Goal: Communication & Community: Answer question/provide support

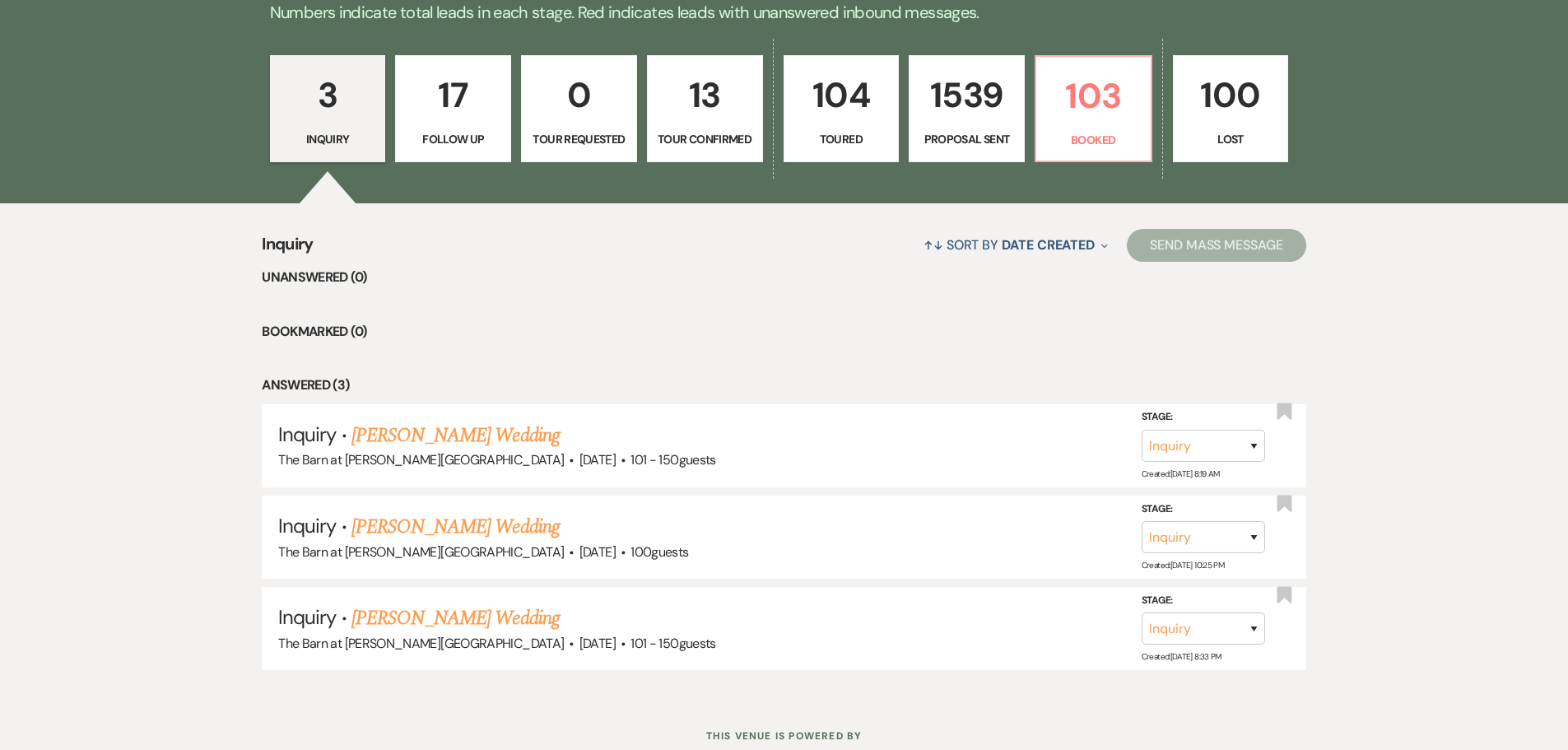
scroll to position [494, 0]
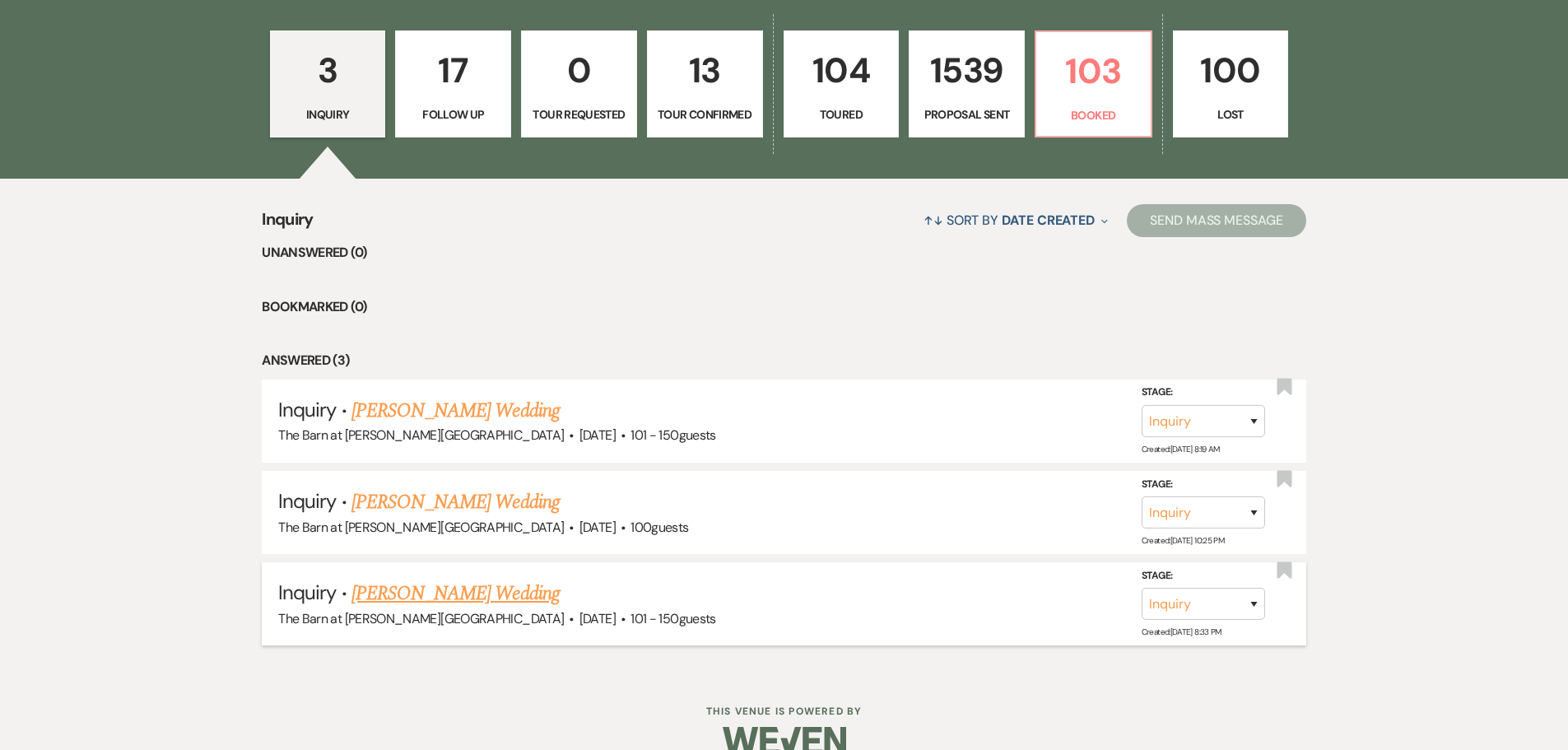
click at [385, 600] on link "[PERSON_NAME] Wedding" at bounding box center [455, 593] width 208 height 29
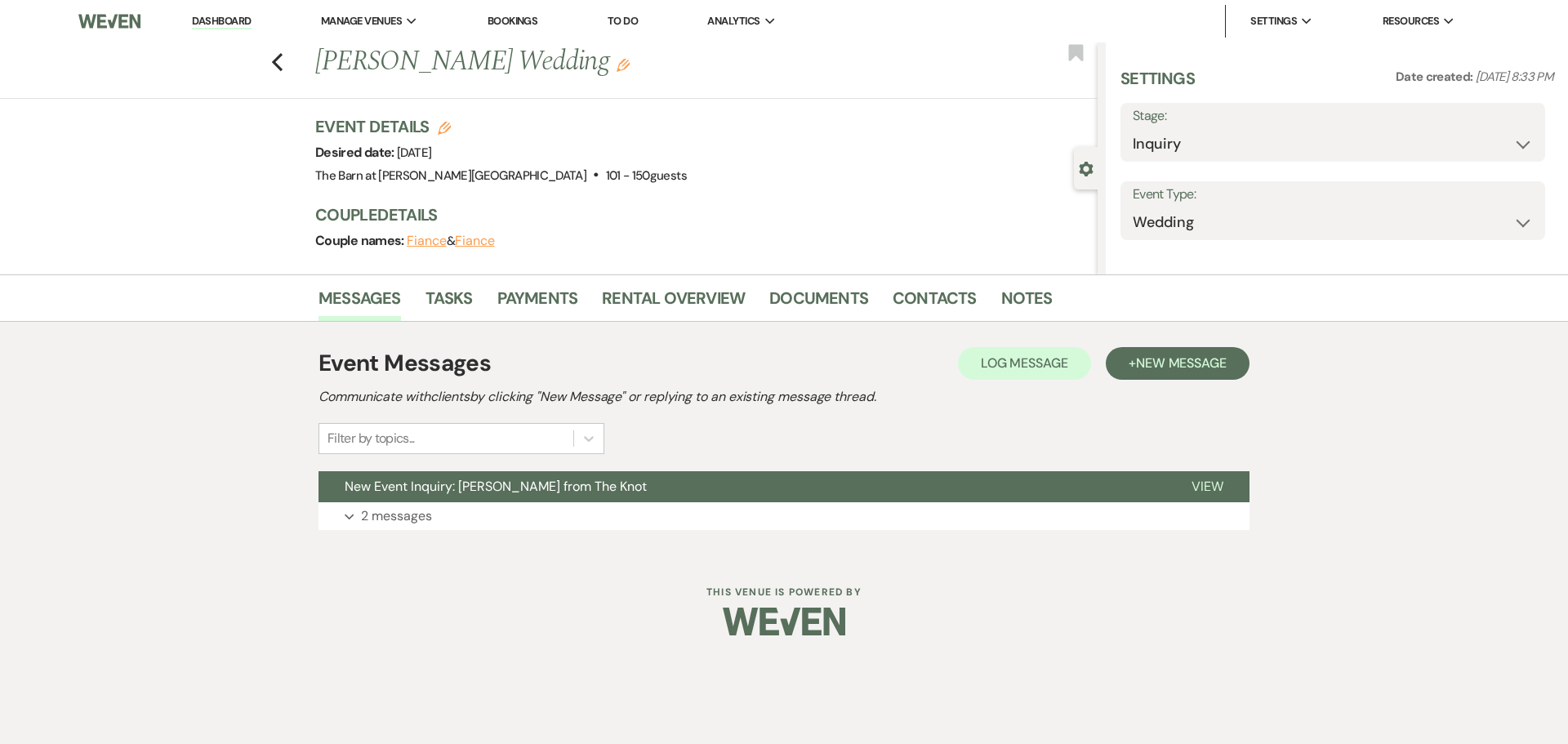
select select "2"
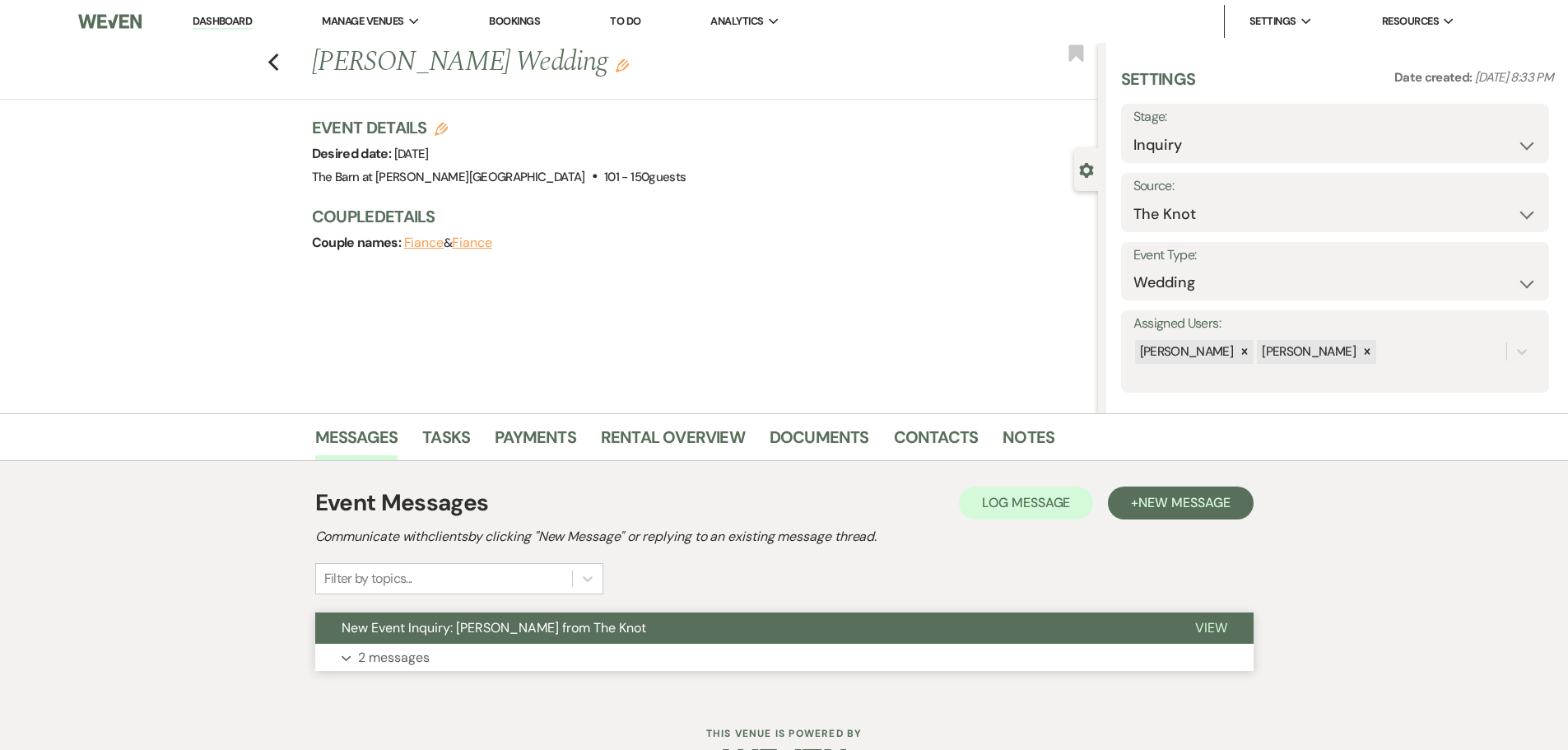
click at [382, 659] on p "2 messages" at bounding box center [393, 658] width 72 height 22
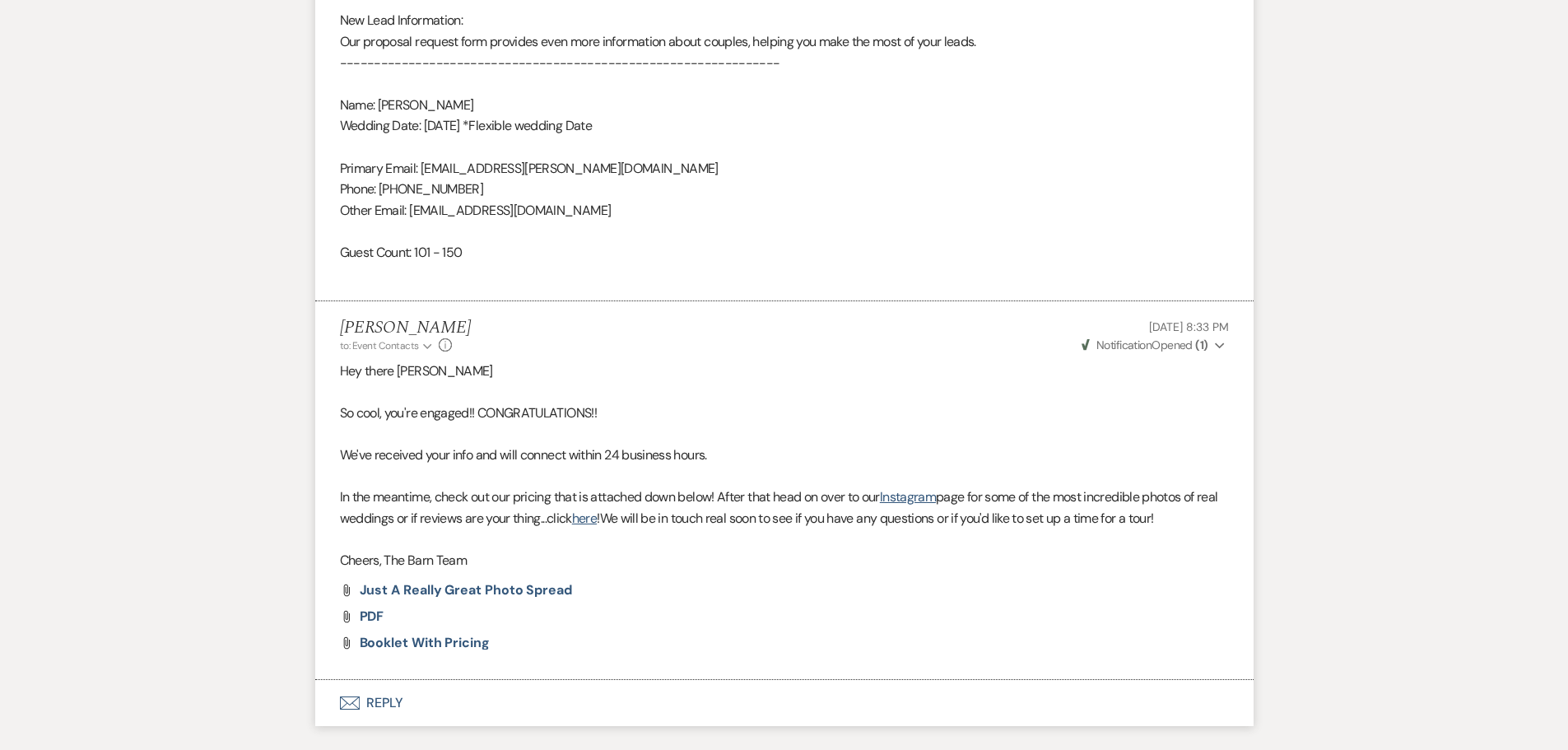
scroll to position [1234, 0]
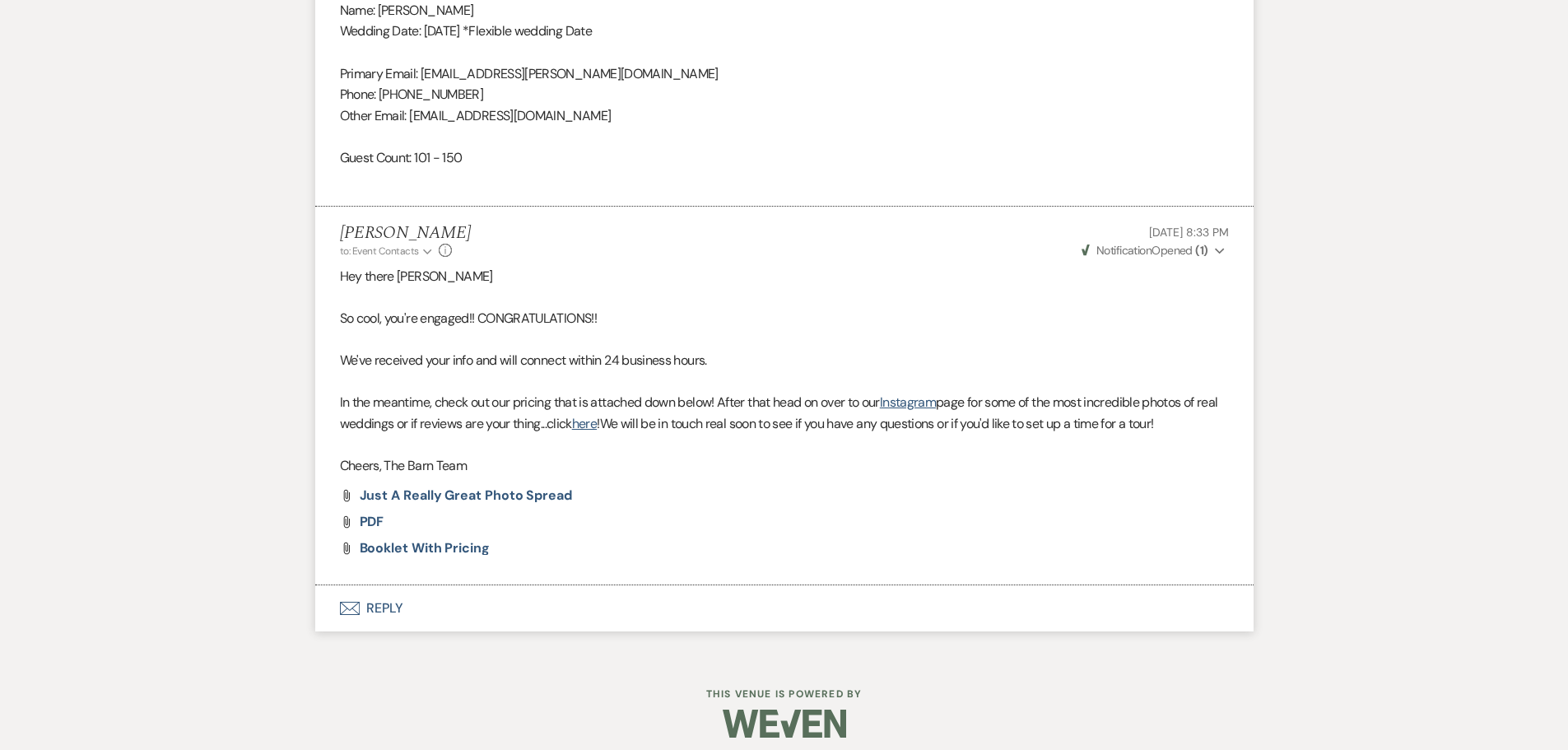
click at [389, 607] on button "Envelope Reply" at bounding box center [784, 608] width 938 height 46
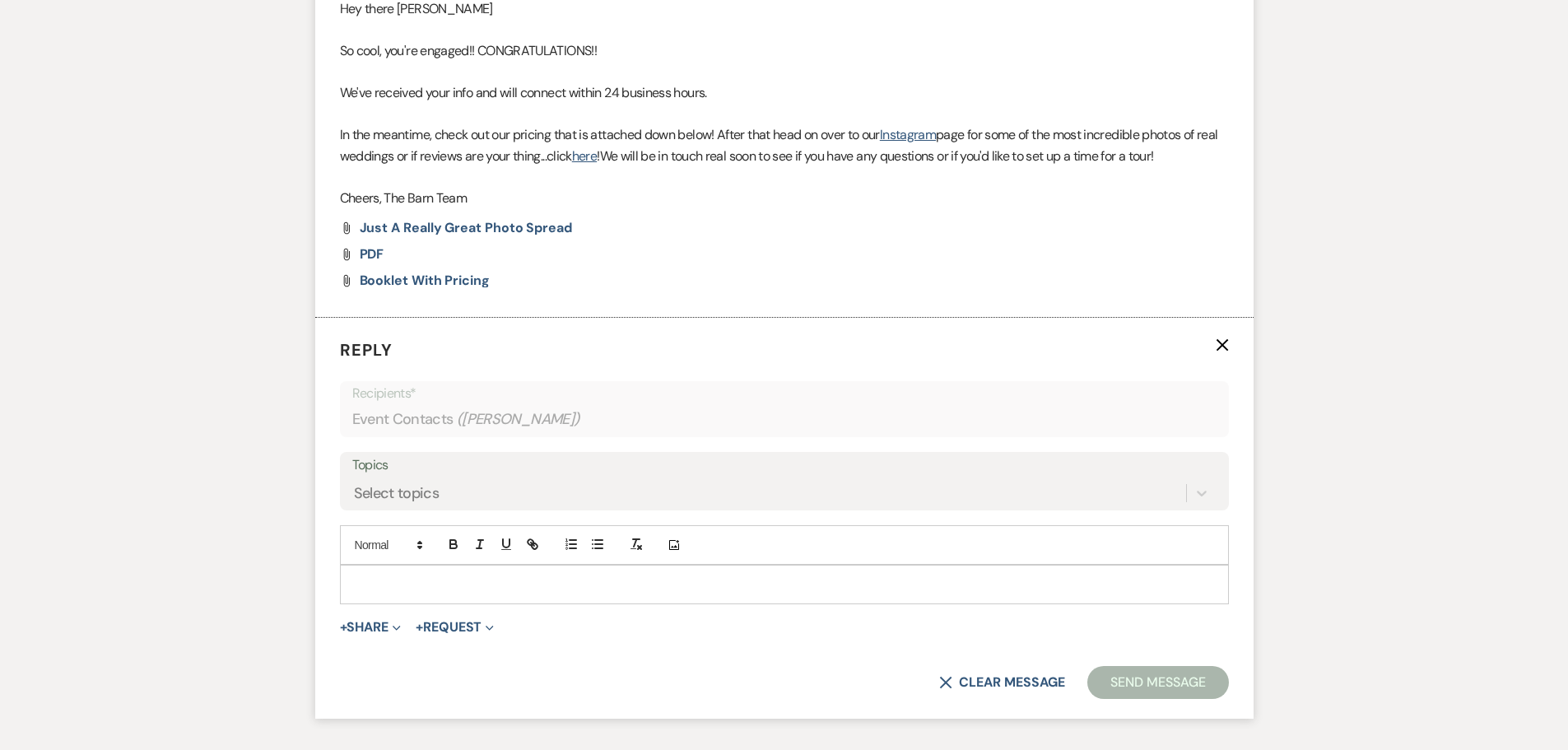
scroll to position [1561, 0]
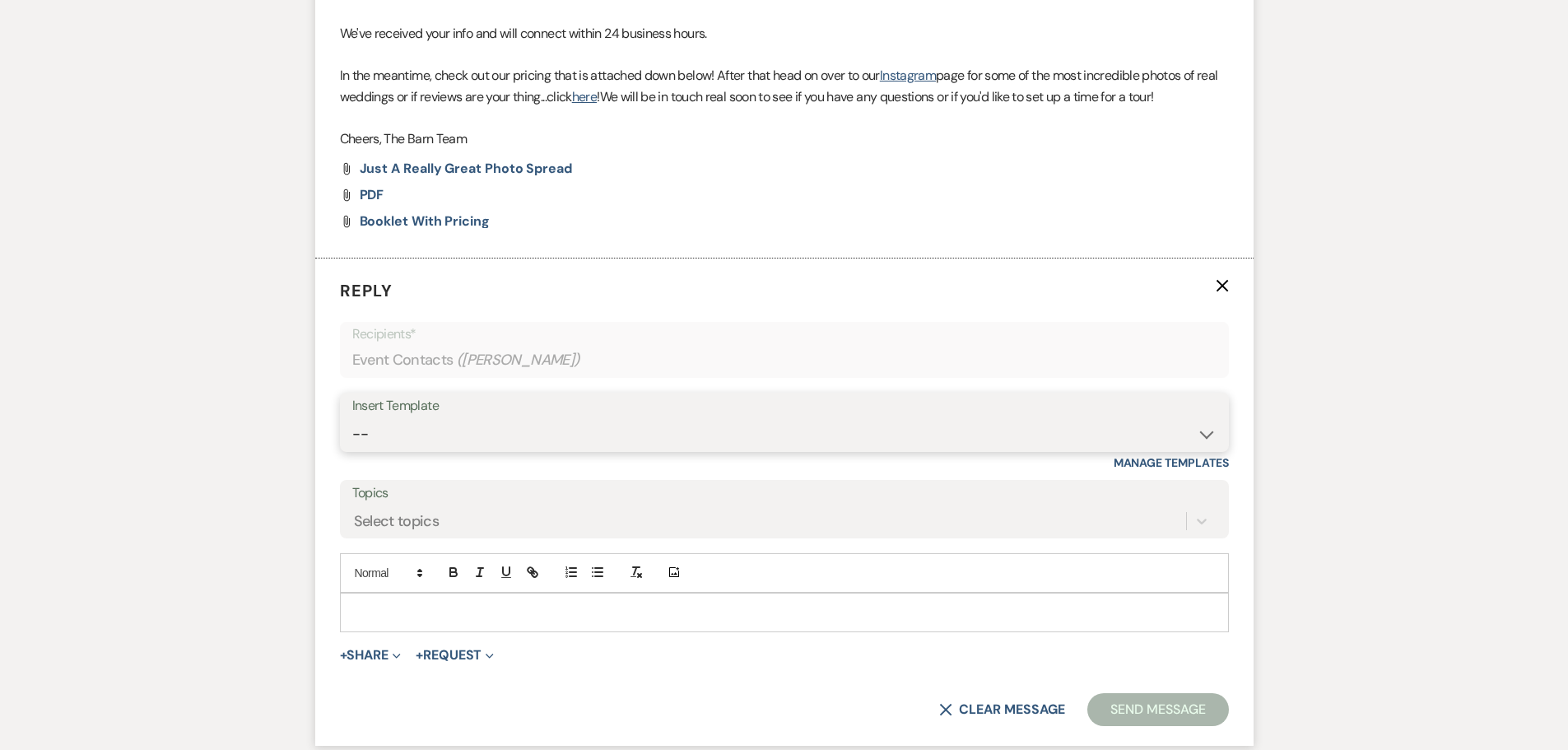
click at [360, 441] on select "-- Copy of Initial Inquiry Response [DATE] Inquiry Response [PERSON_NAME] Copy …" at bounding box center [784, 433] width 864 height 32
select select "3242"
click at [352, 418] on select "-- Copy of Initial Inquiry Response [DATE] Inquiry Response [PERSON_NAME] Copy …" at bounding box center [784, 433] width 864 height 32
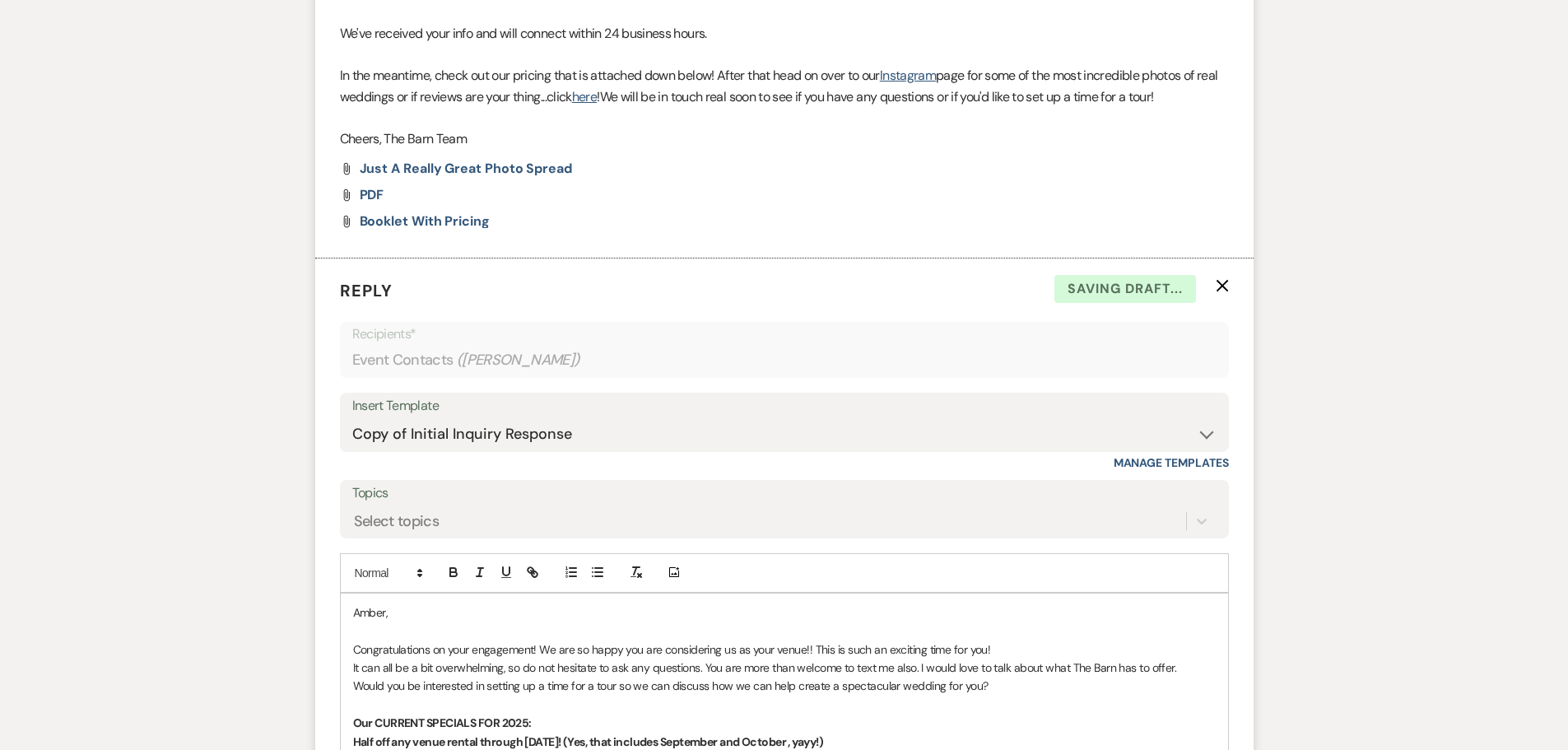
click at [353, 612] on p "Amber," at bounding box center [784, 612] width 863 height 18
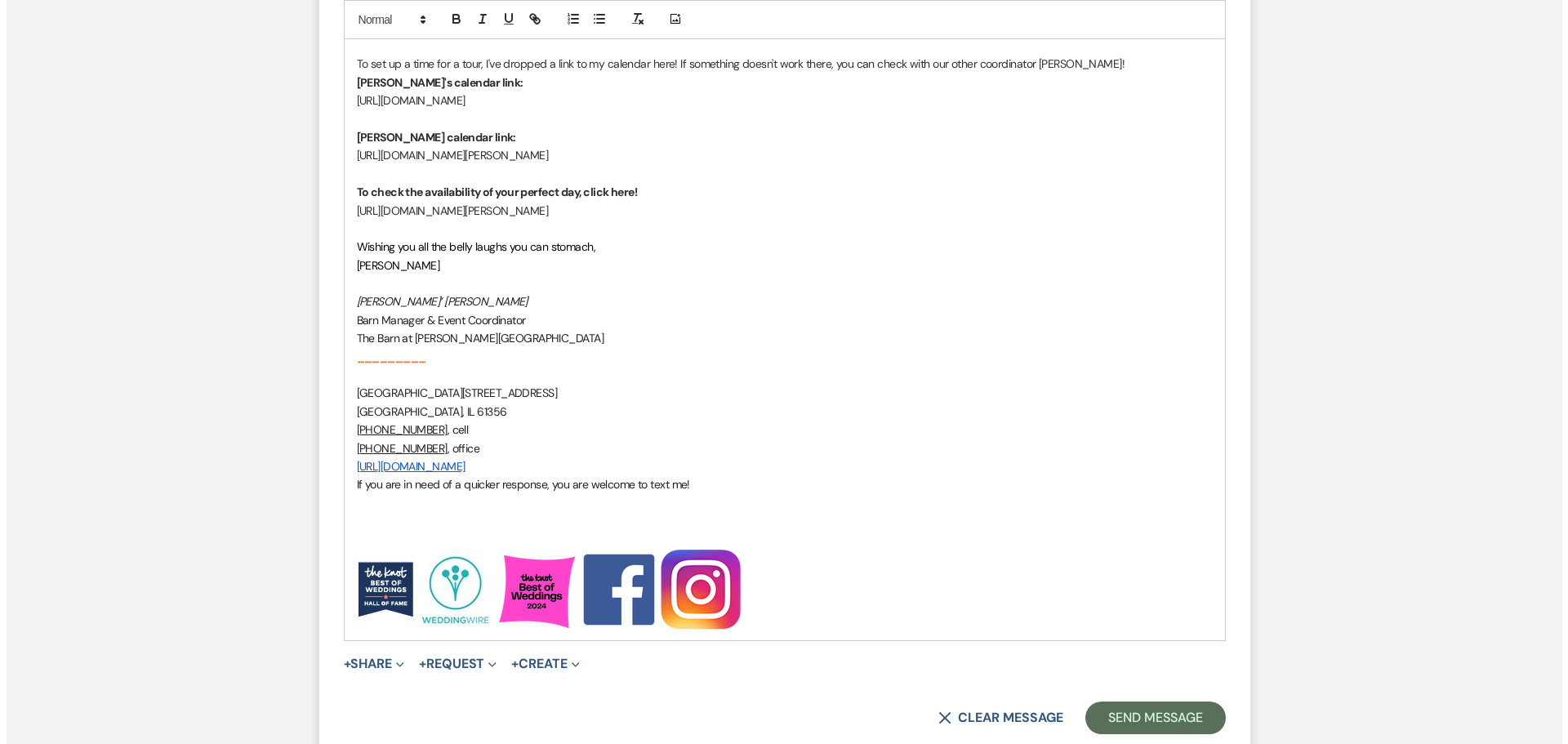
scroll to position [2365, 0]
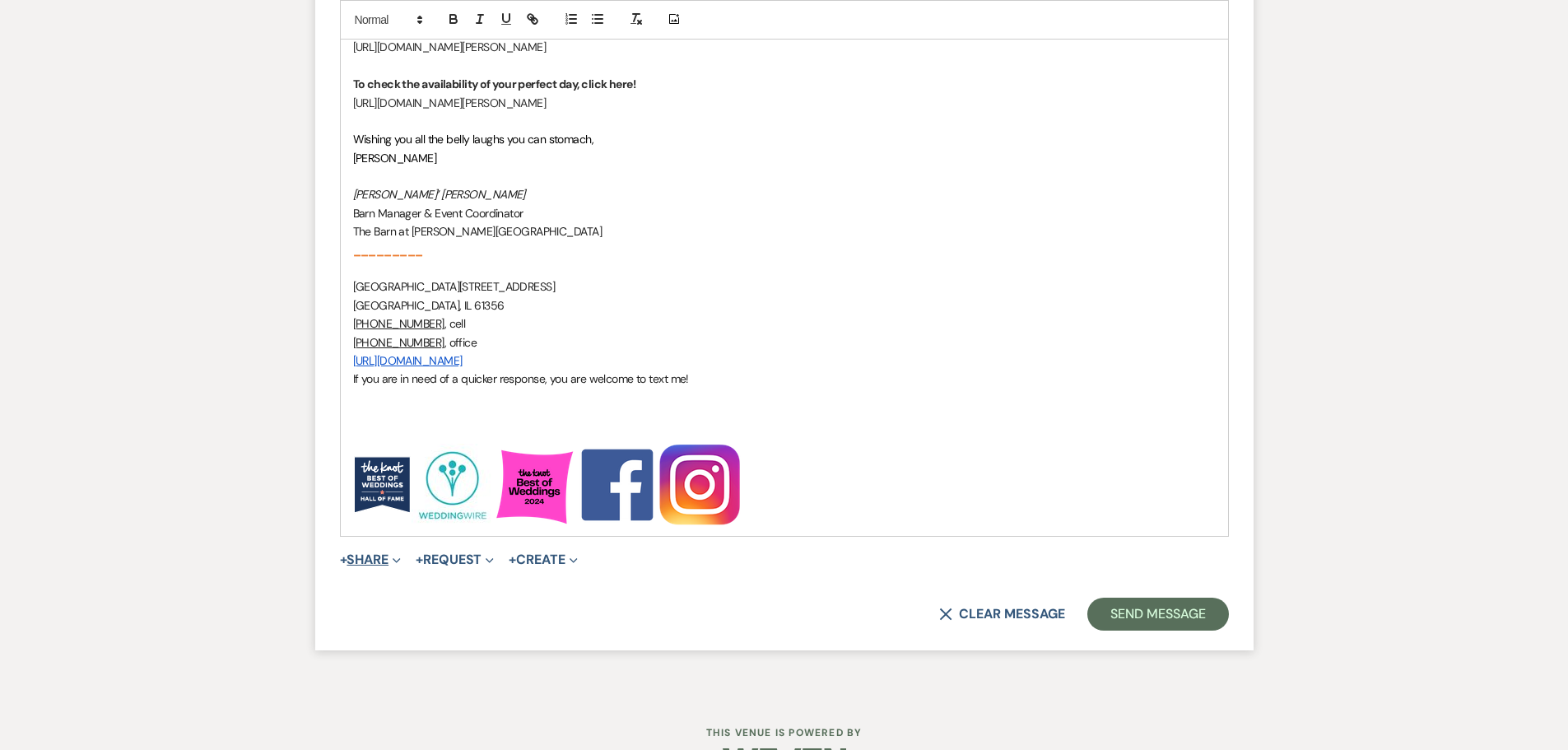
click at [363, 558] on button "+ Share Expand" at bounding box center [371, 559] width 62 height 13
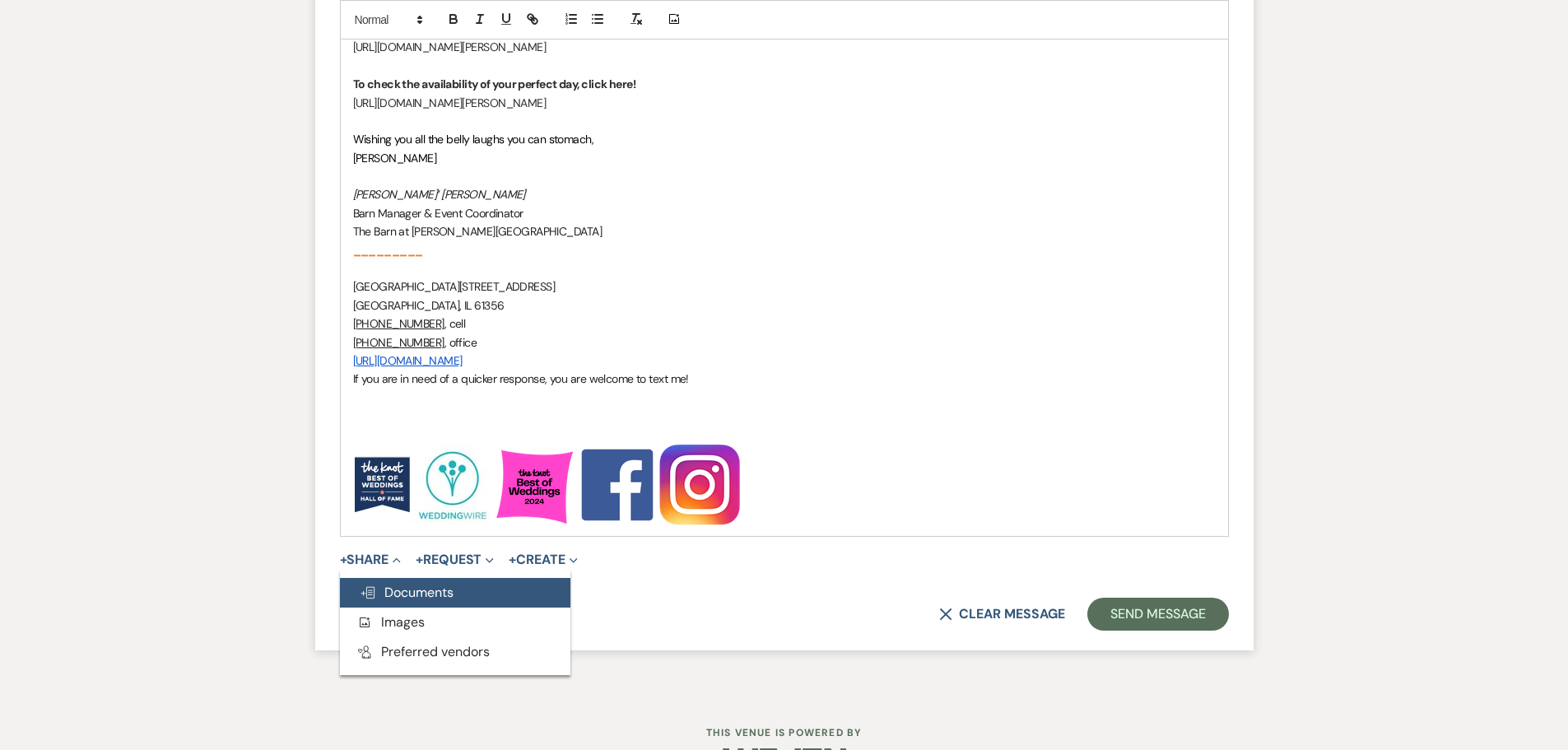
click at [383, 596] on span "Doc Upload Documents" at bounding box center [407, 592] width 94 height 18
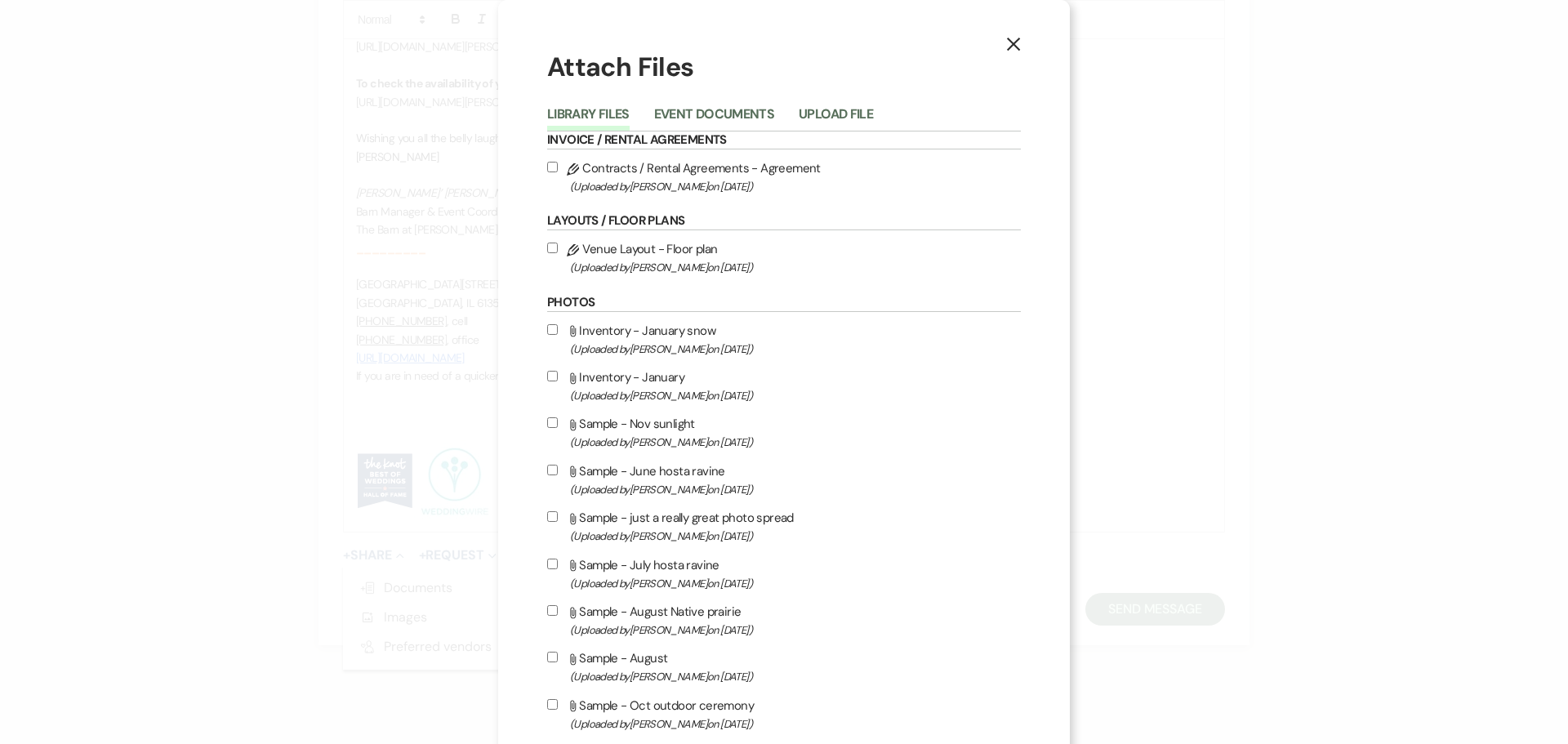
scroll to position [82, 0]
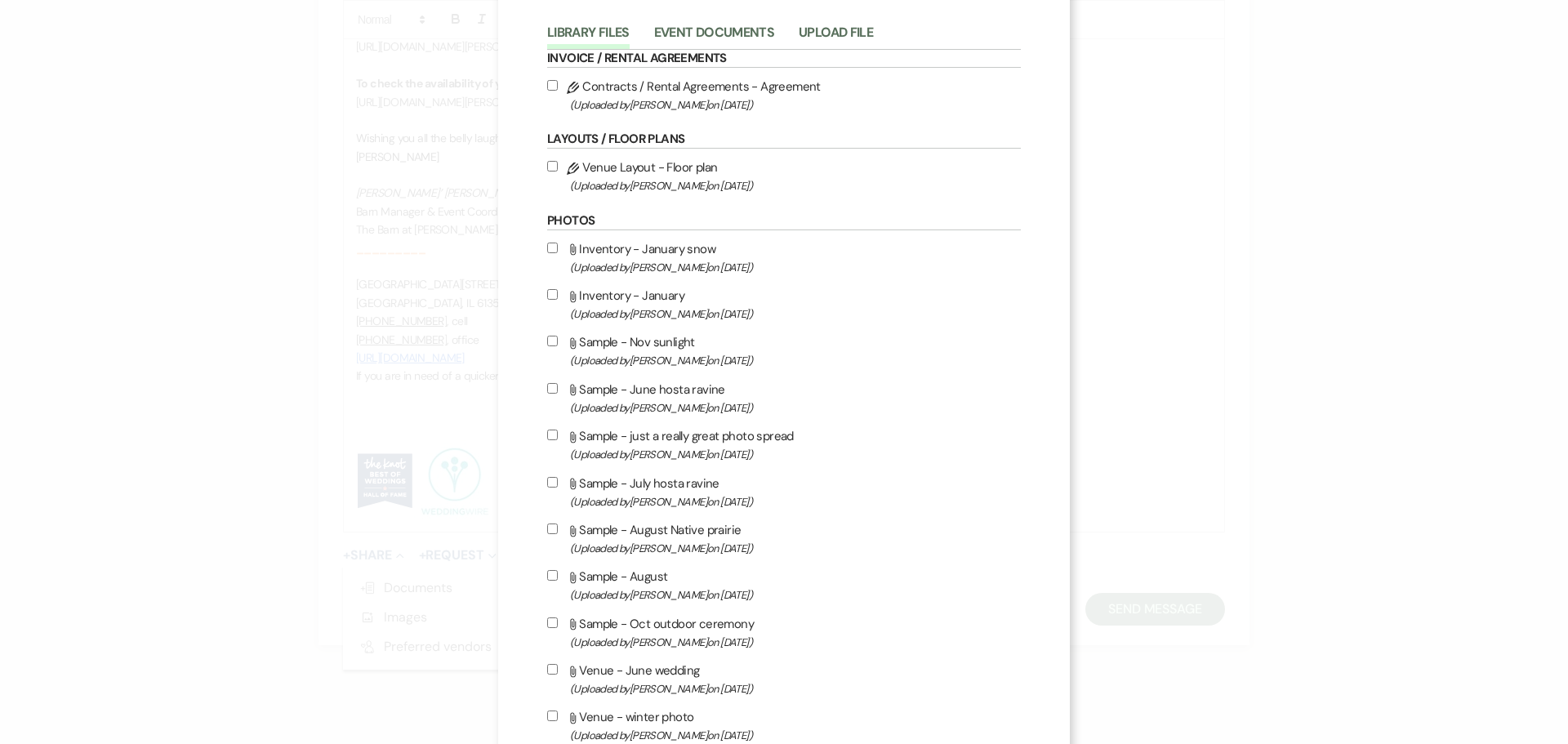
click at [547, 621] on input "Attach File Sample - Oct outdoor ceremony (Uploaded by [PERSON_NAME] on [DATE] )" at bounding box center [552, 622] width 11 height 11
checkbox input "true"
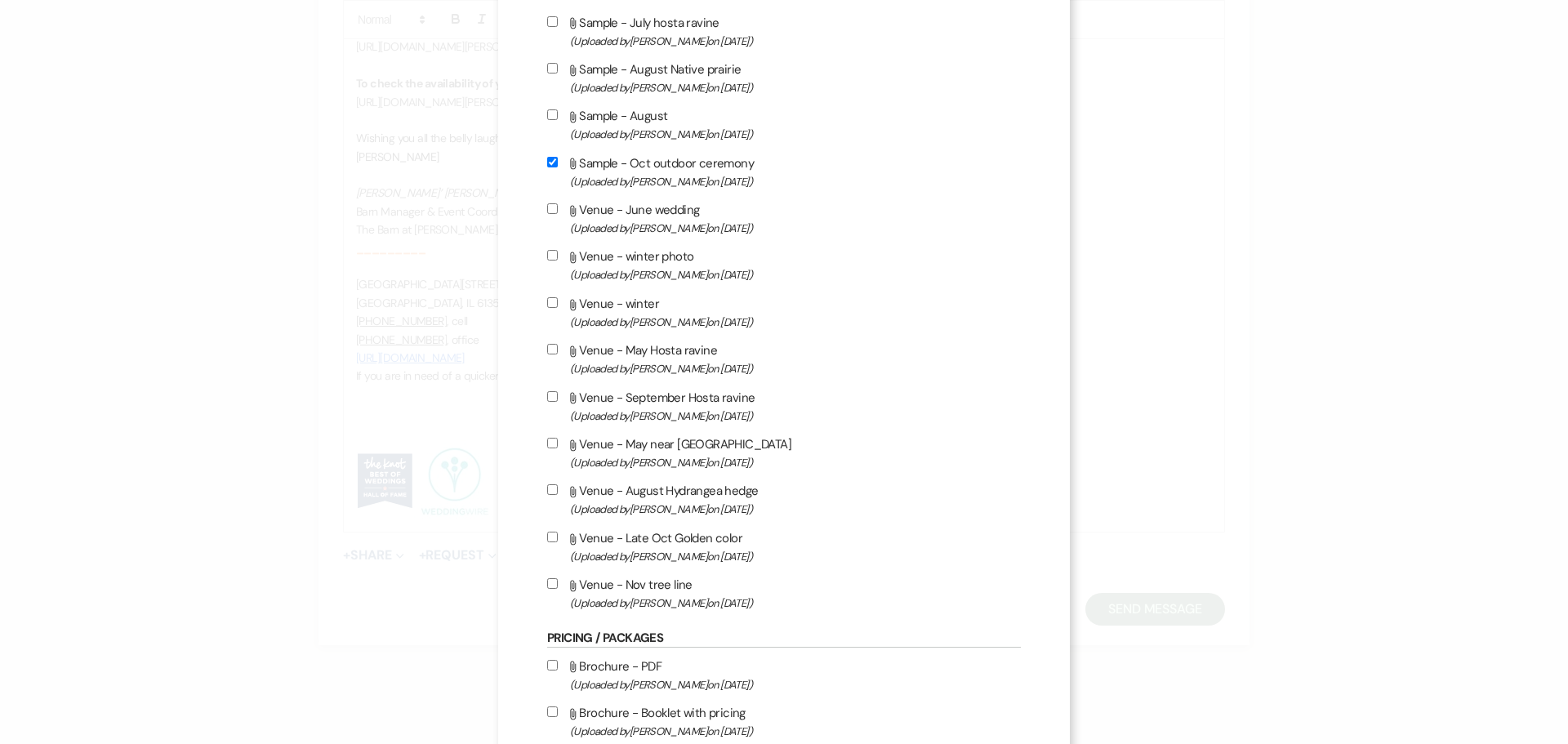
scroll to position [572, 0]
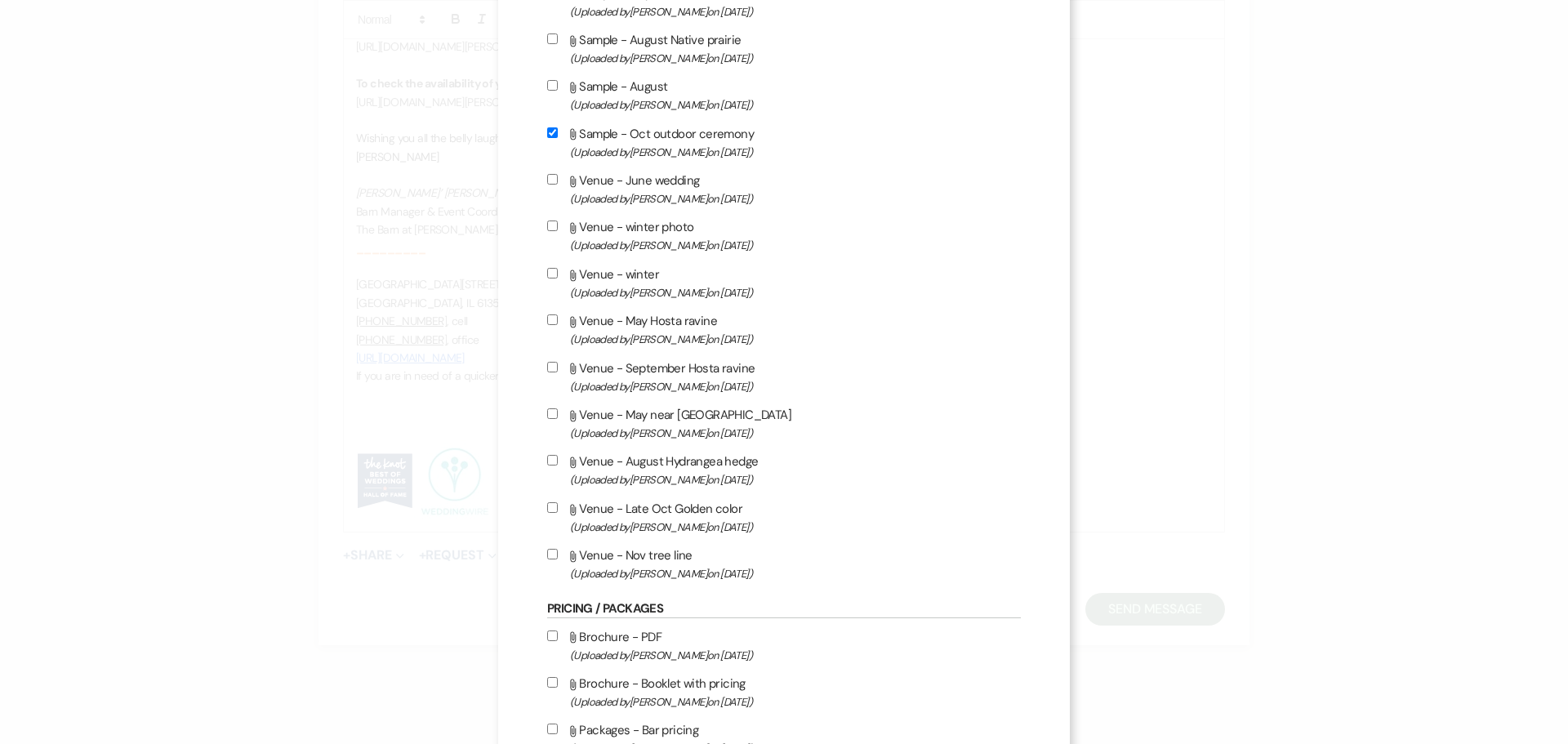
click at [547, 508] on input "Attach File Venue - Late Oct Golden color (Uploaded by [PERSON_NAME] on [DATE] )" at bounding box center [552, 507] width 11 height 11
checkbox input "true"
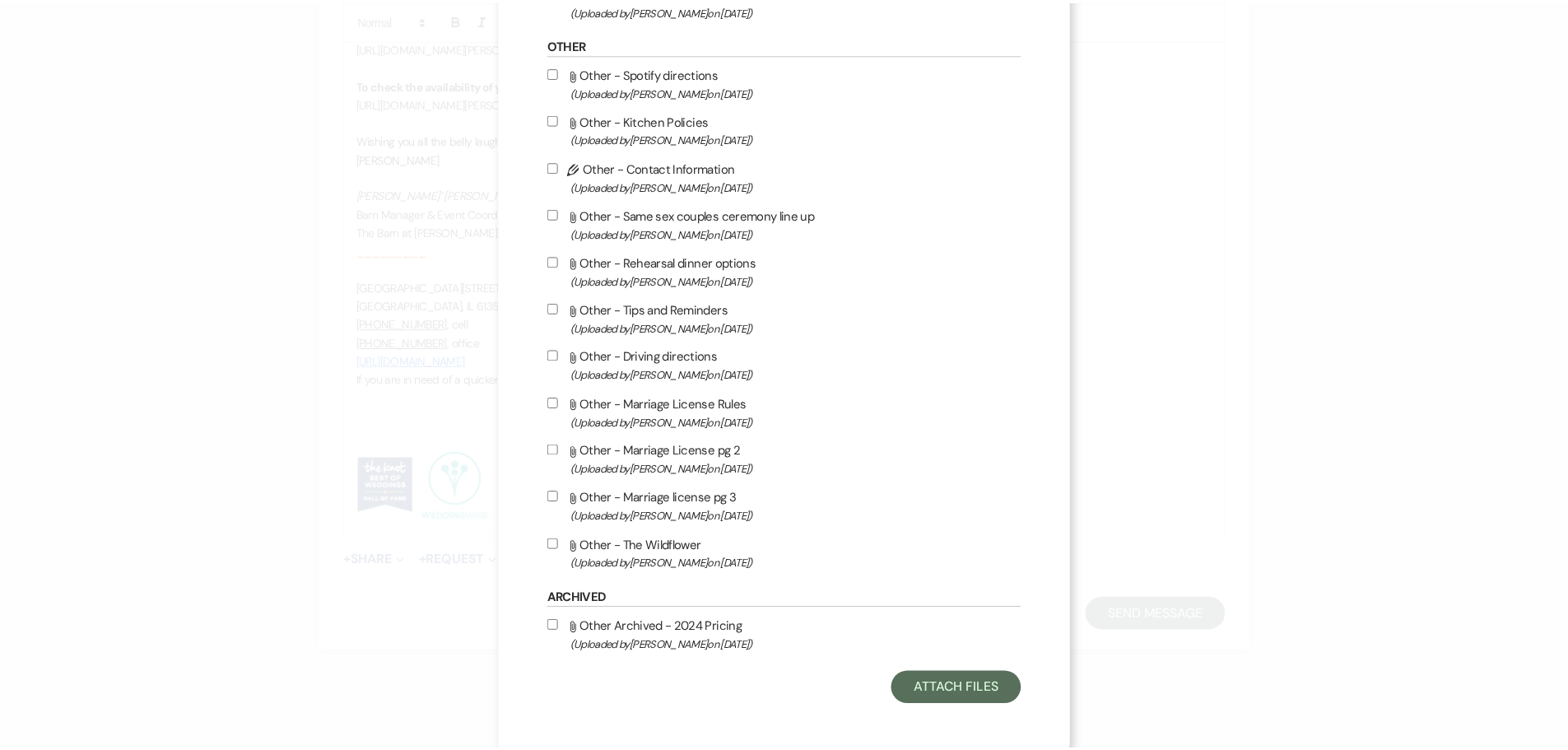
scroll to position [1502, 0]
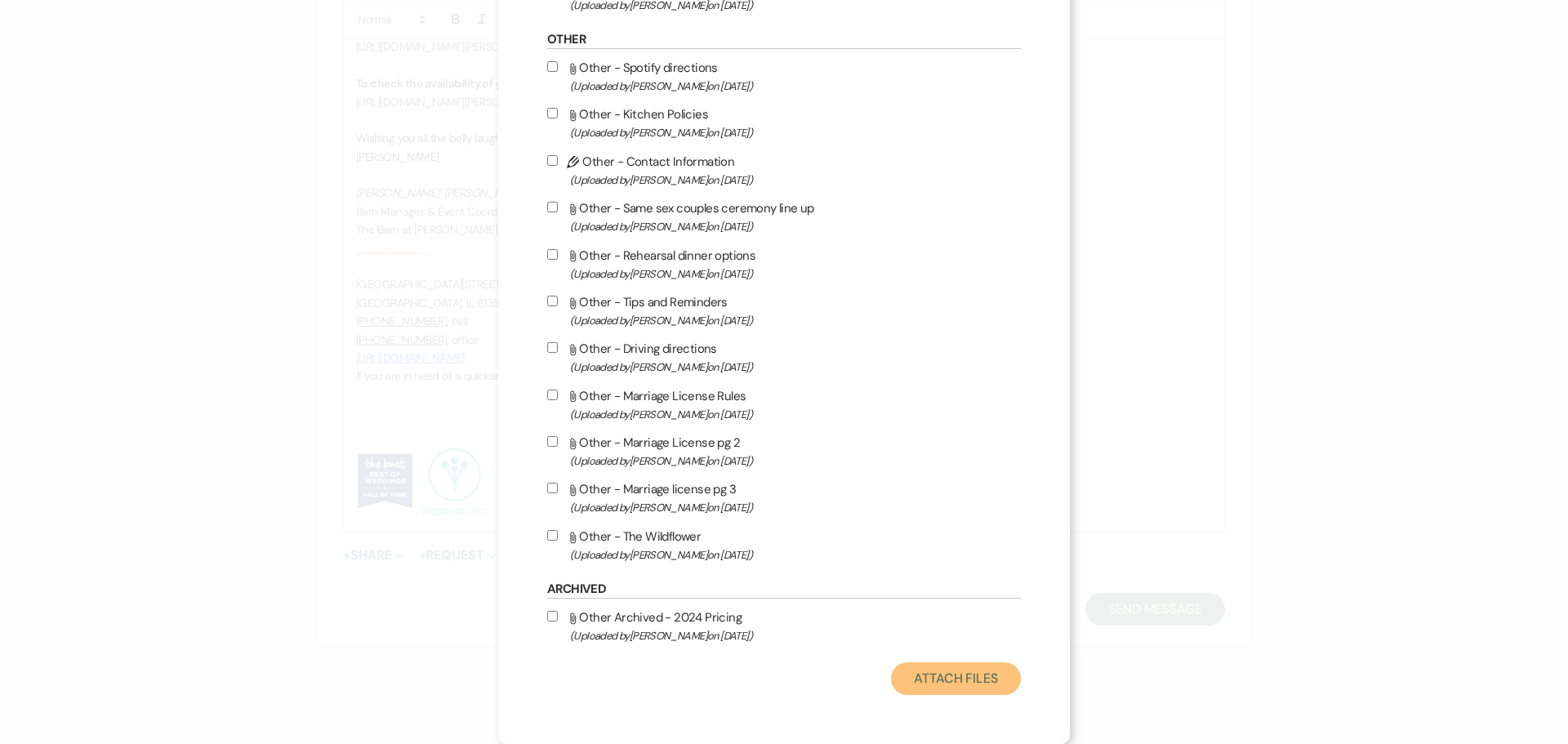
click at [957, 683] on button "Attach Files" at bounding box center [955, 679] width 129 height 33
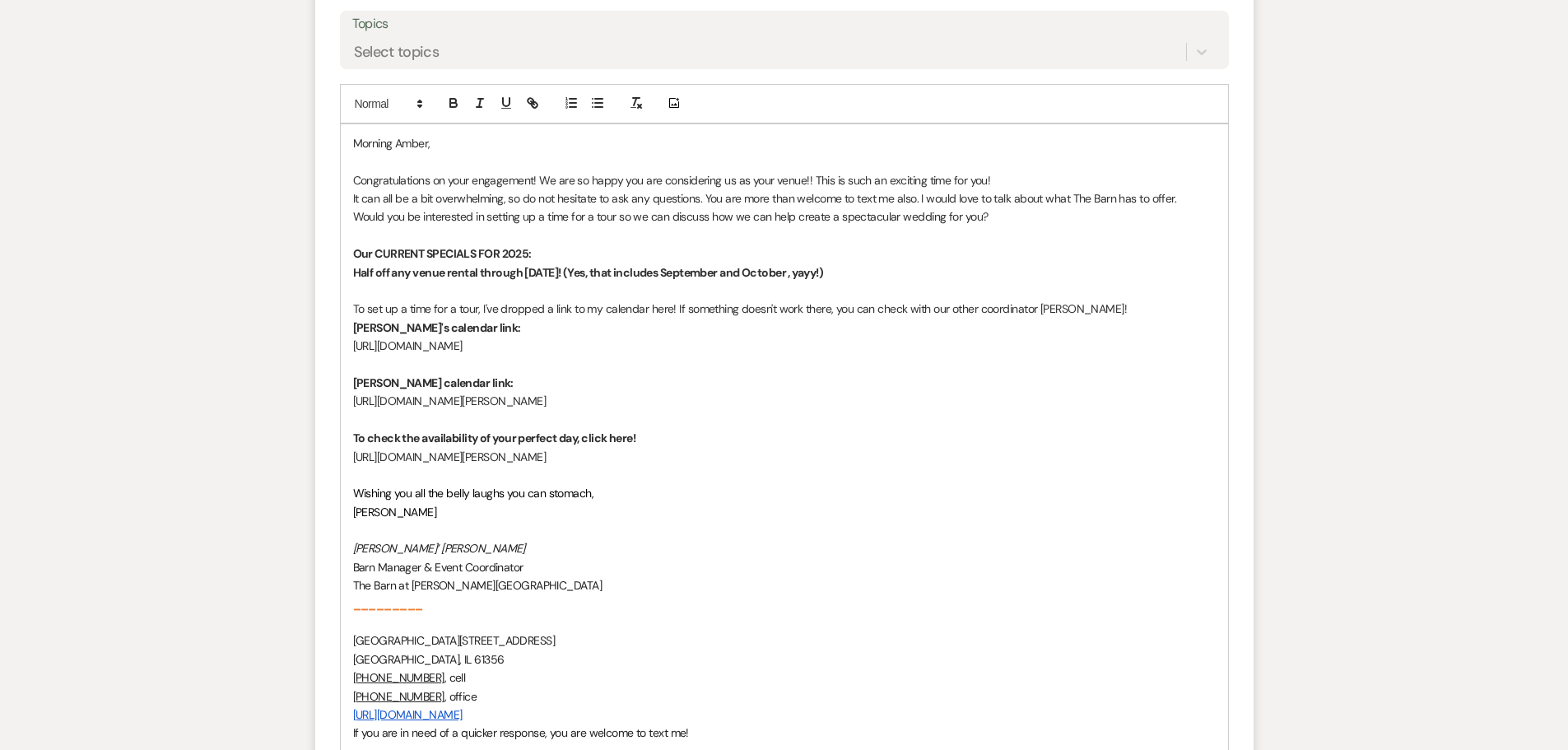
scroll to position [1973, 0]
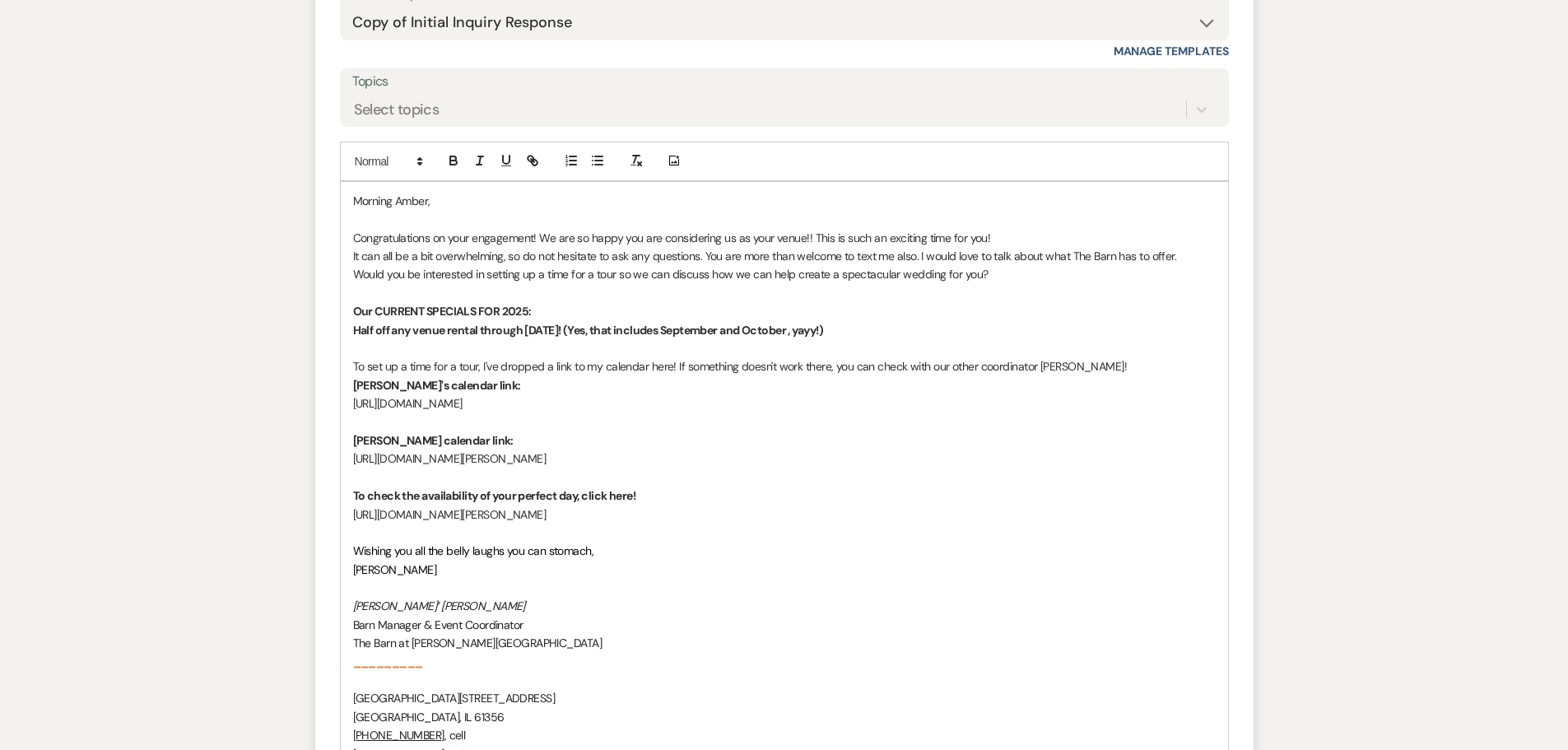
click at [544, 238] on span "Congratulations on your engagement! We are so happy you are considering us as y…" at bounding box center [672, 237] width 638 height 15
click at [815, 238] on p "We are so happy you are considering us as your venue!! This is such an exciting…" at bounding box center [784, 237] width 863 height 18
click at [1161, 231] on span "We are so happy you are considering us as your venue!! This is such an exciting…" at bounding box center [780, 237] width 854 height 15
click at [1185, 241] on span "We are so happy you are considering us as your venue!! This is such an exciting…" at bounding box center [783, 237] width 860 height 15
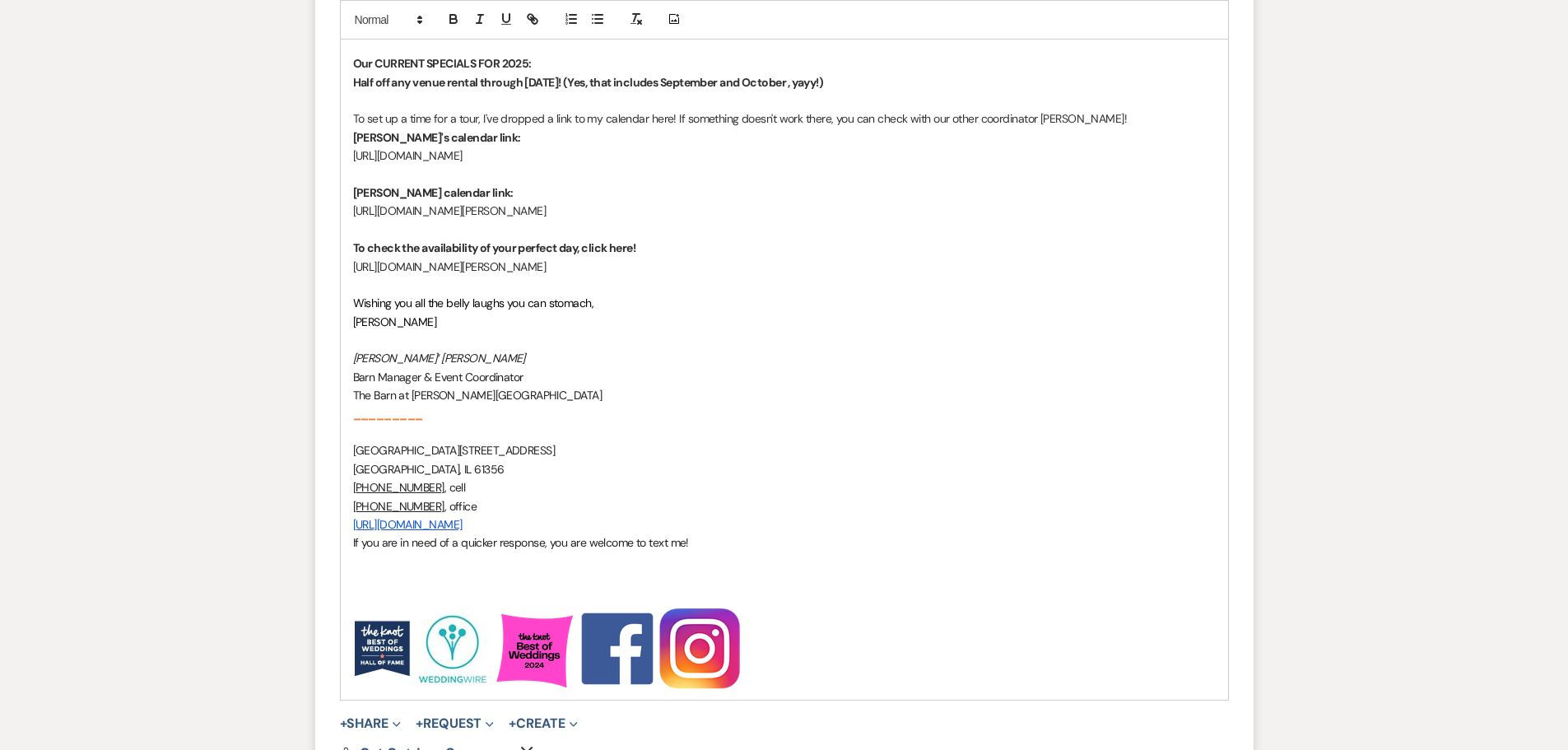
scroll to position [2467, 0]
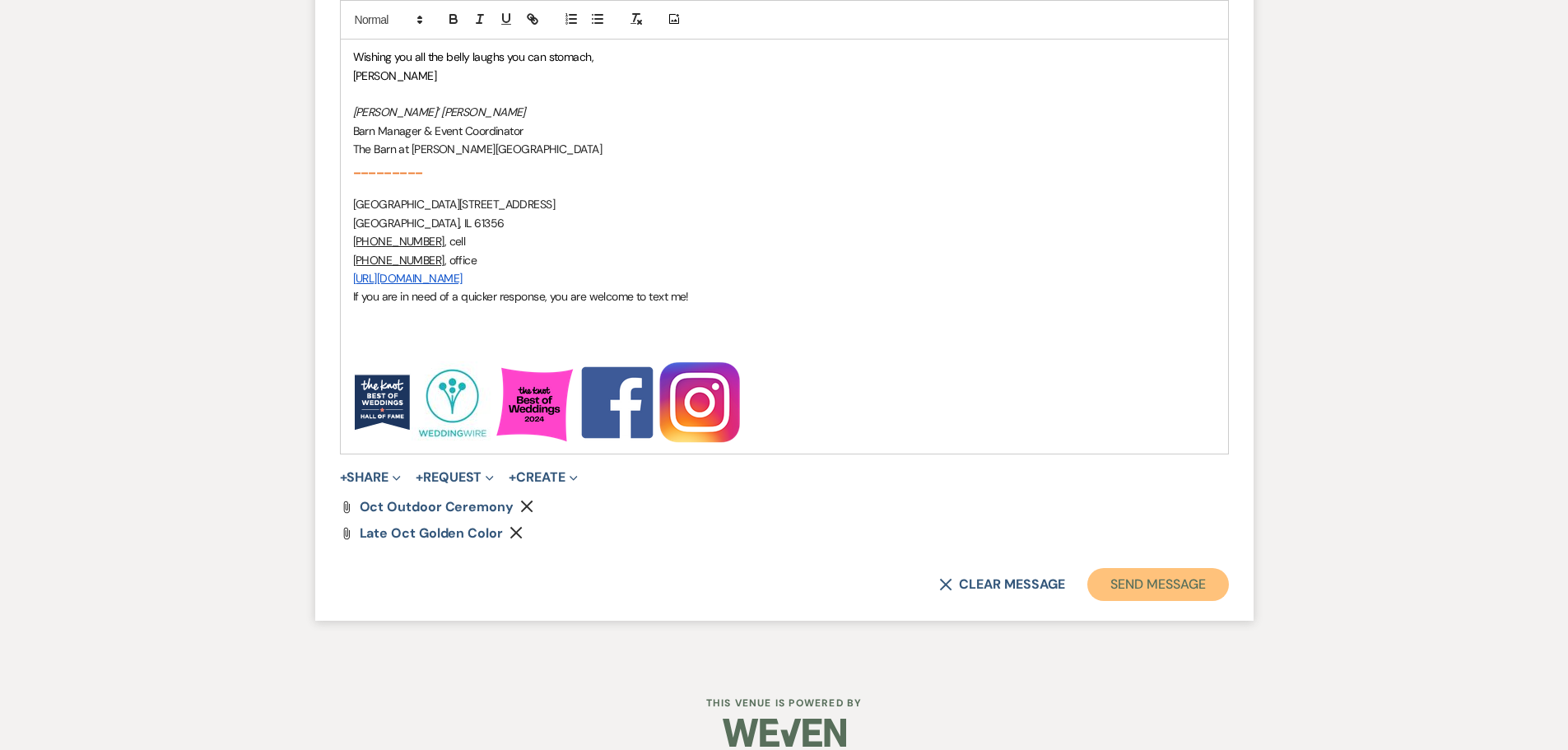
click at [1125, 586] on button "Send Message" at bounding box center [1158, 584] width 141 height 33
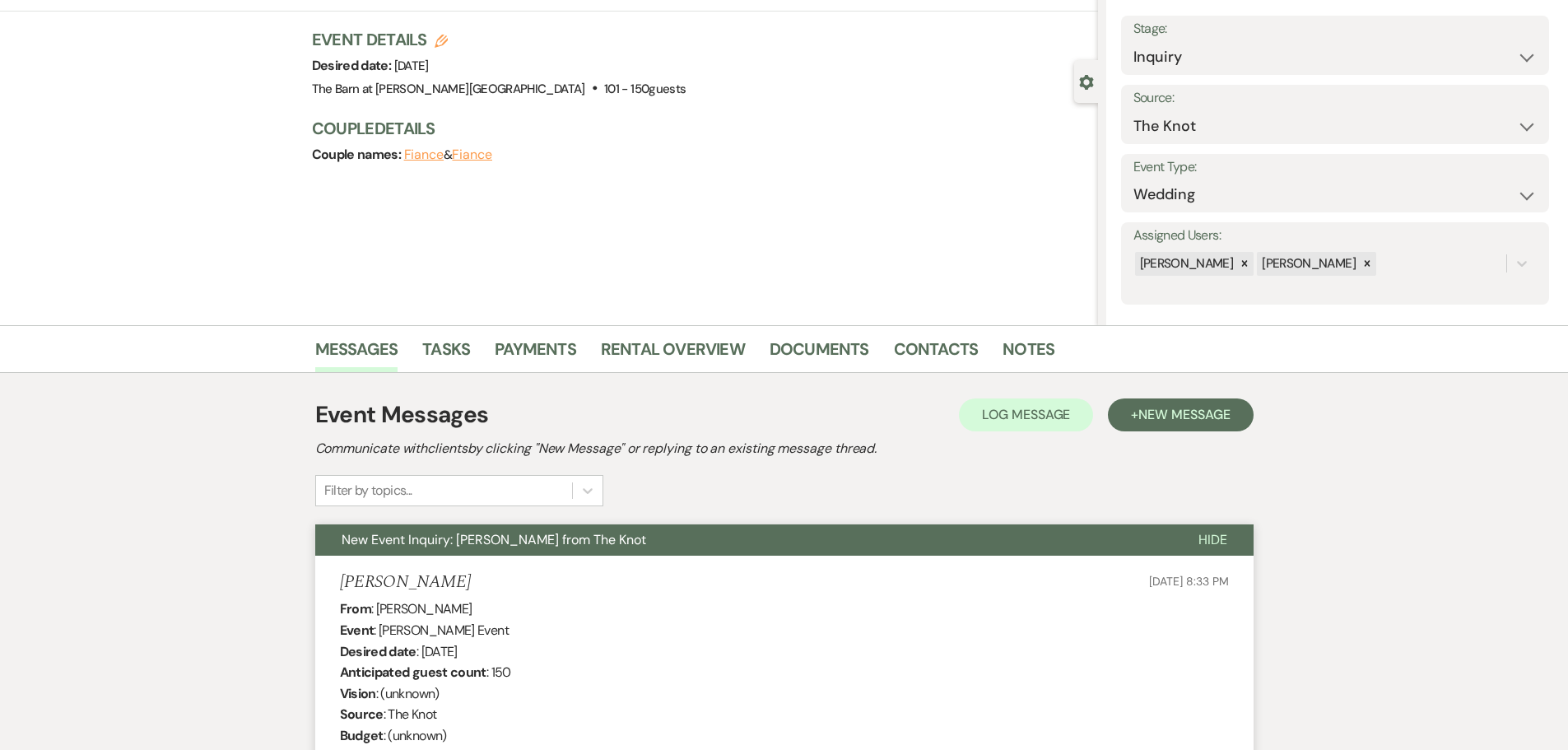
scroll to position [49, 0]
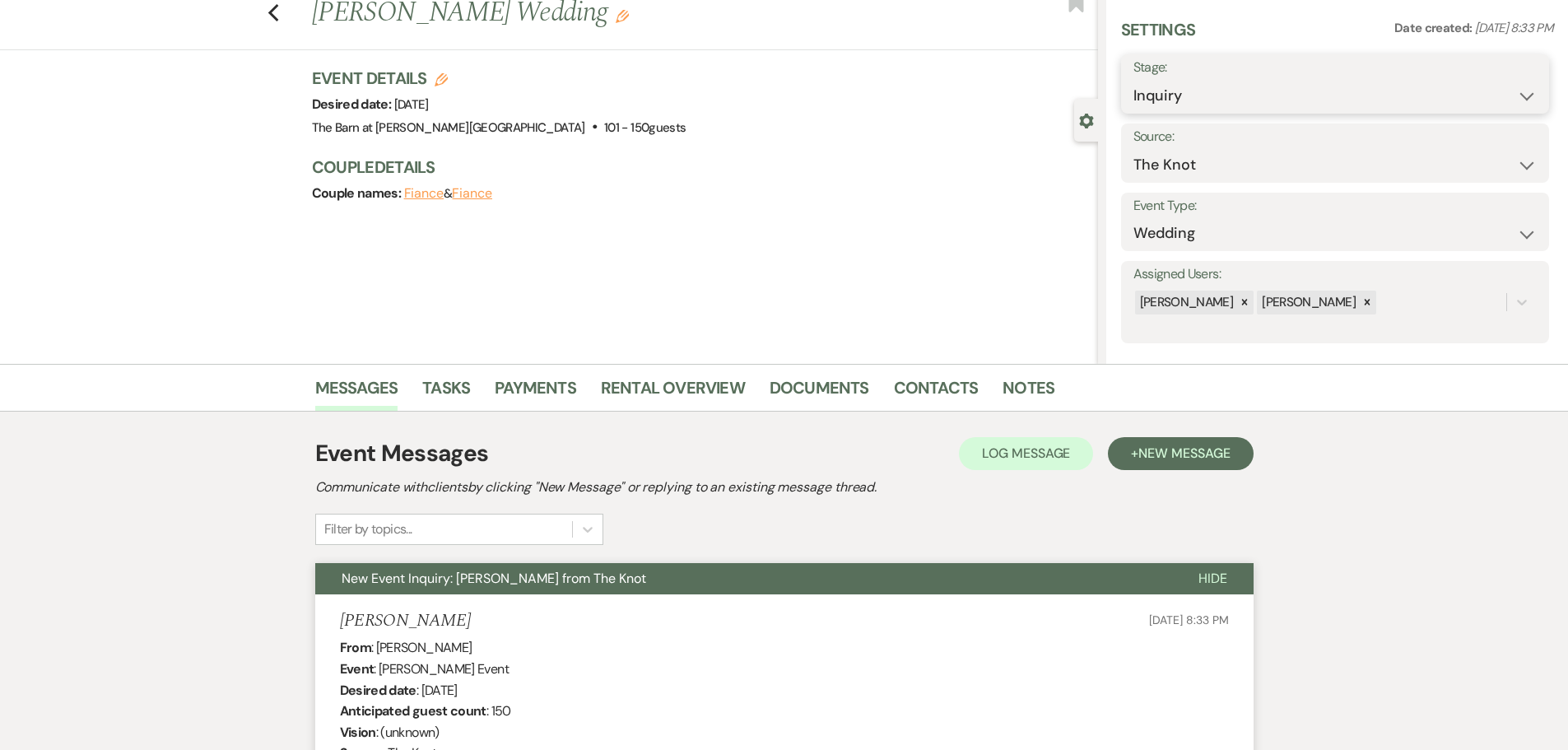
click at [1171, 95] on select "Inquiry Follow Up Tour Requested Tour Confirmed Toured Proposal Sent Booked Lost" at bounding box center [1335, 95] width 403 height 32
select select "9"
click at [1134, 79] on select "Inquiry Follow Up Tour Requested Tour Confirmed Toured Proposal Sent Booked Lost" at bounding box center [1335, 95] width 403 height 32
click at [1482, 76] on button "Save" at bounding box center [1502, 84] width 93 height 33
click at [279, 16] on icon "Previous" at bounding box center [274, 13] width 13 height 20
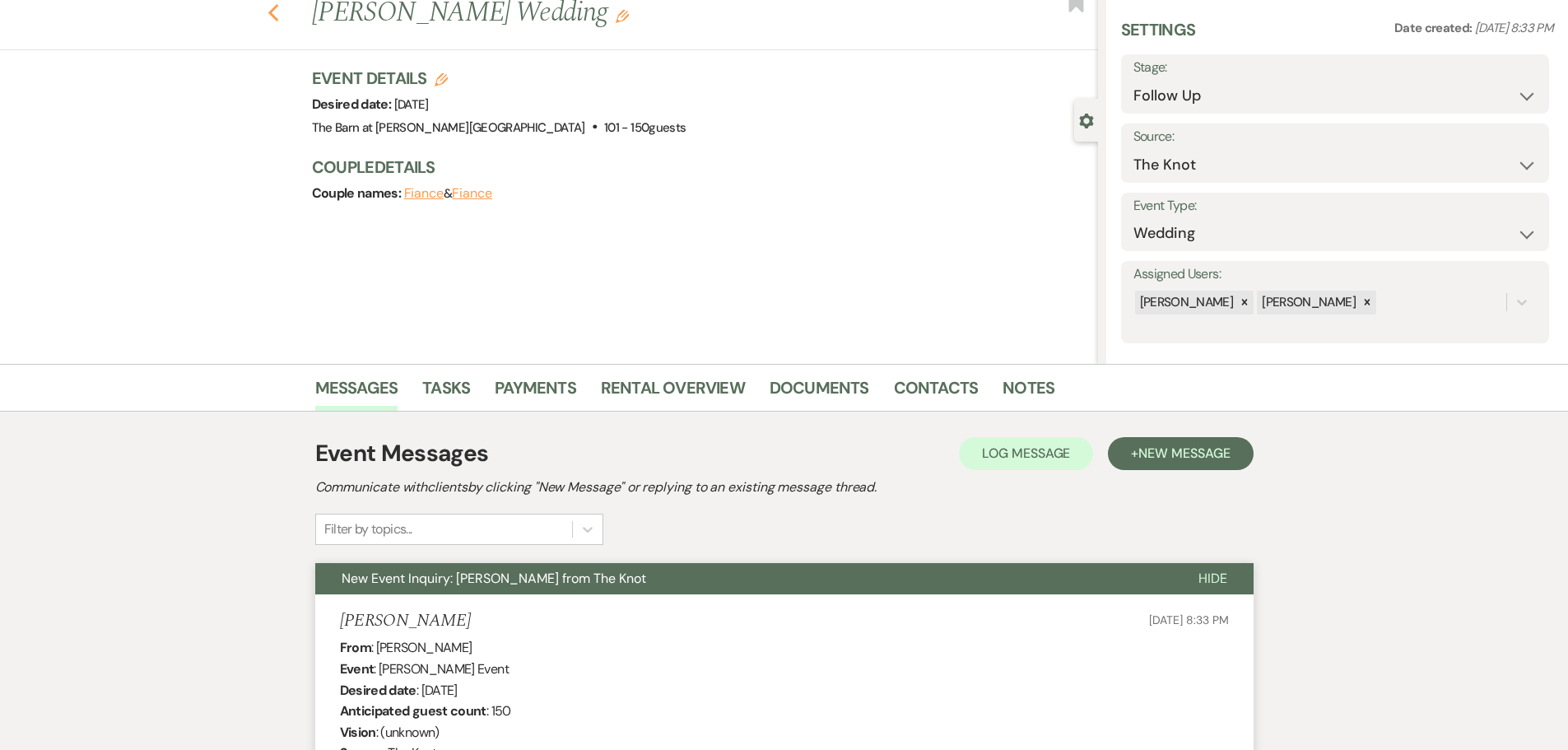
select select "9"
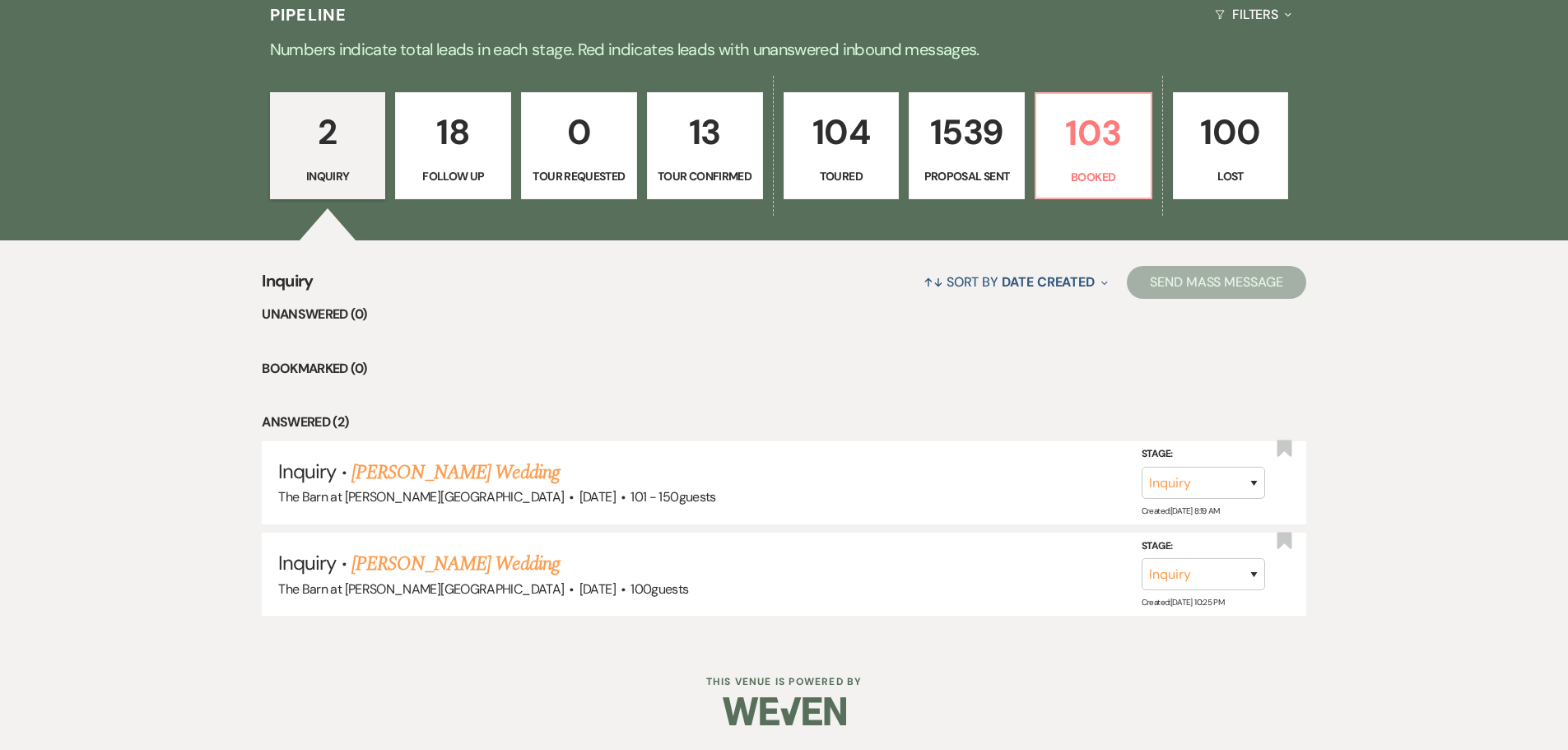
scroll to position [432, 0]
click at [459, 563] on link "[PERSON_NAME] Wedding" at bounding box center [455, 564] width 208 height 29
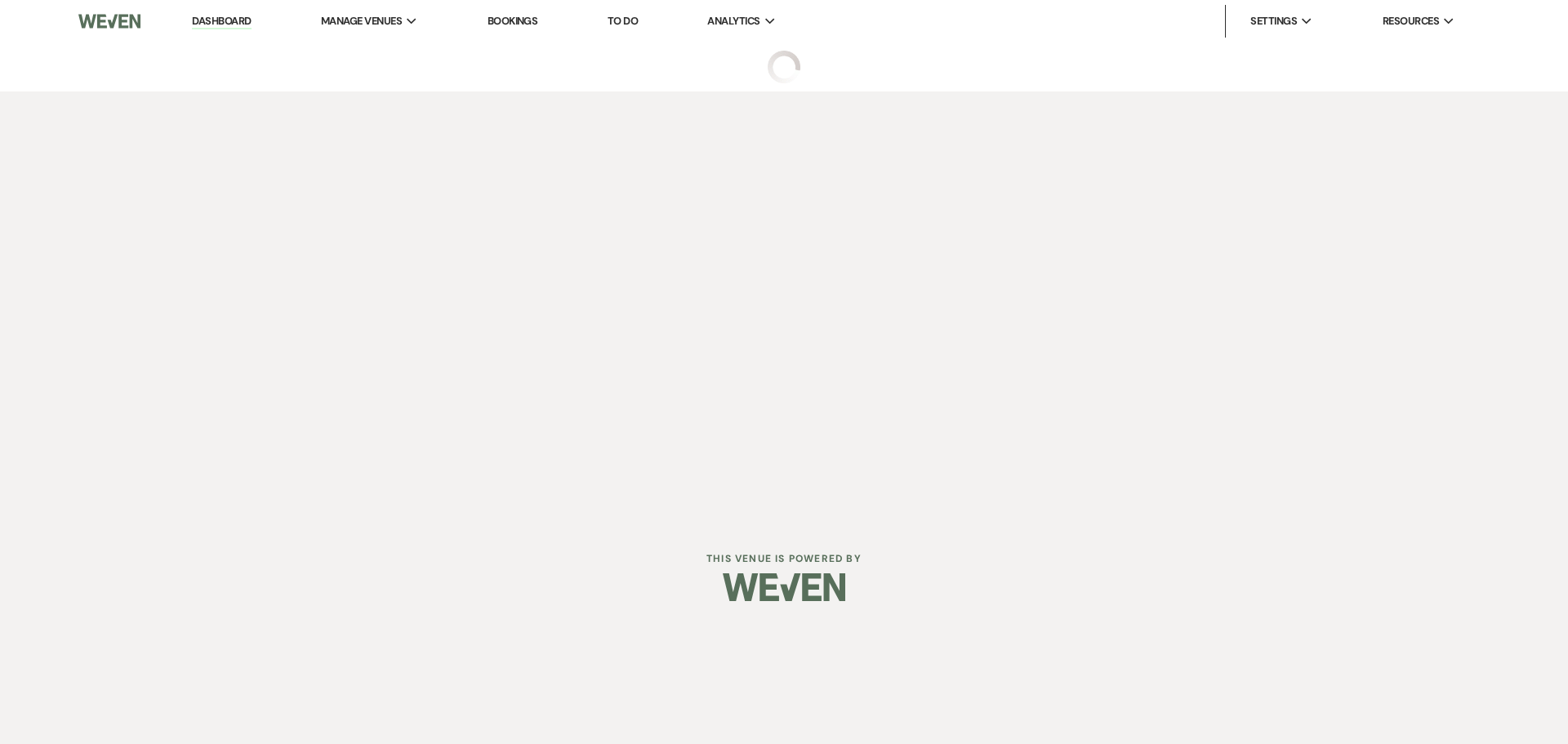
select select "3"
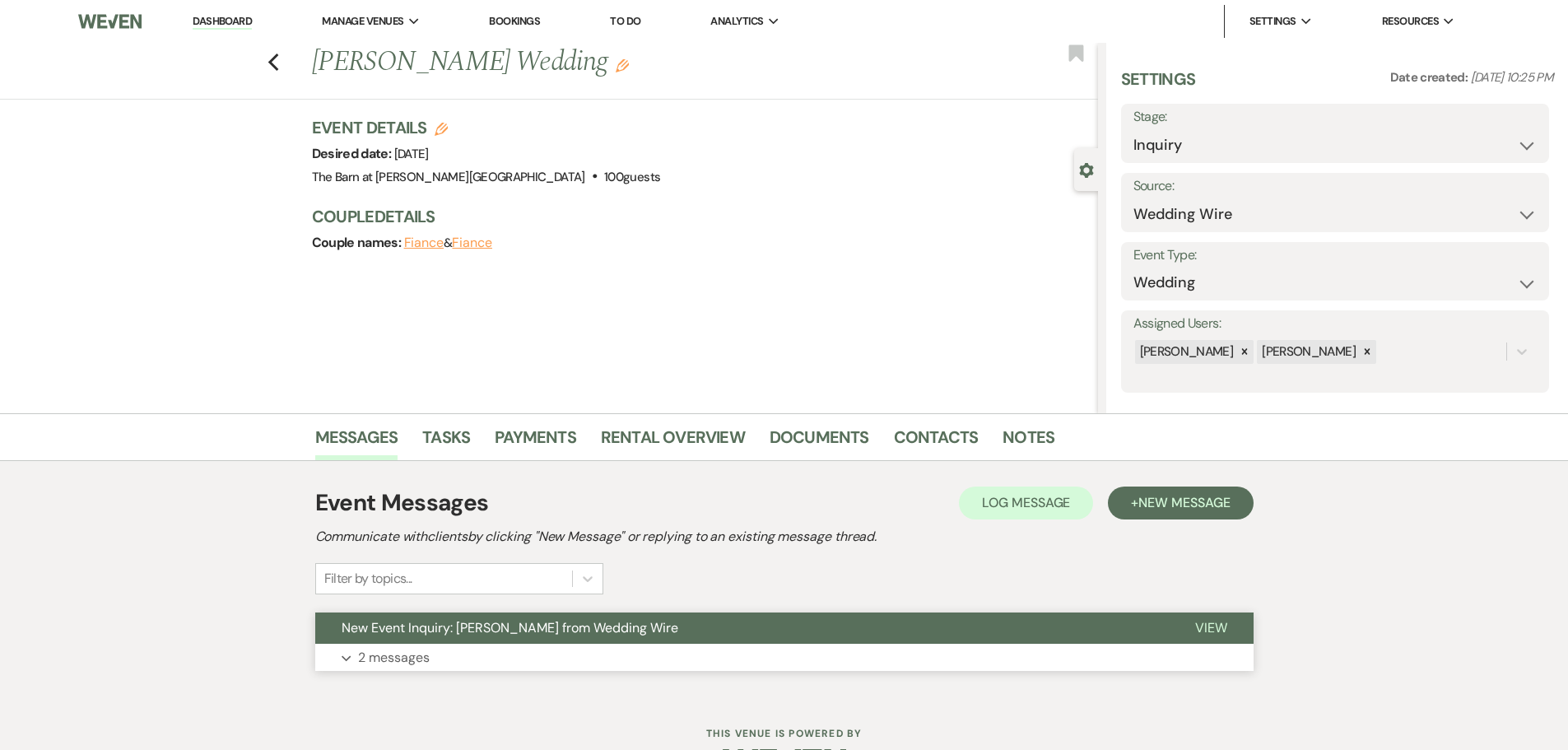
click at [398, 658] on p "2 messages" at bounding box center [393, 658] width 72 height 22
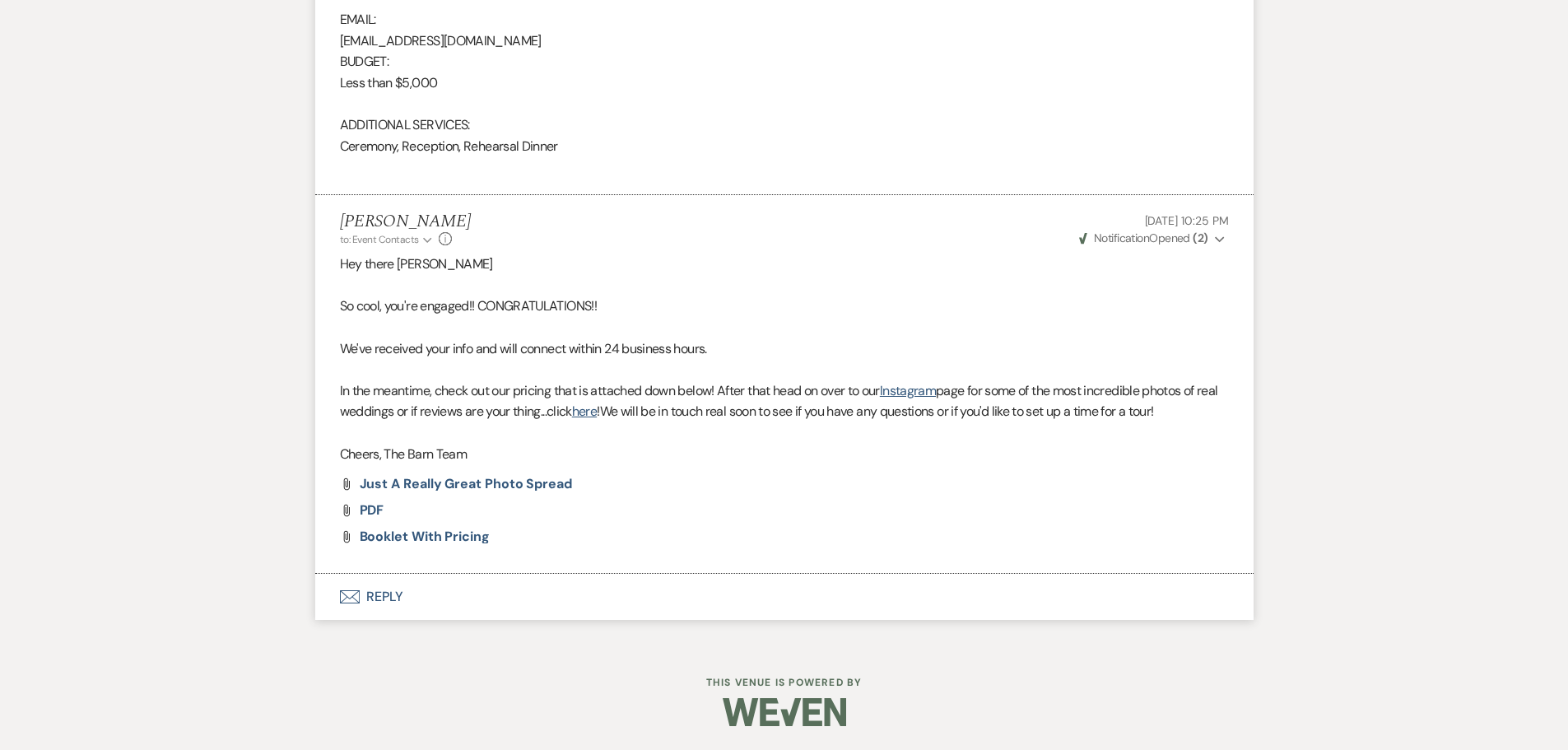
scroll to position [1310, 0]
click at [364, 592] on button "Envelope Reply" at bounding box center [784, 595] width 938 height 46
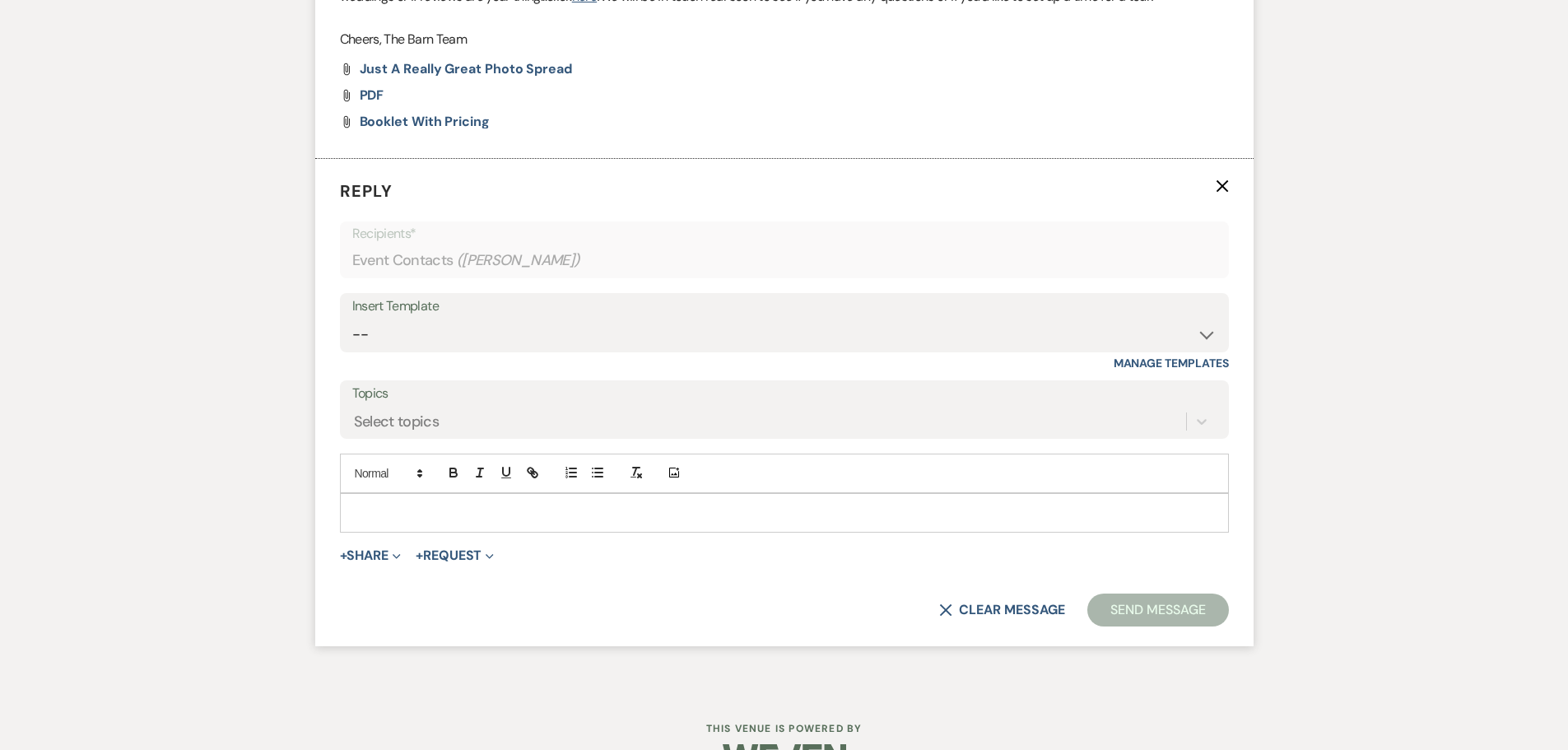
scroll to position [1752, 0]
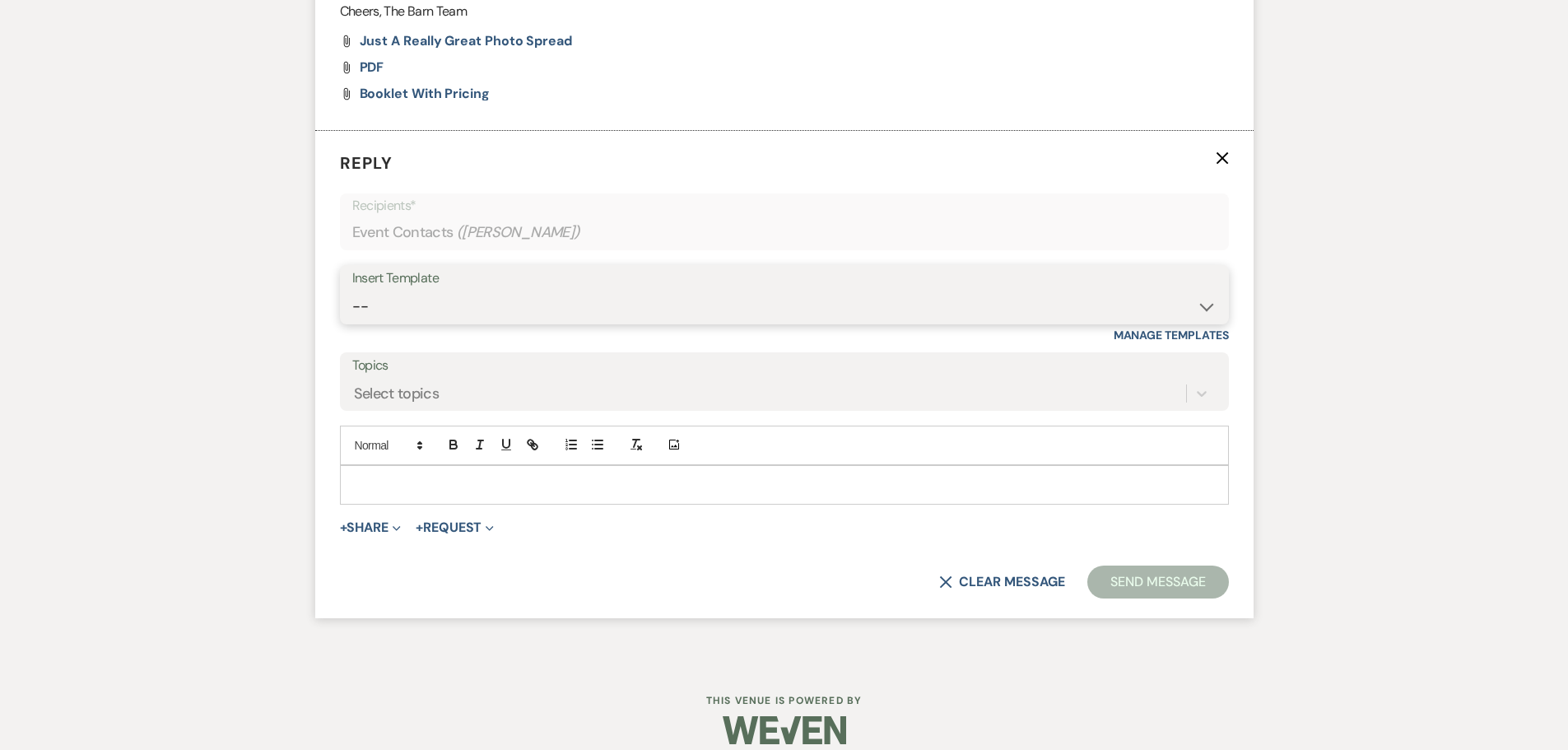
click at [362, 314] on select "-- Copy of Initial Inquiry Response [DATE] Inquiry Response [PERSON_NAME] Copy …" at bounding box center [784, 306] width 864 height 32
select select "3242"
click at [352, 290] on select "-- Copy of Initial Inquiry Response [DATE] Inquiry Response [PERSON_NAME] Copy …" at bounding box center [784, 306] width 864 height 32
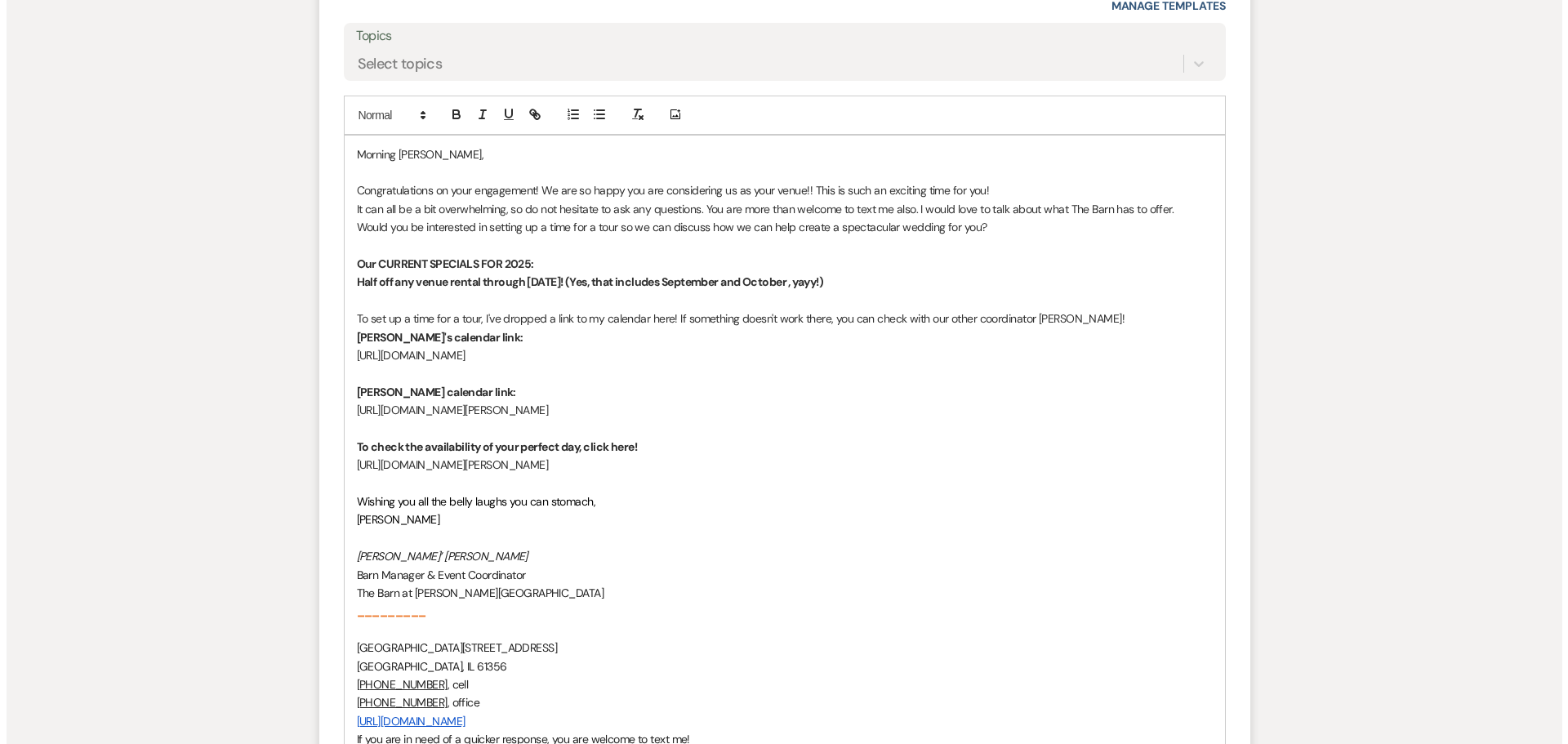
scroll to position [2478, 0]
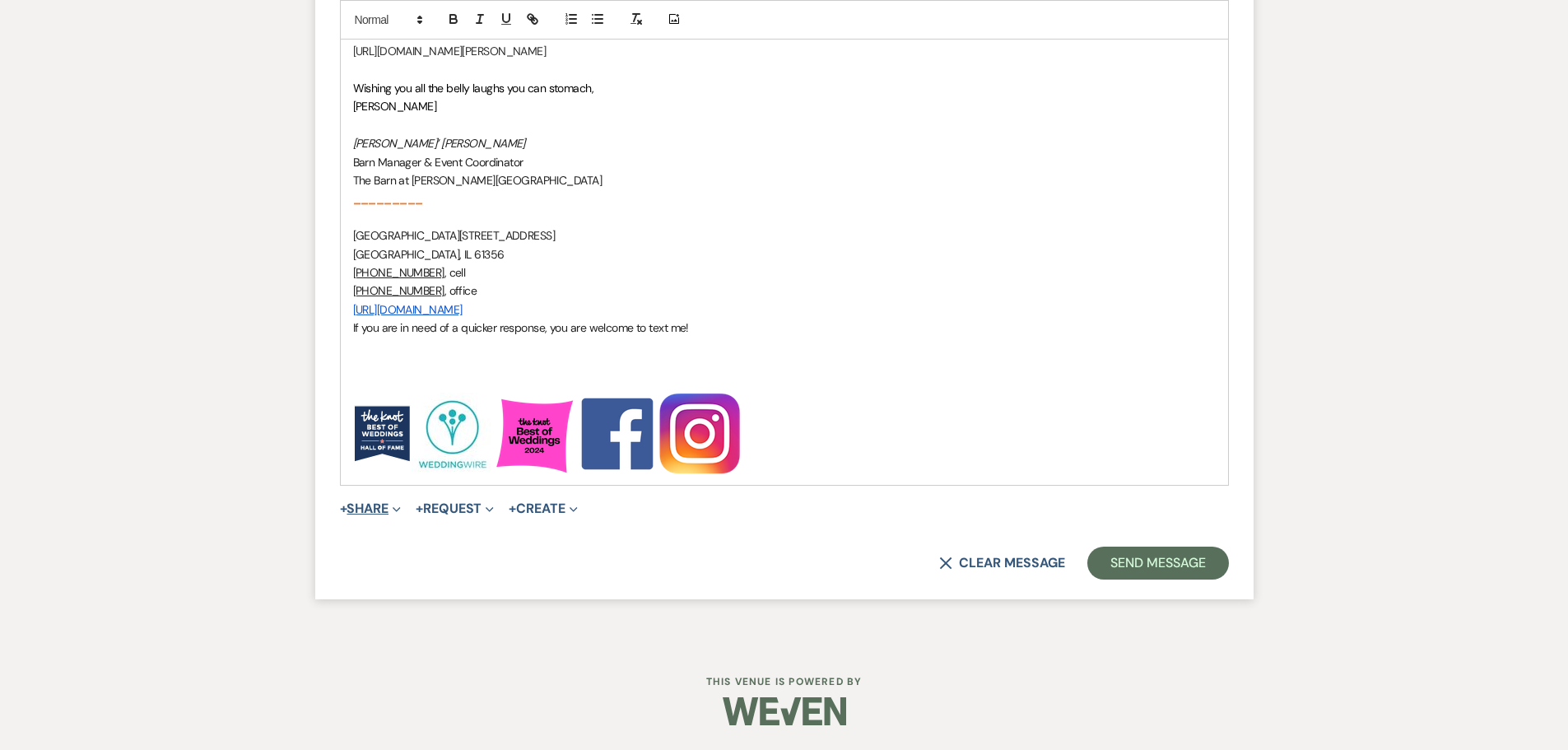
click at [357, 515] on button "+ Share Expand" at bounding box center [371, 508] width 62 height 13
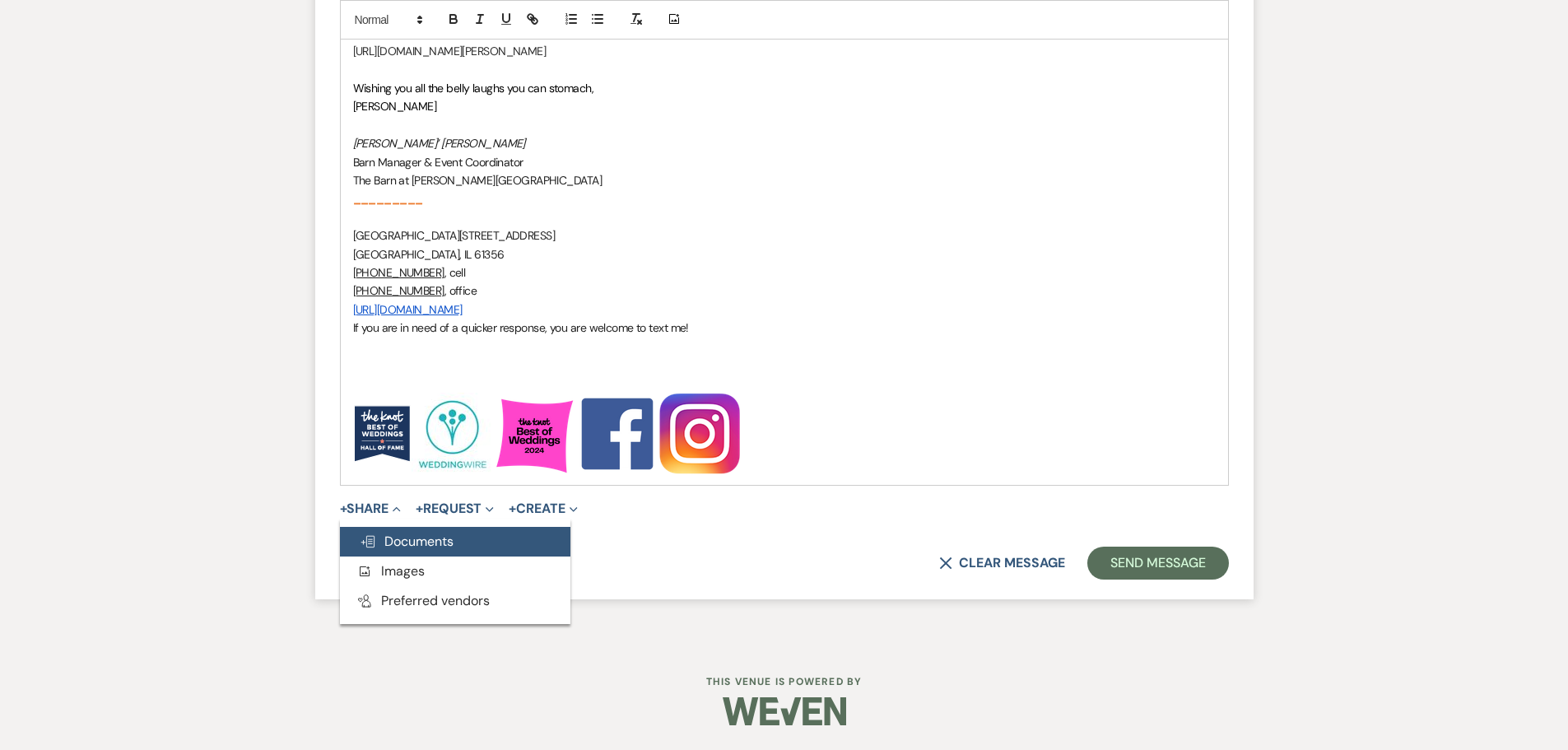
click at [391, 530] on button "Doc Upload Documents" at bounding box center [455, 541] width 230 height 29
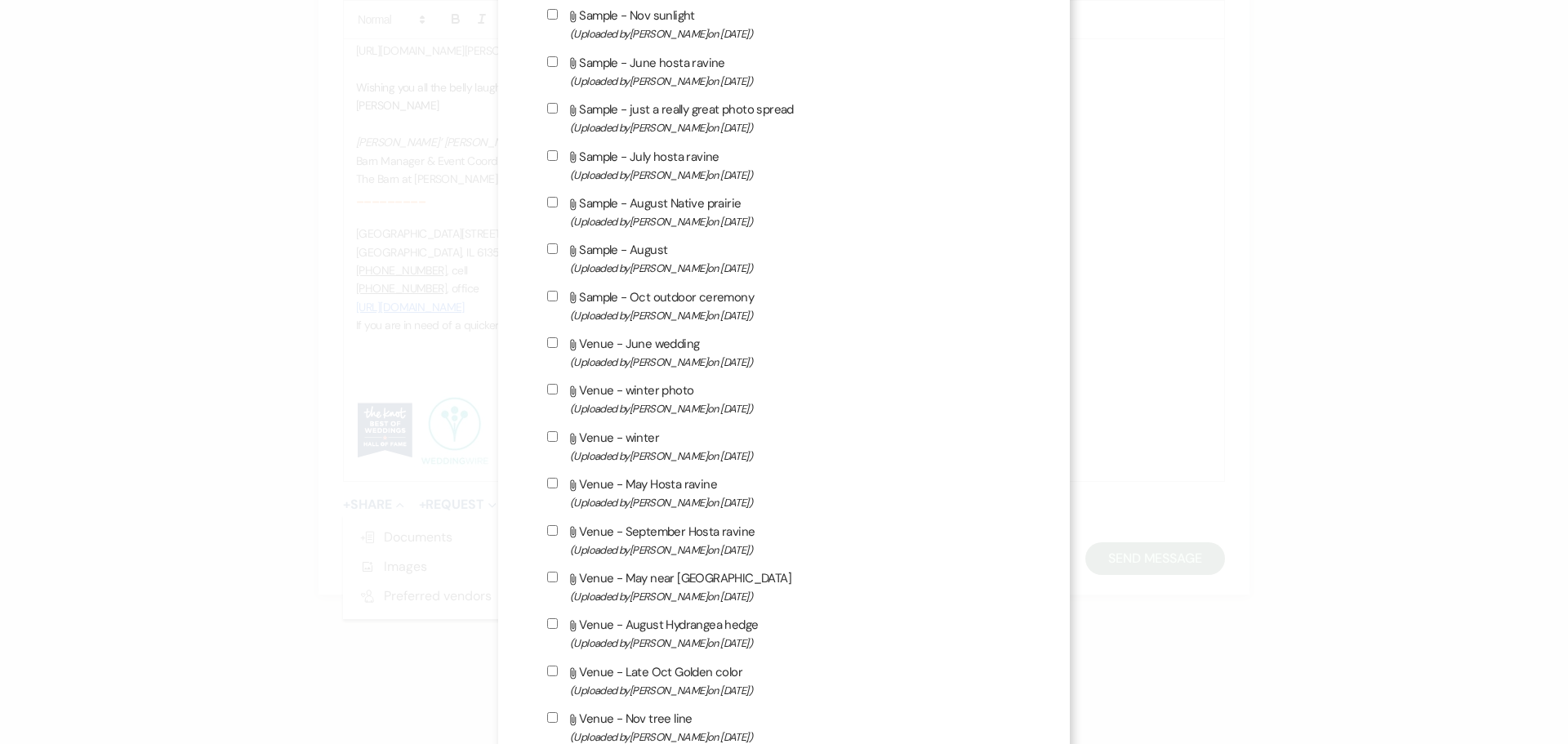
scroll to position [490, 0]
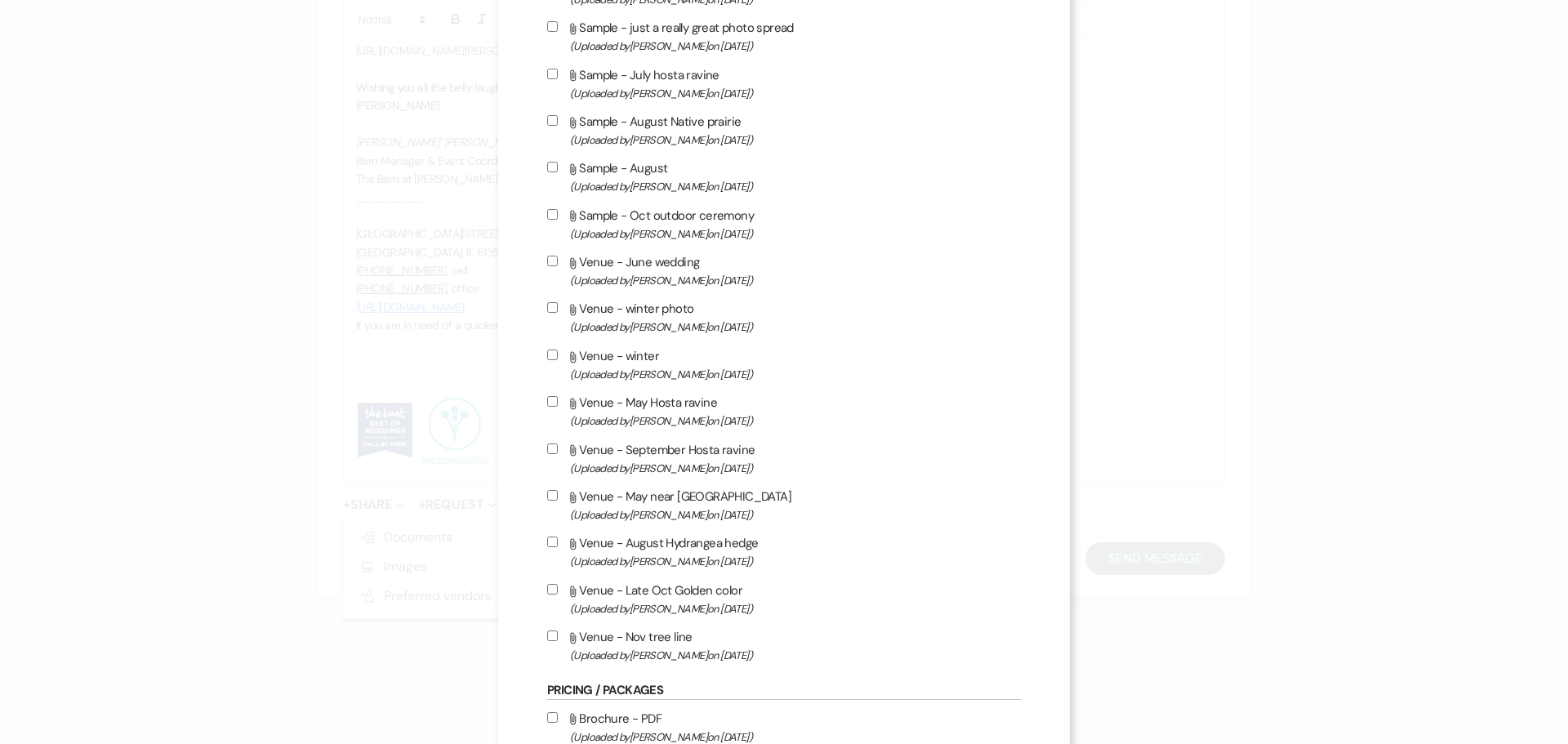
click at [547, 637] on input "Attach File Venue - Nov tree line (Uploaded by [PERSON_NAME] on [DATE] )" at bounding box center [552, 635] width 11 height 11
checkbox input "true"
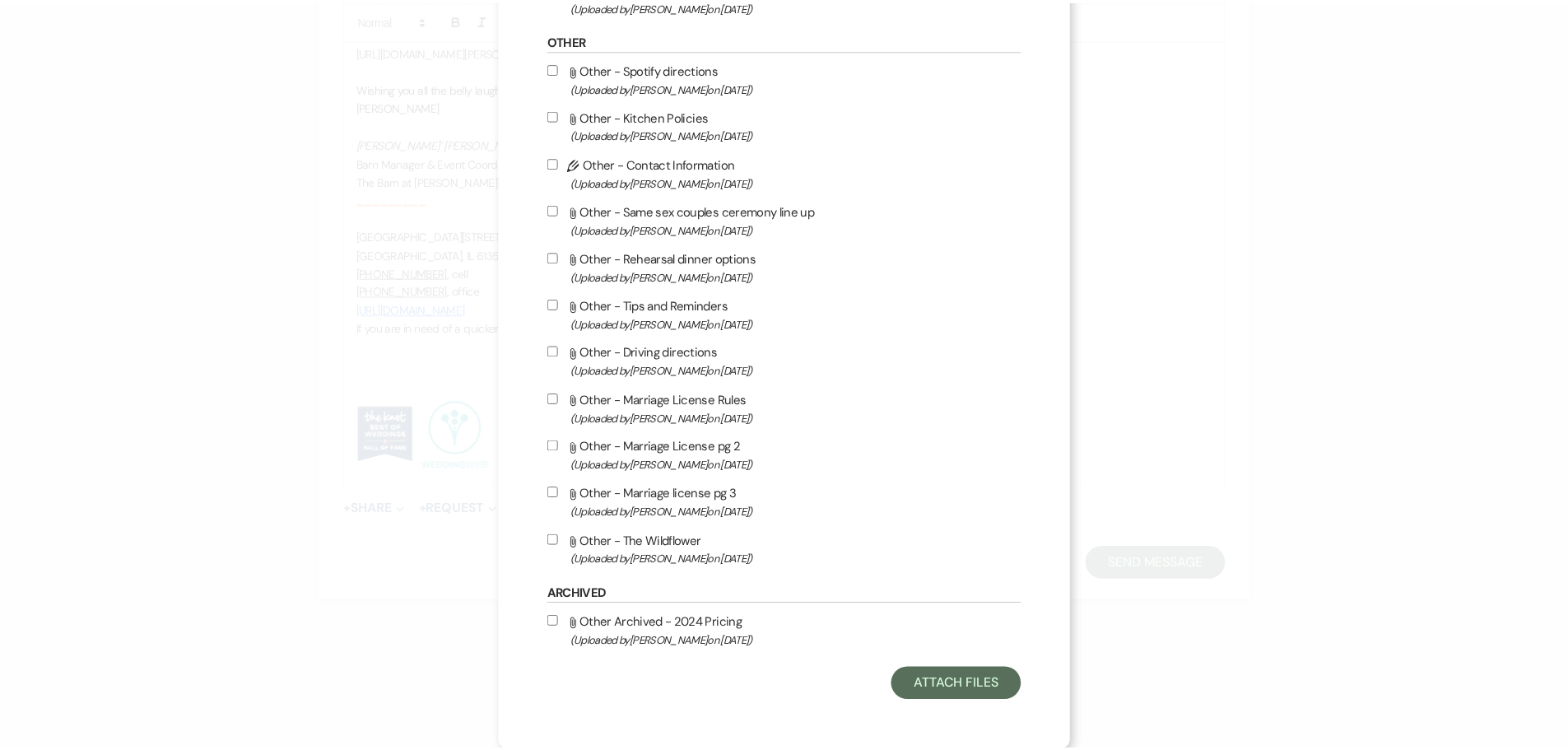
scroll to position [1502, 0]
click at [952, 684] on button "Attach Files" at bounding box center [963, 684] width 130 height 33
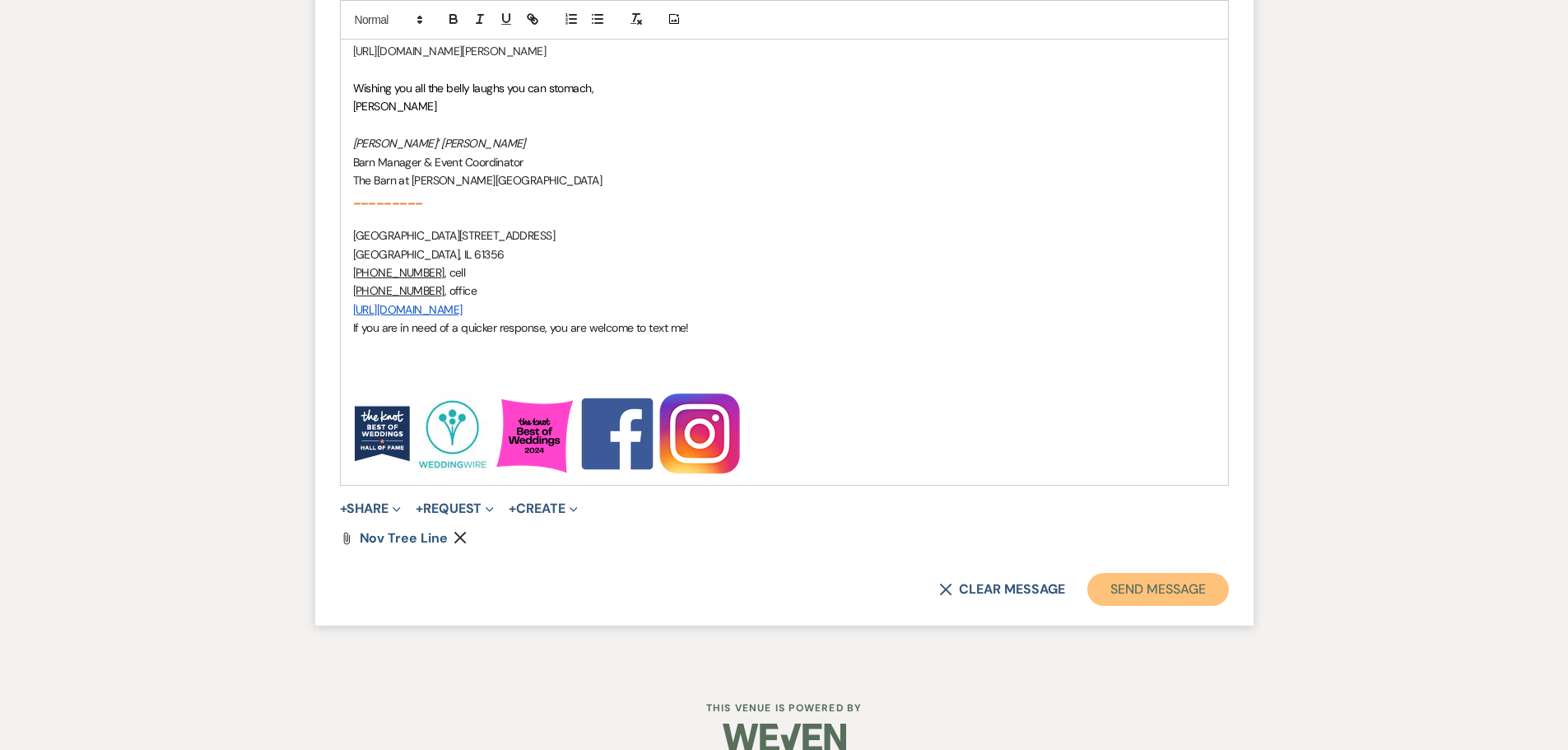
click at [1155, 602] on button "Send Message" at bounding box center [1158, 589] width 141 height 33
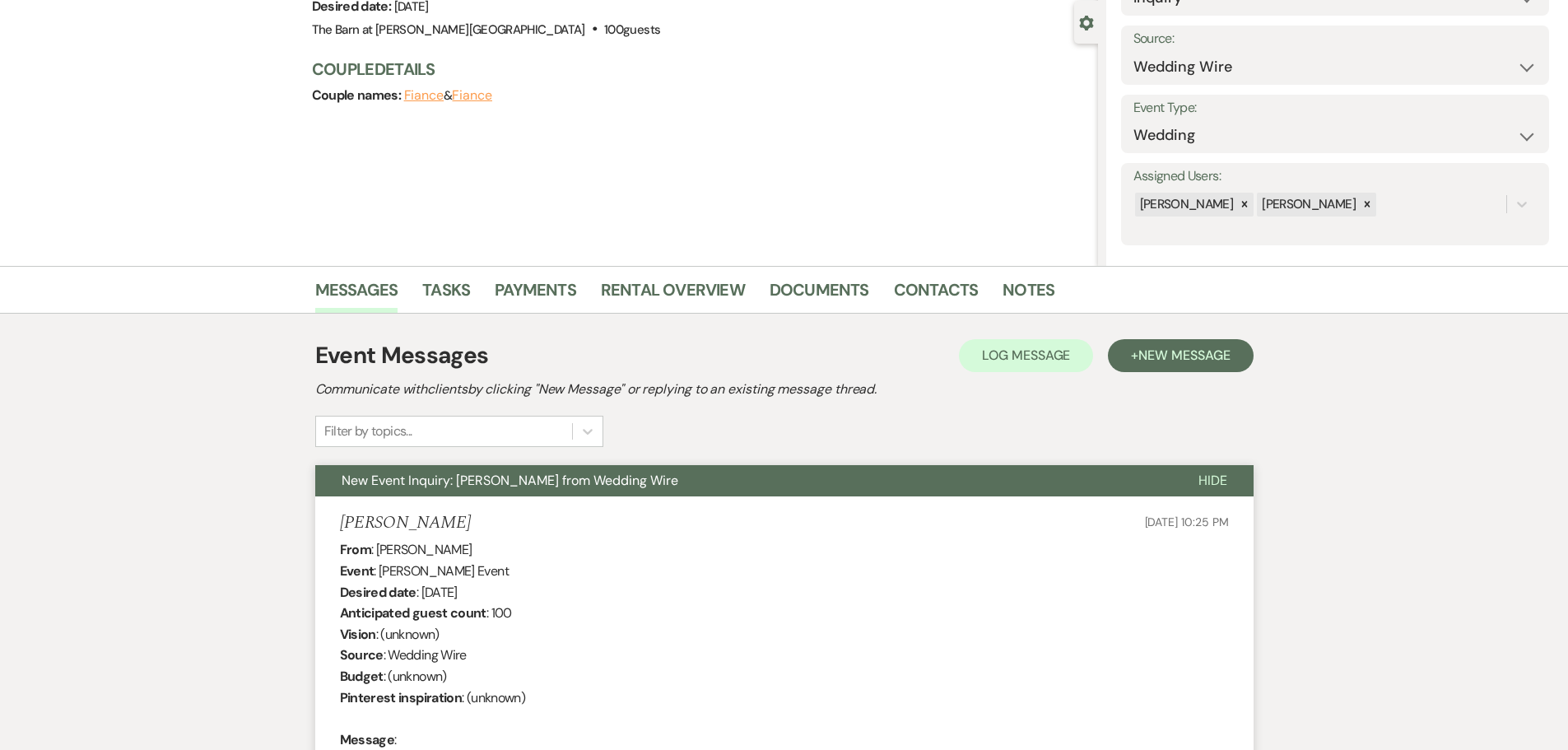
scroll to position [0, 0]
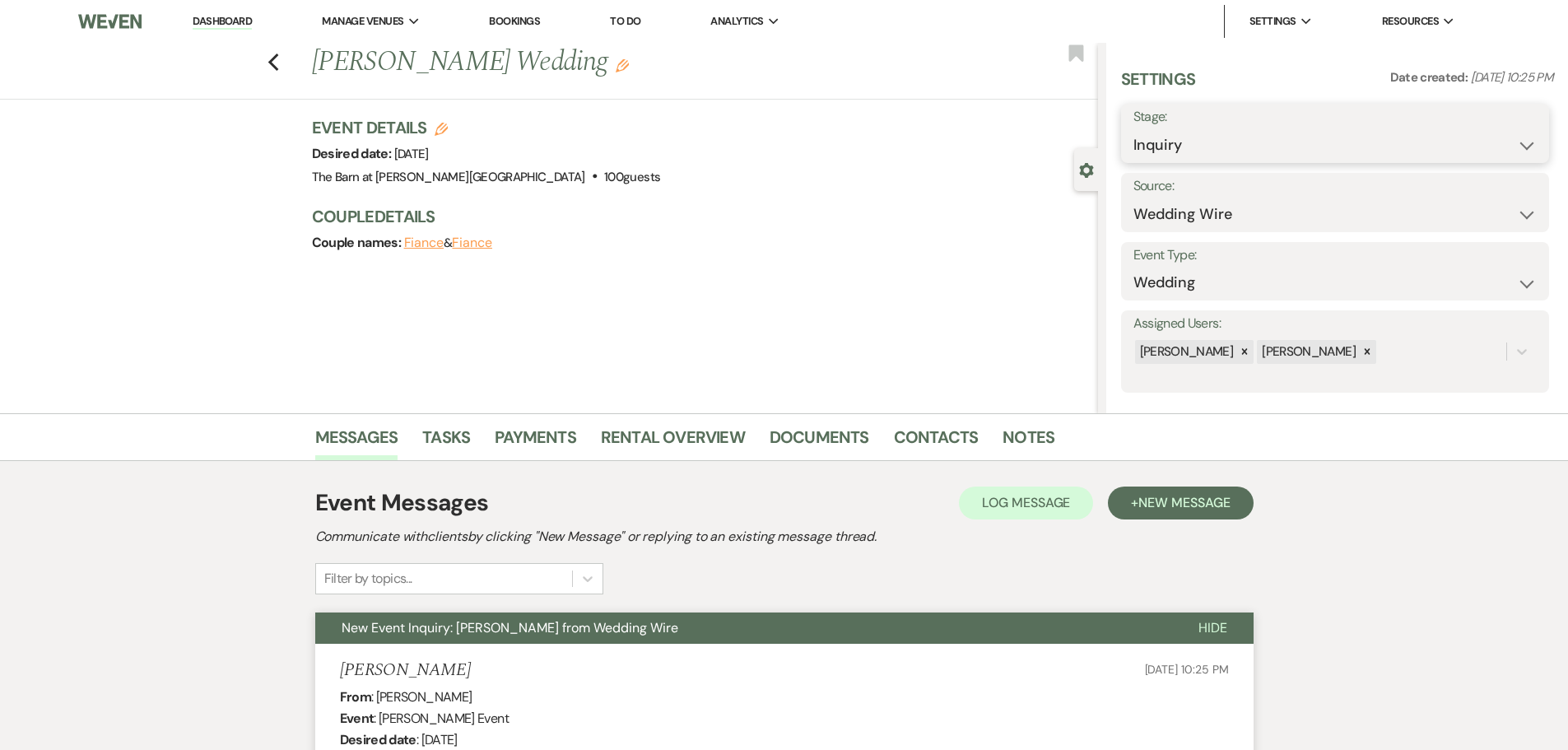
click at [1165, 146] on select "Inquiry Follow Up Tour Requested Tour Confirmed Toured Proposal Sent Booked Lost" at bounding box center [1335, 145] width 403 height 32
select select "9"
click at [1134, 129] on select "Inquiry Follow Up Tour Requested Tour Confirmed Toured Proposal Sent Booked Lost" at bounding box center [1335, 145] width 403 height 32
click at [1466, 133] on button "Save" at bounding box center [1502, 133] width 93 height 33
click at [278, 67] on use "button" at bounding box center [273, 63] width 11 height 18
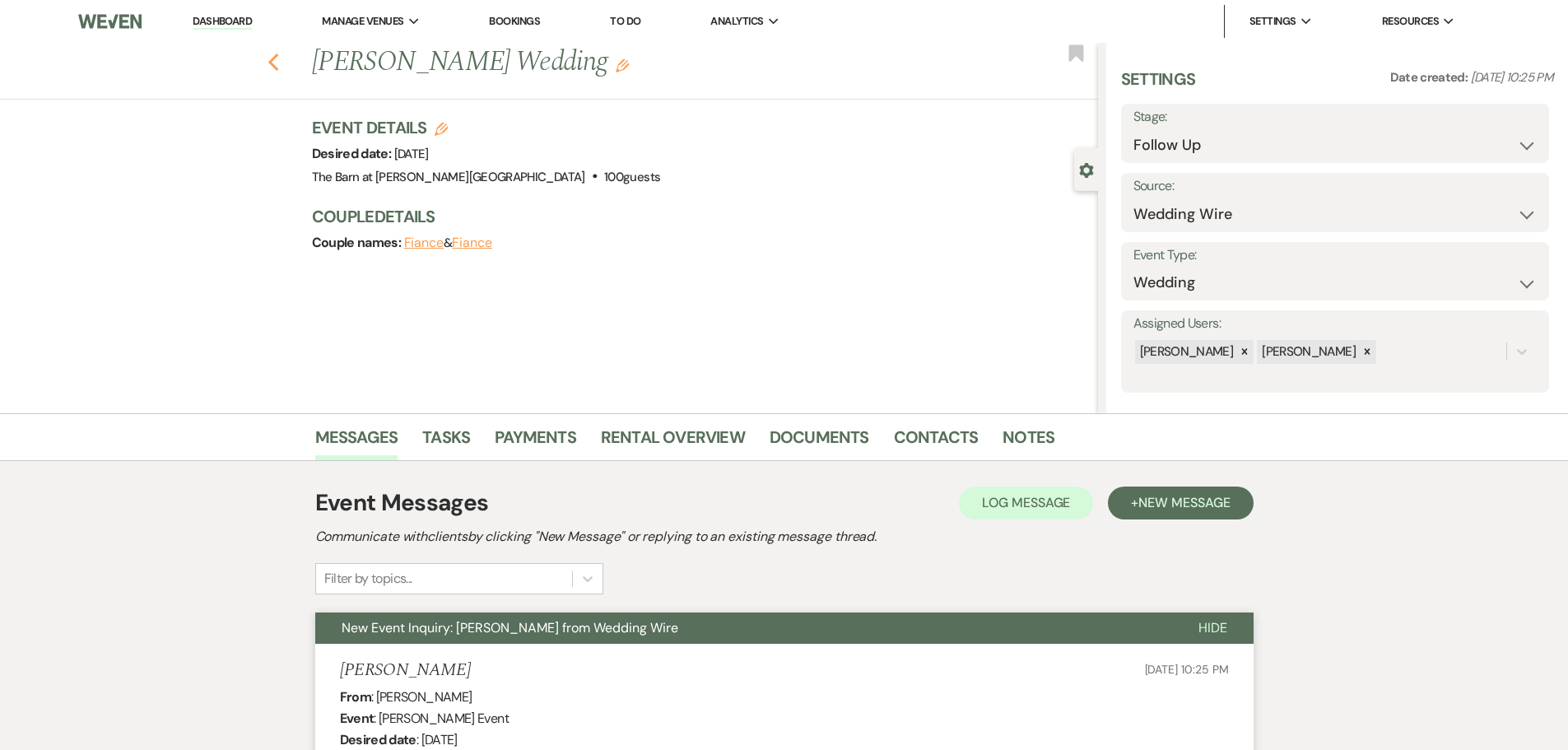
select select "9"
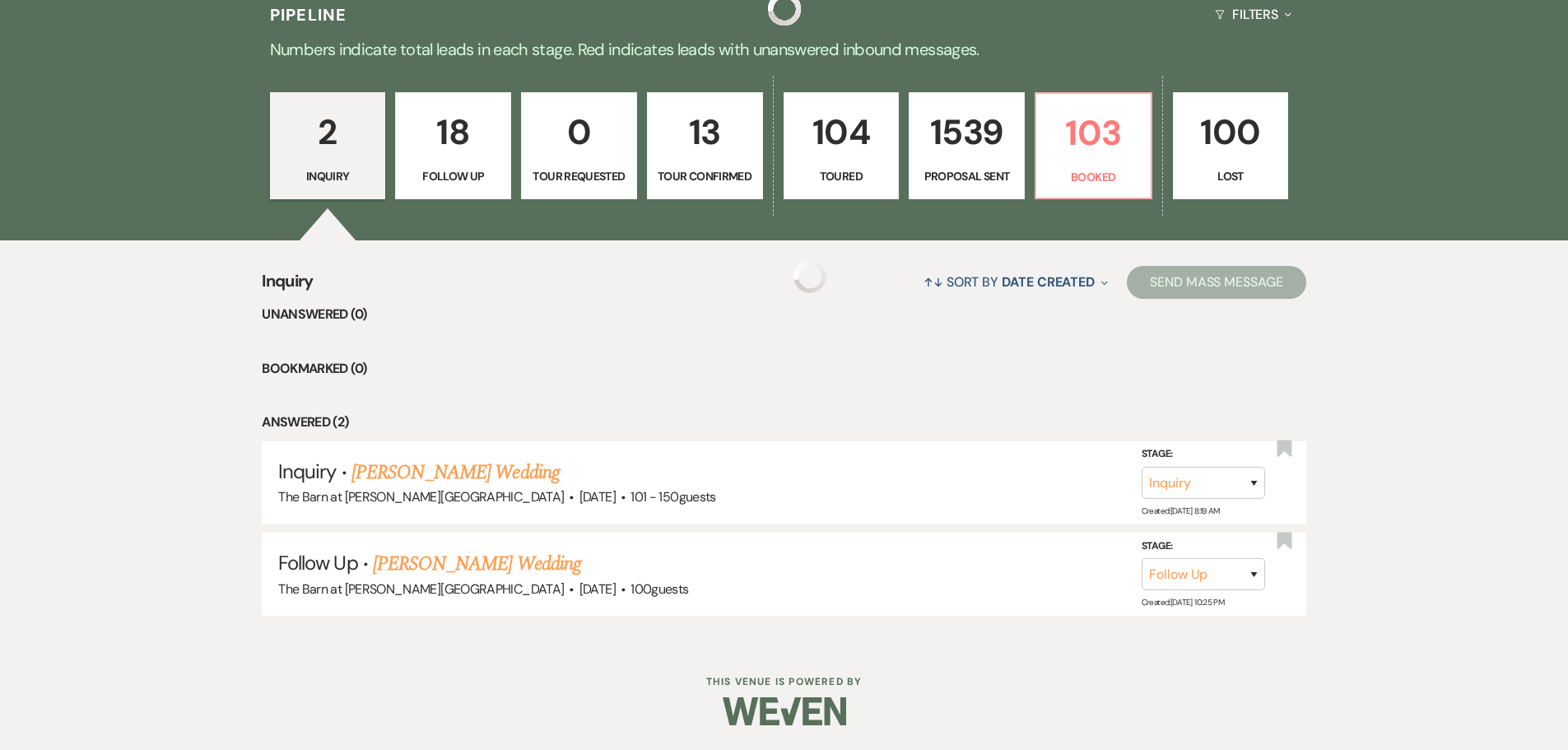
scroll to position [341, 0]
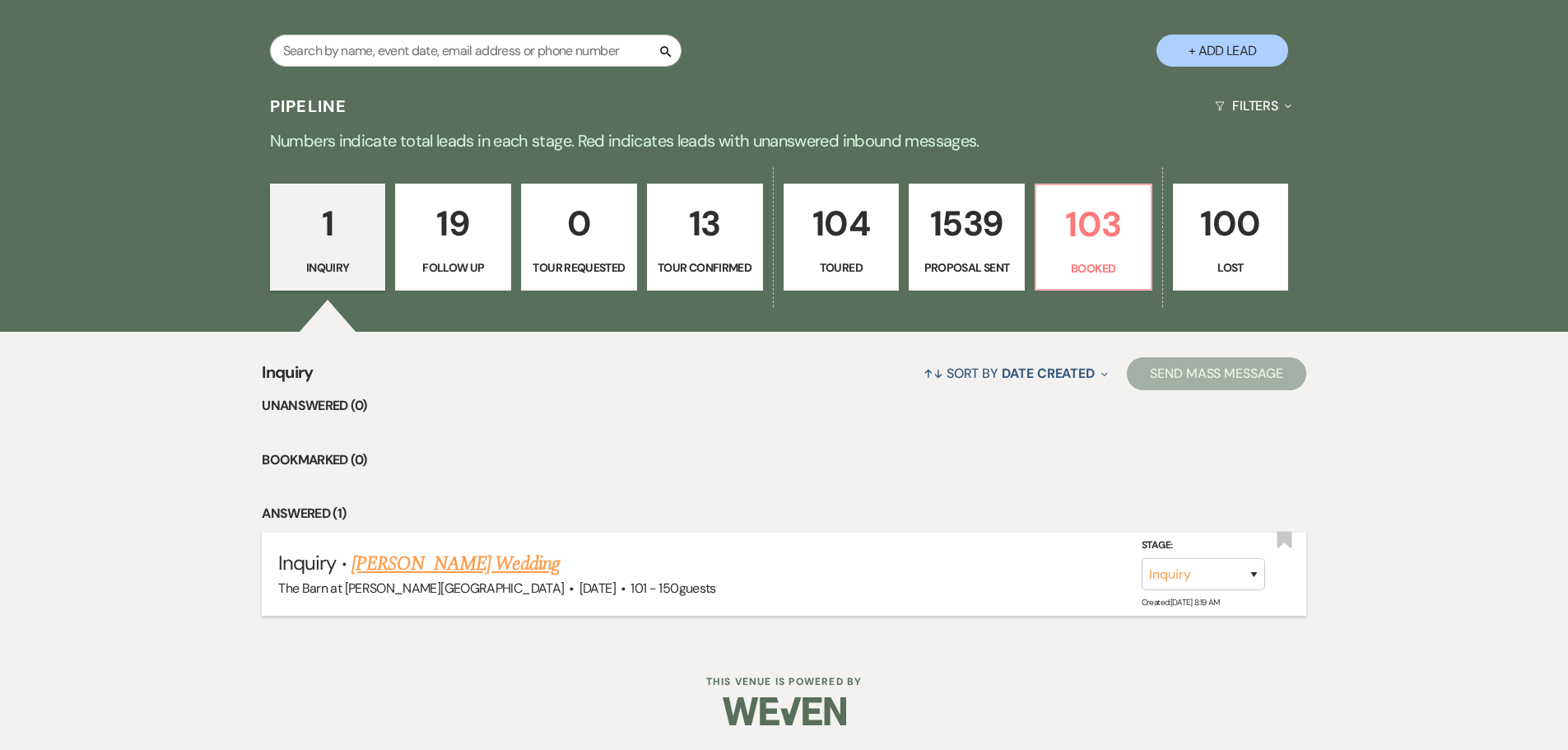
click at [477, 568] on link "[PERSON_NAME] Wedding" at bounding box center [455, 564] width 208 height 29
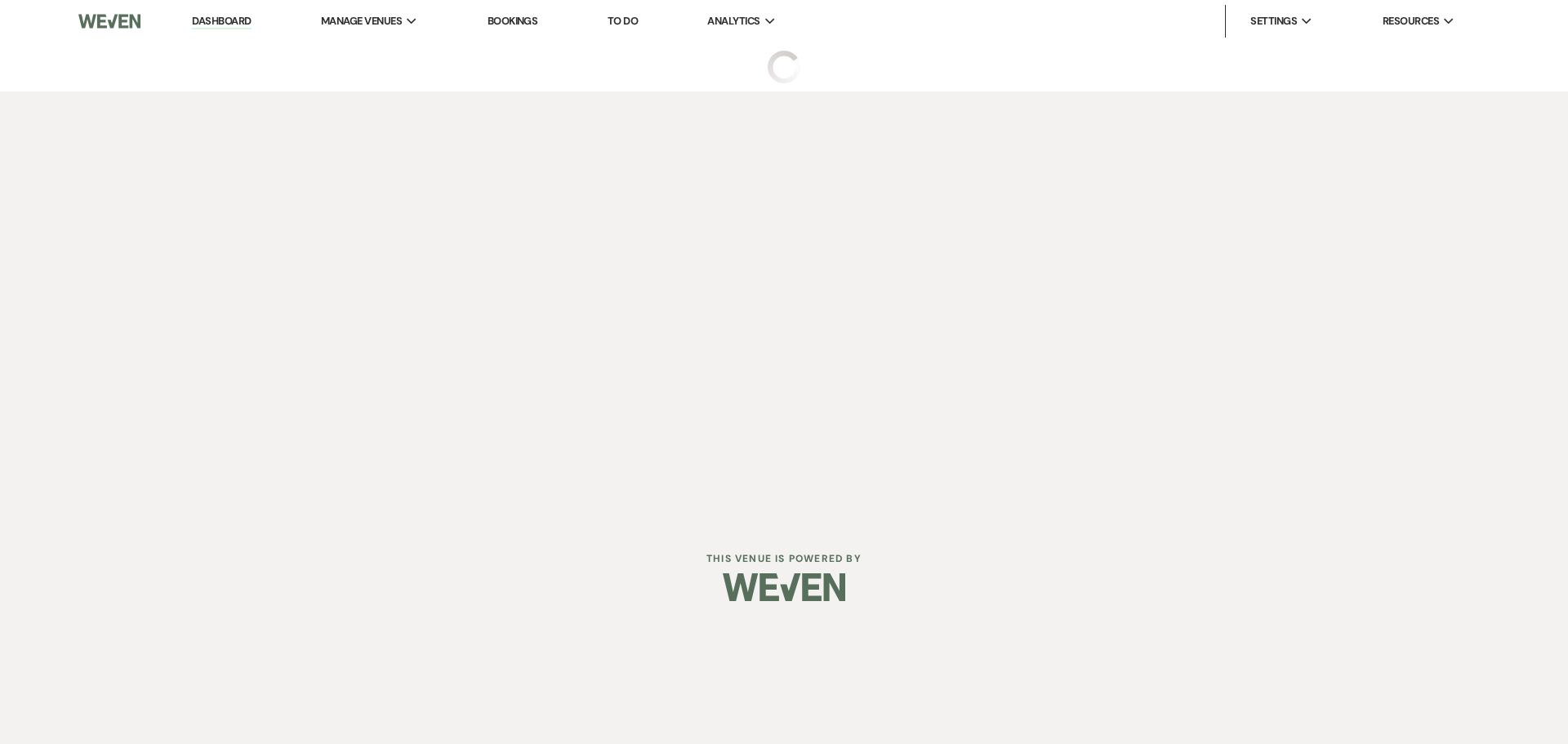
select select "2"
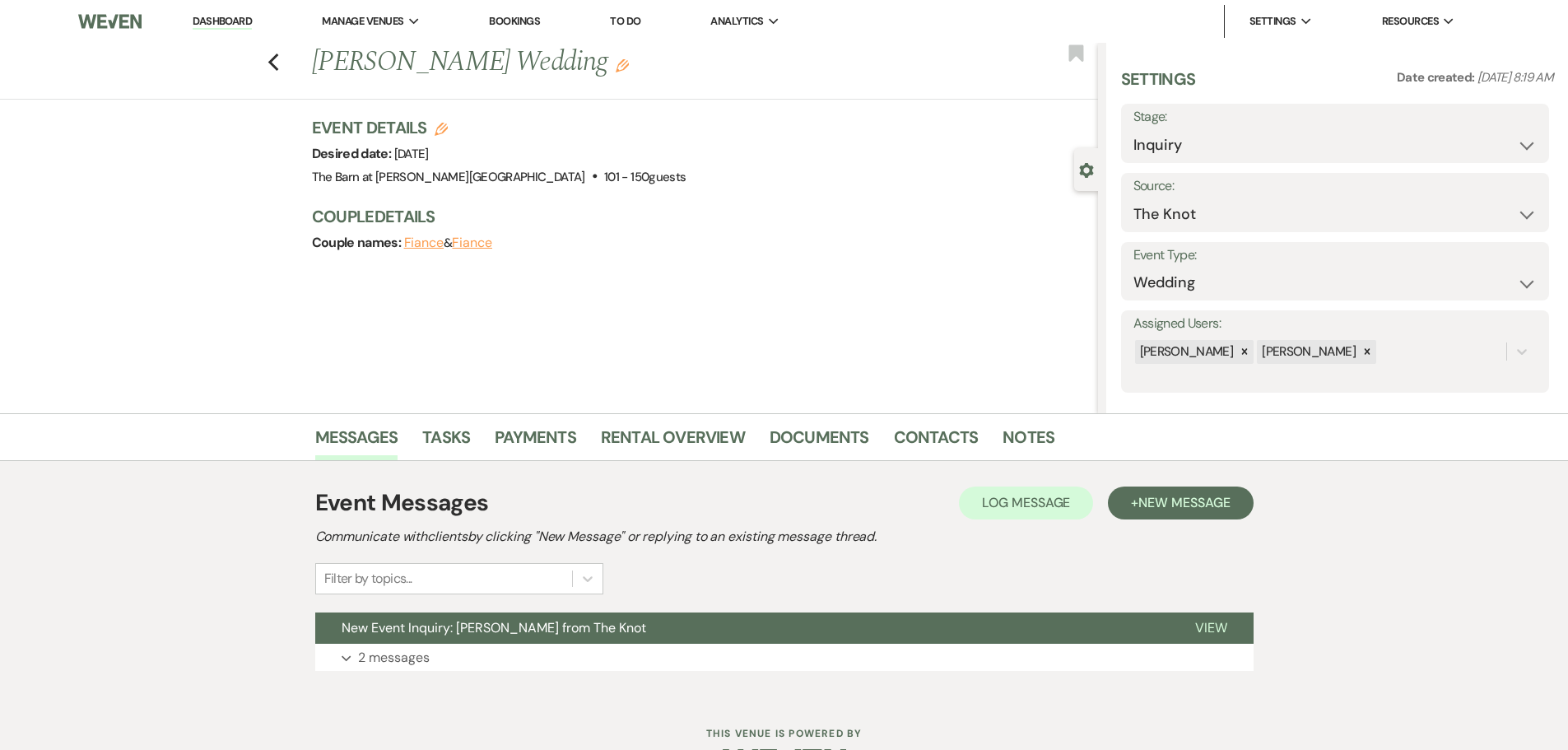
scroll to position [52, 0]
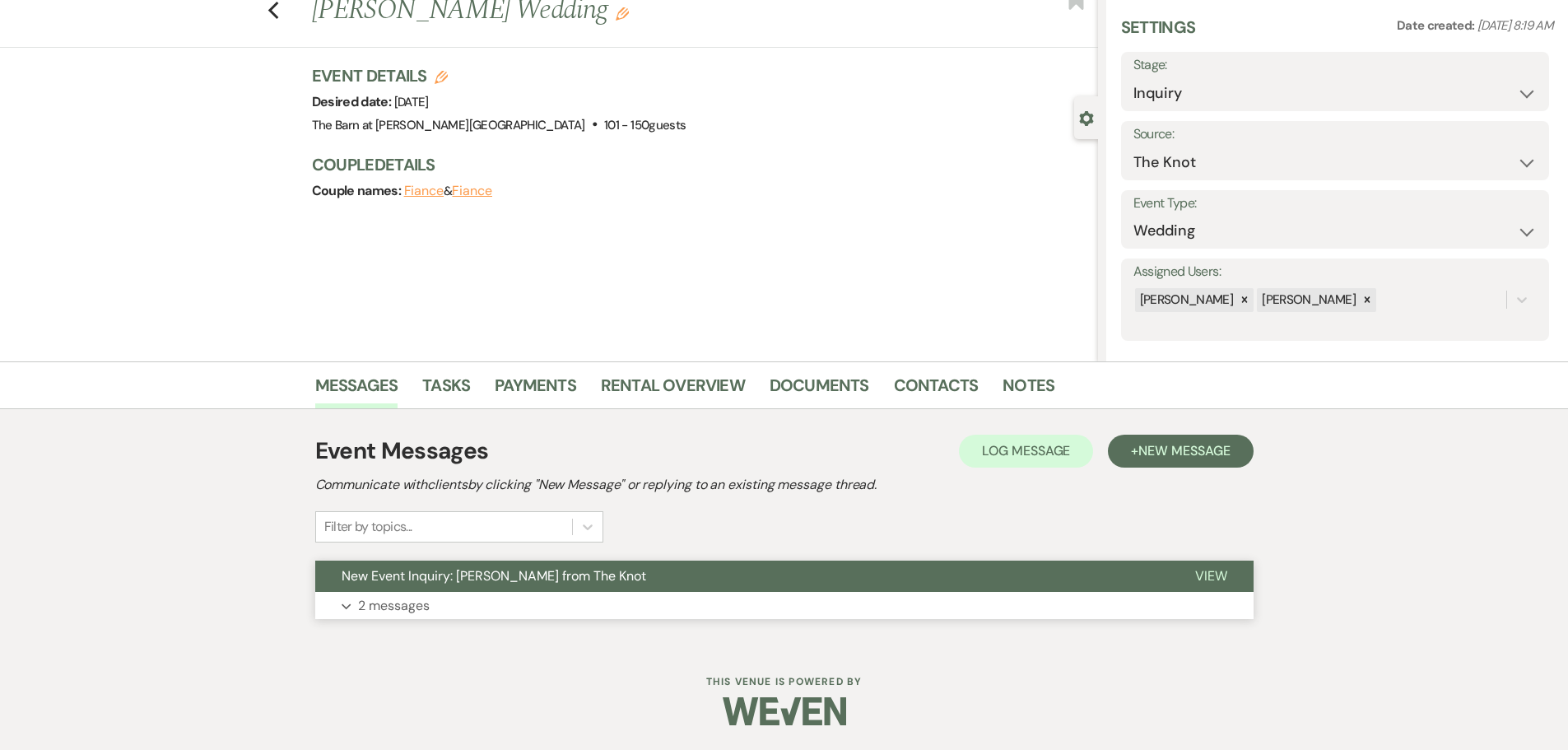
click at [385, 602] on p "2 messages" at bounding box center [393, 606] width 72 height 22
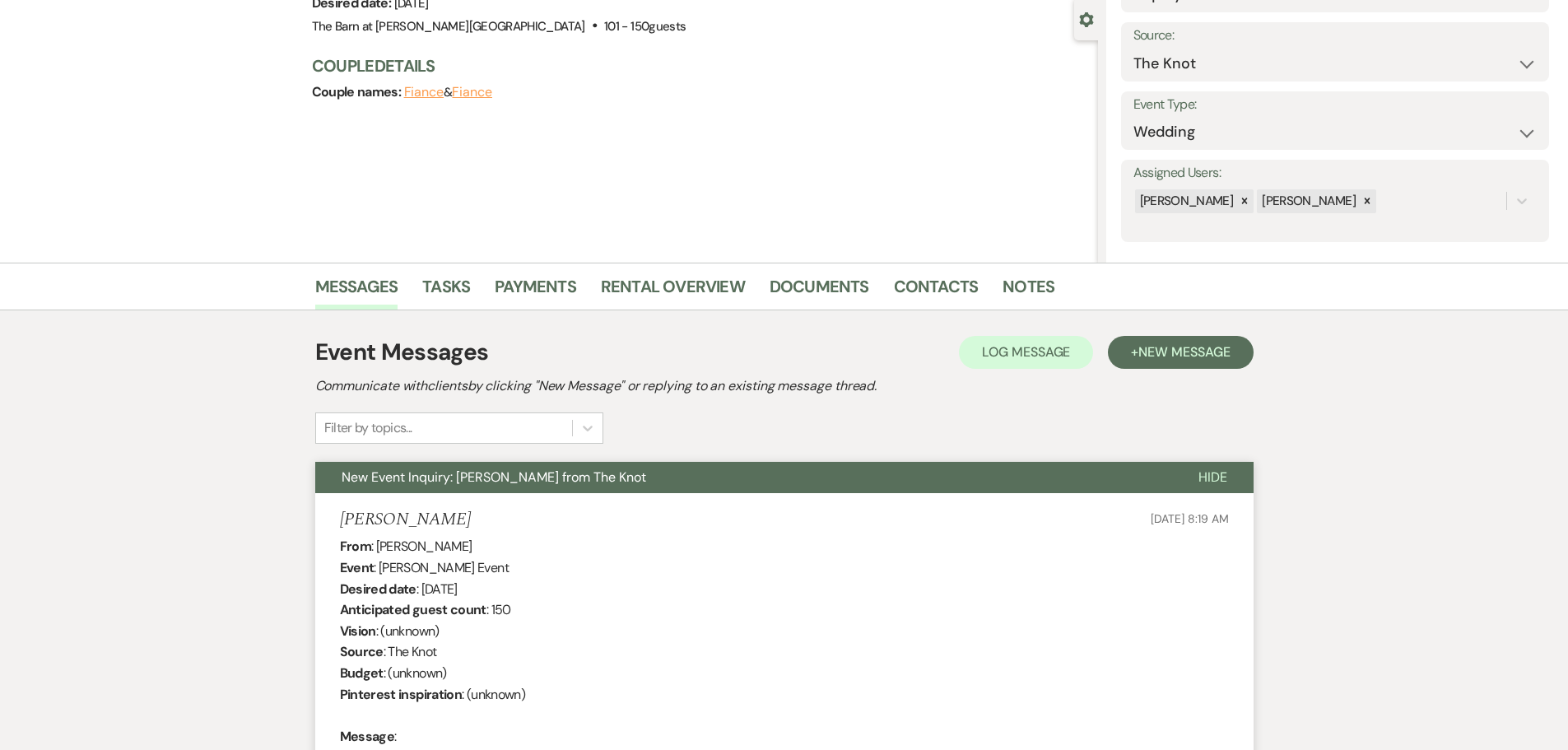
scroll to position [0, 0]
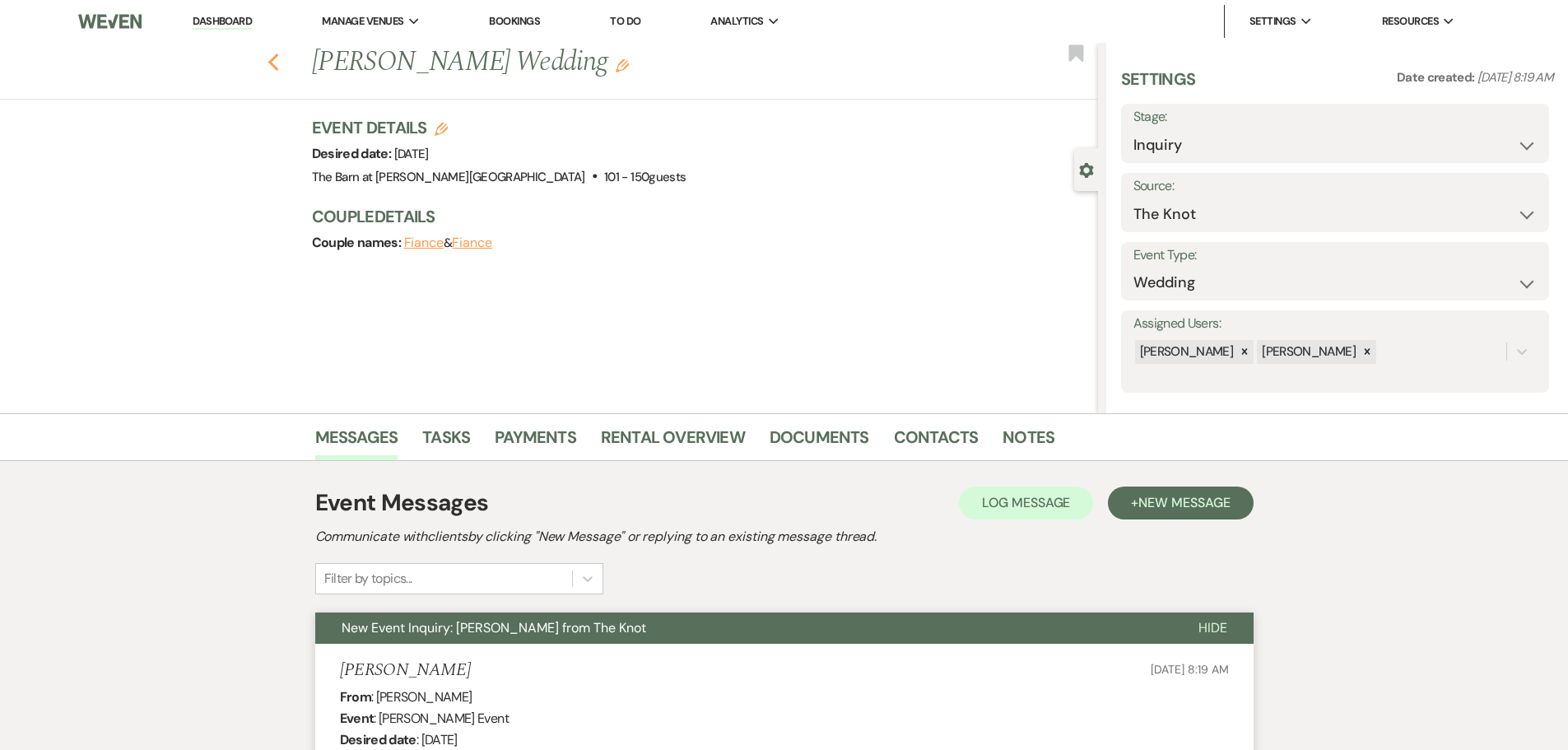
click at [275, 67] on icon "Previous" at bounding box center [274, 63] width 13 height 20
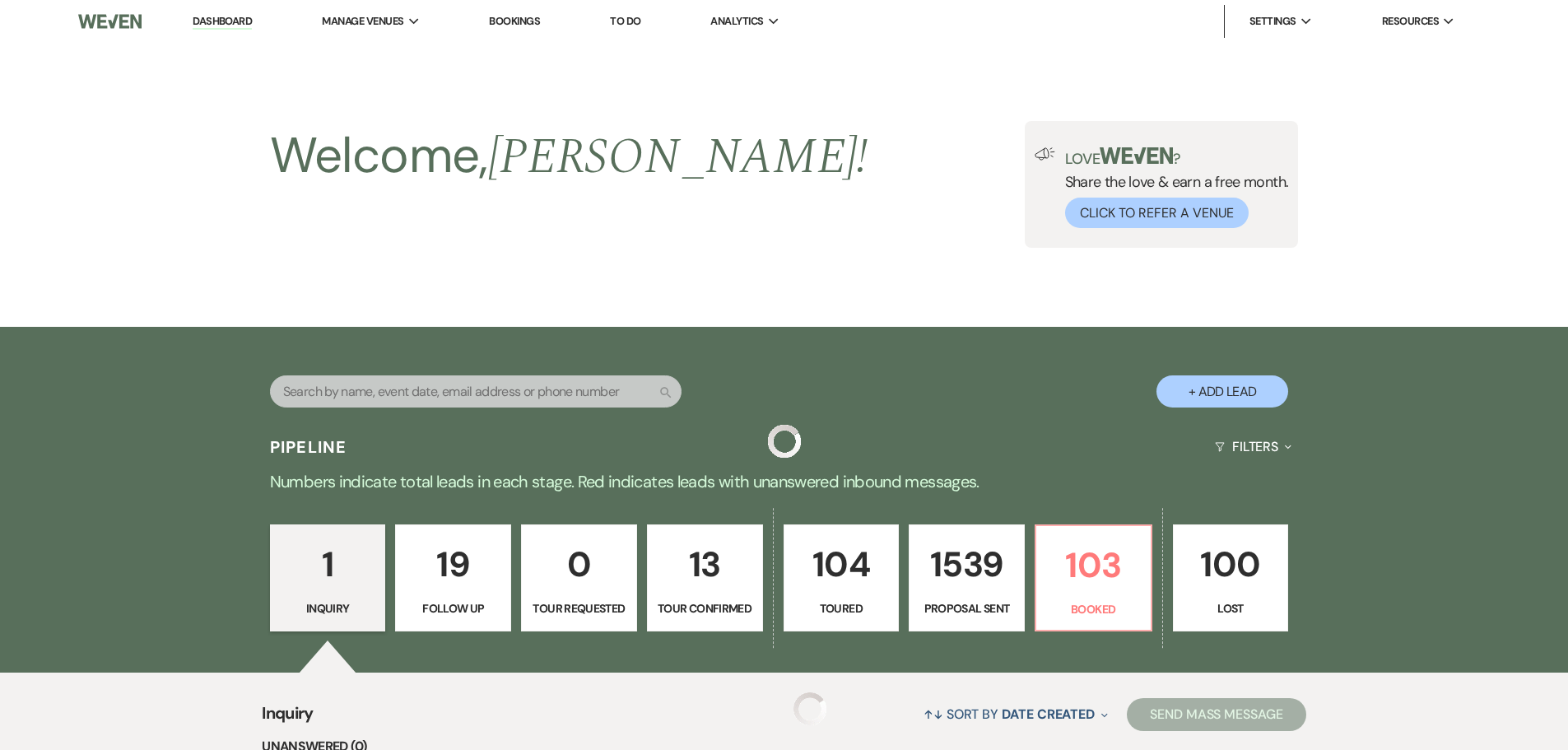
scroll to position [341, 0]
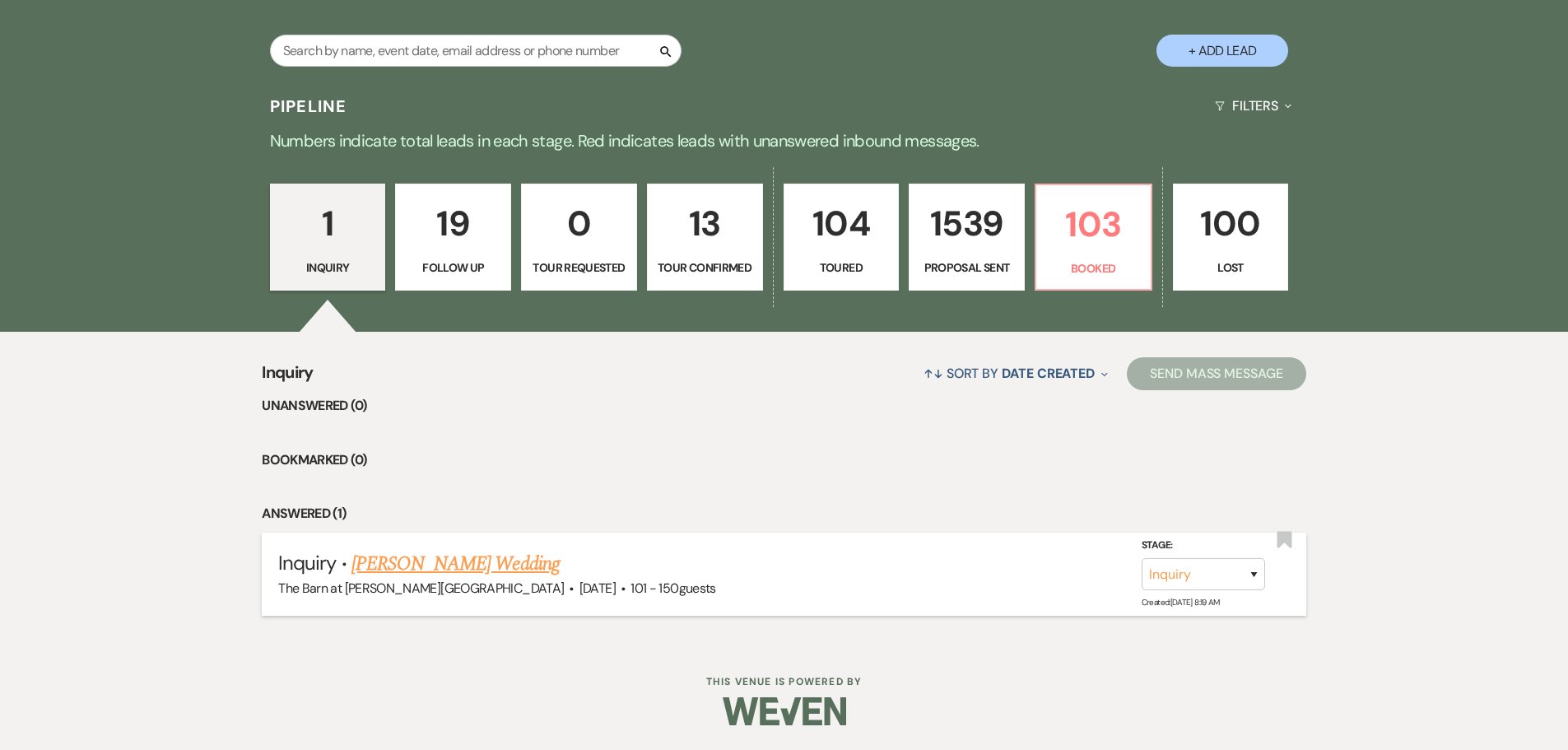
click at [544, 569] on link "[PERSON_NAME] Wedding" at bounding box center [455, 564] width 208 height 29
select select "2"
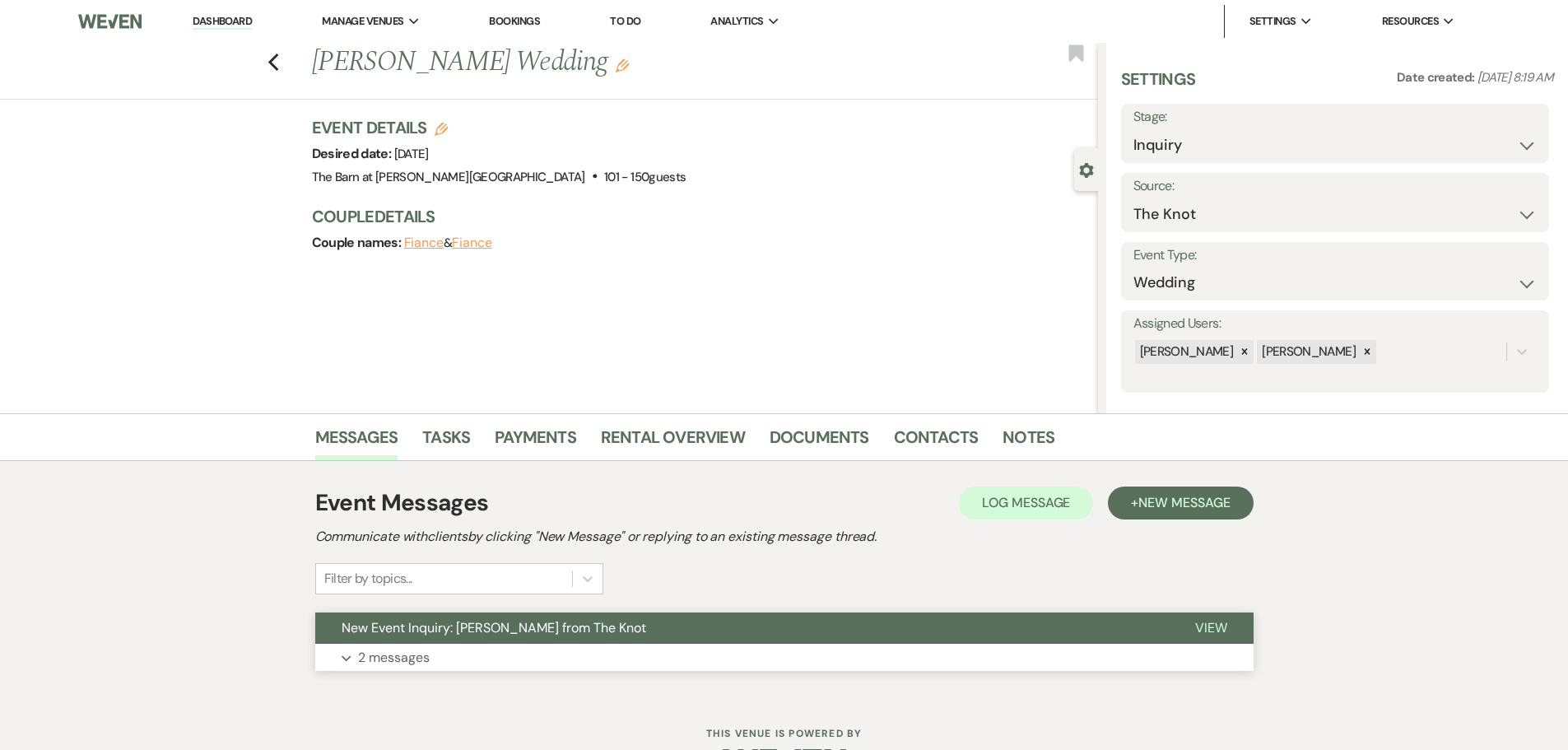
click at [423, 658] on p "2 messages" at bounding box center [393, 658] width 72 height 22
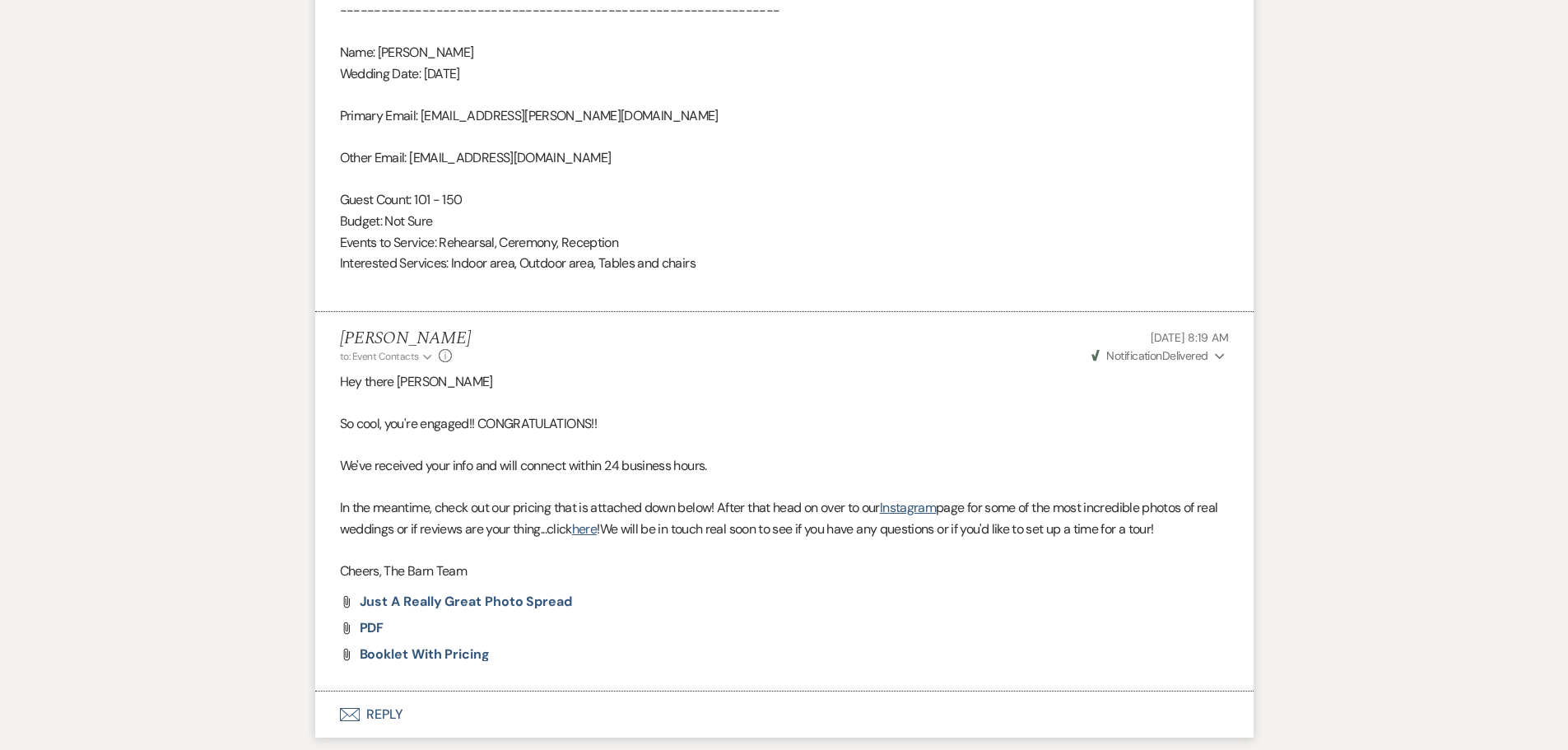
scroll to position [1289, 0]
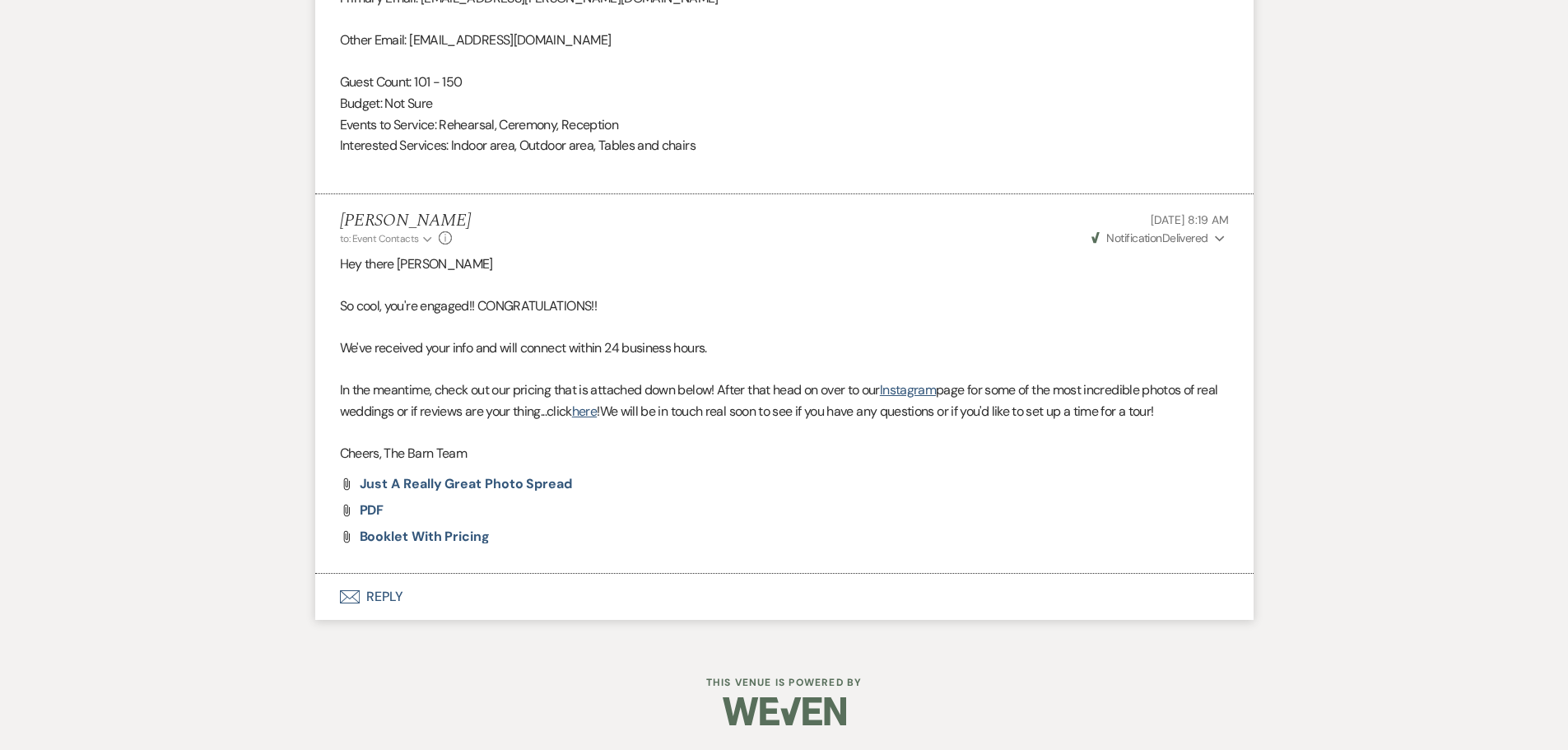
click at [377, 595] on button "Envelope Reply" at bounding box center [784, 596] width 938 height 46
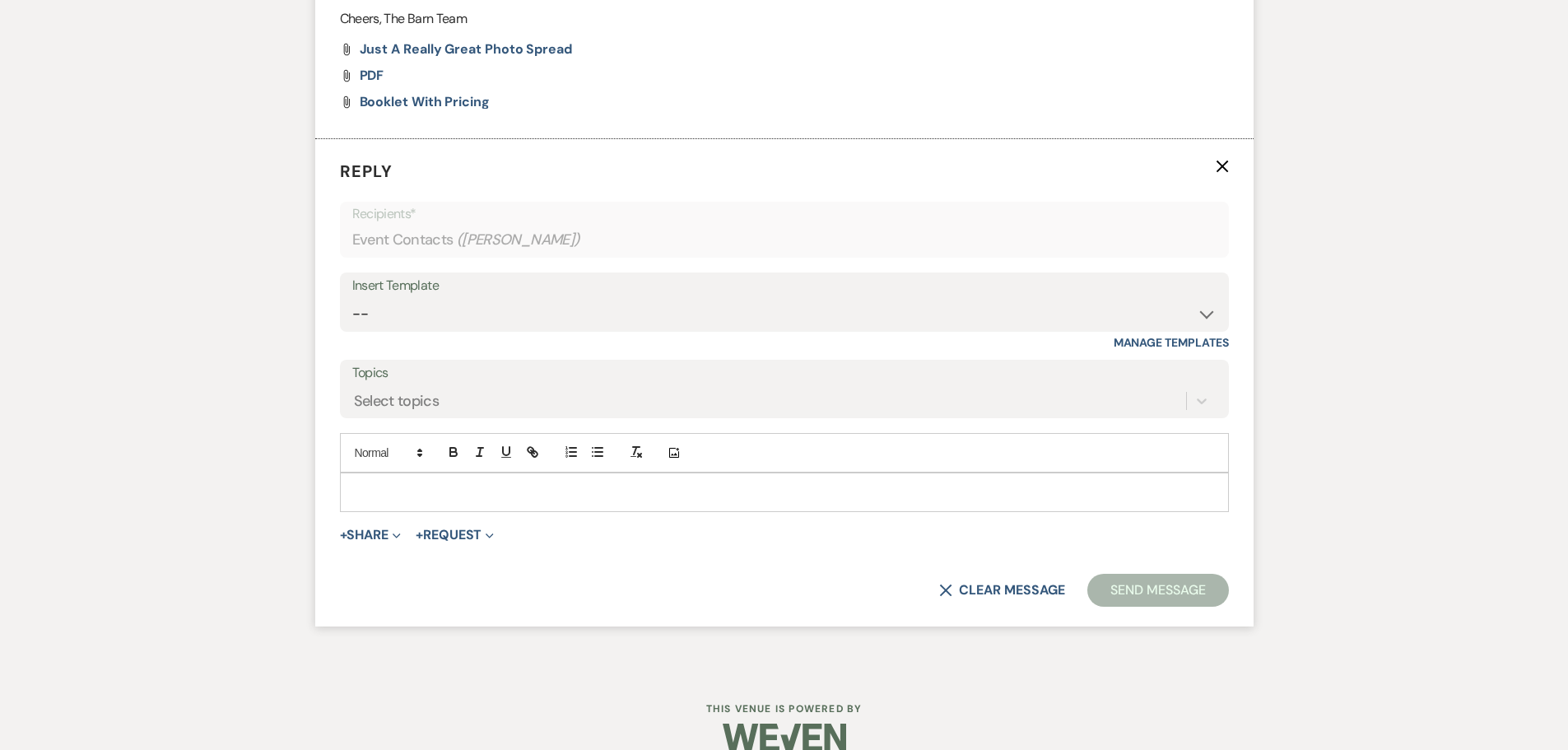
scroll to position [1731, 0]
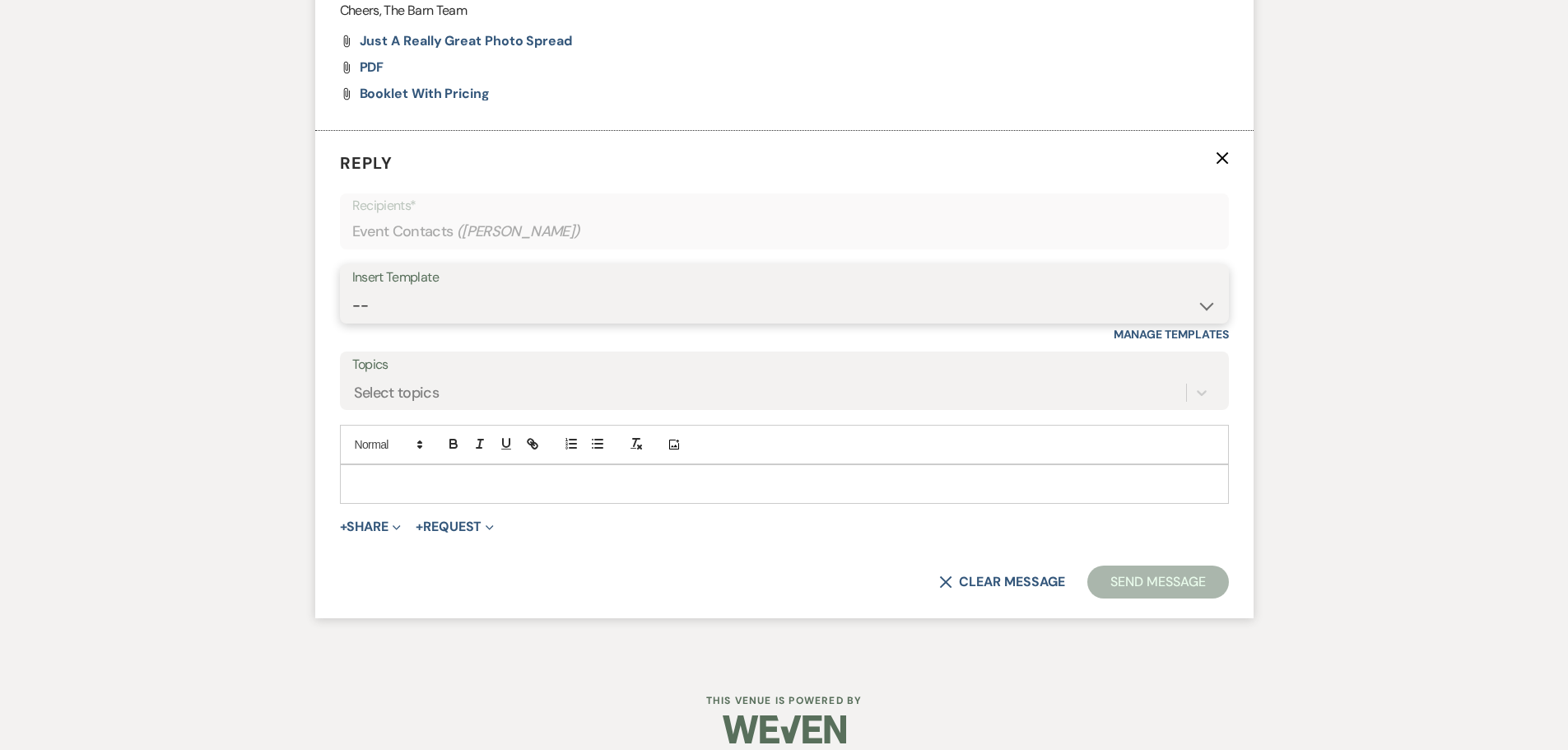
click at [369, 314] on select "-- Copy of Initial Inquiry Response [DATE] Inquiry Response [PERSON_NAME] Copy …" at bounding box center [784, 305] width 864 height 32
select select "3242"
click at [352, 289] on select "-- Copy of Initial Inquiry Response [DATE] Inquiry Response [PERSON_NAME] Copy …" at bounding box center [784, 305] width 864 height 32
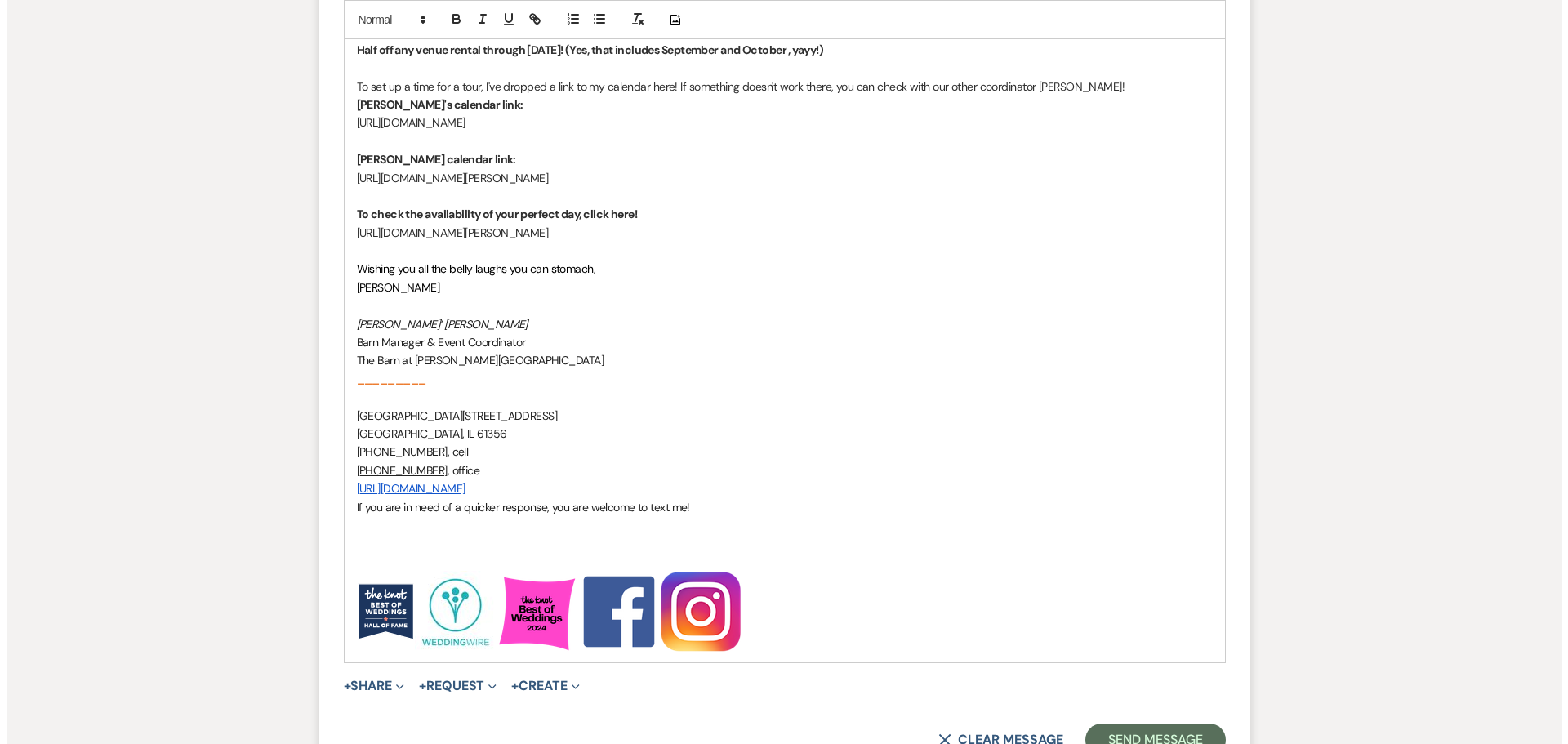
scroll to position [2453, 0]
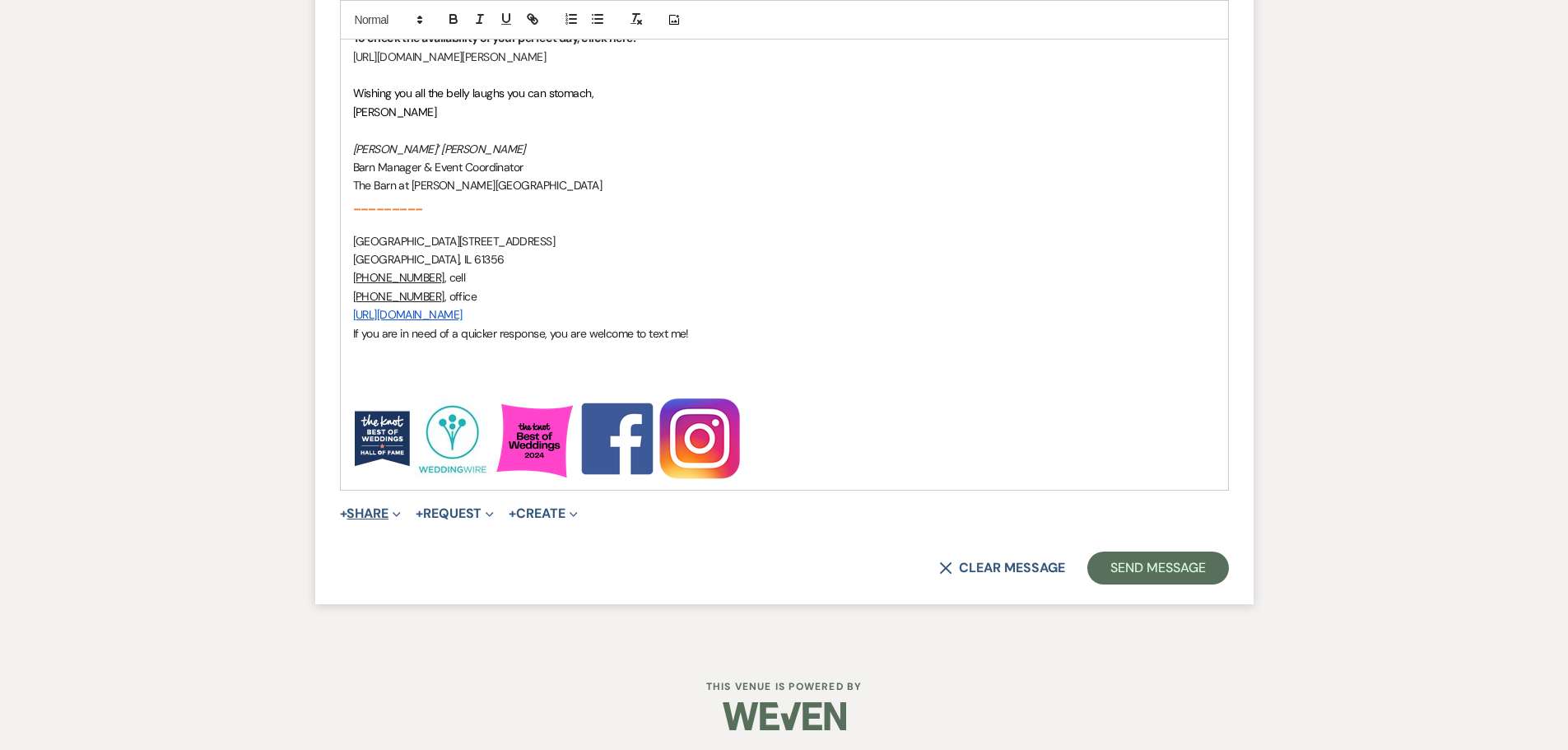
click at [356, 508] on button "+ Share Expand" at bounding box center [371, 513] width 62 height 13
click at [394, 552] on span "Doc Upload Documents" at bounding box center [407, 546] width 94 height 18
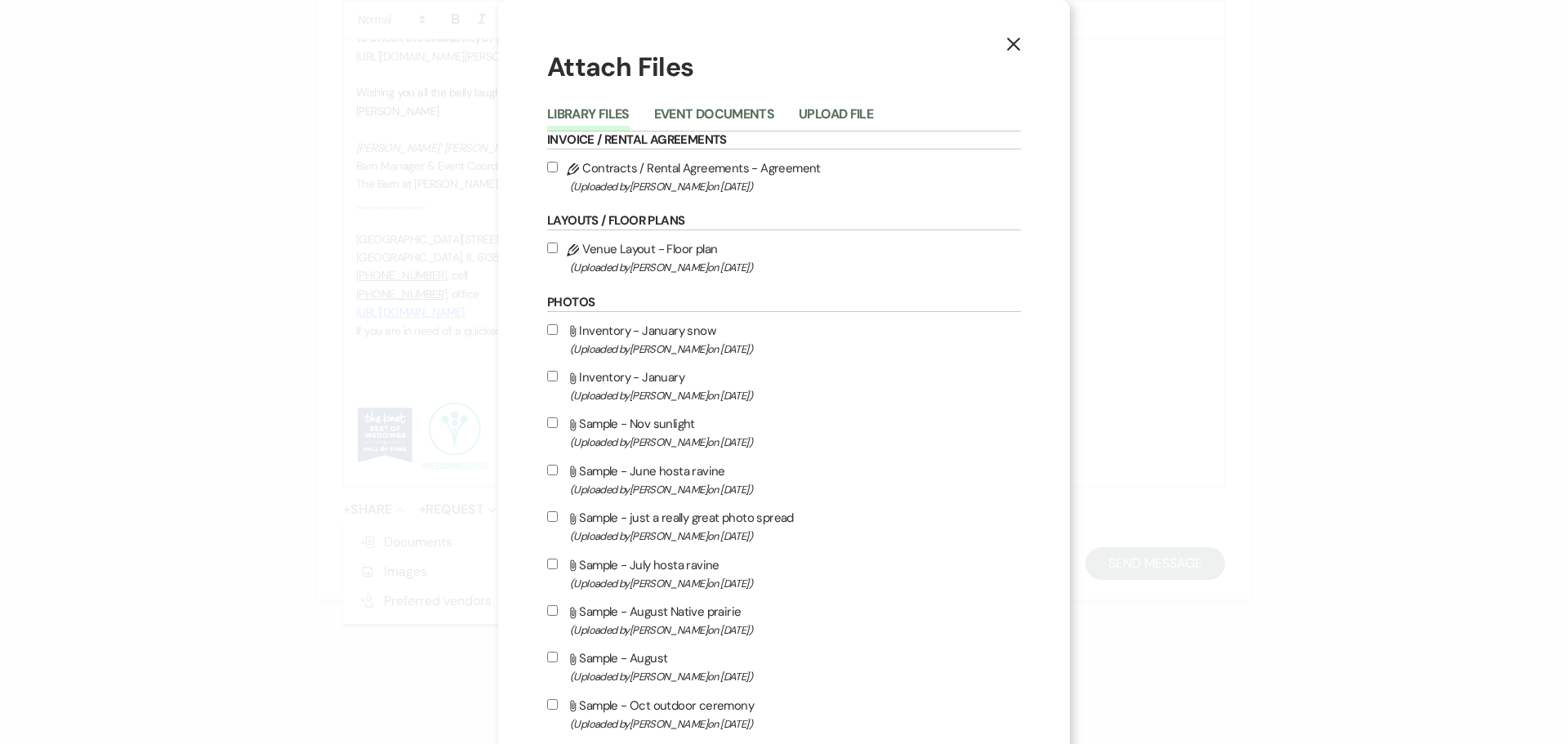
click at [547, 473] on input "Attach File Sample - June hosta ravine (Uploaded by [PERSON_NAME] on [DATE] )" at bounding box center [552, 470] width 11 height 11
checkbox input "true"
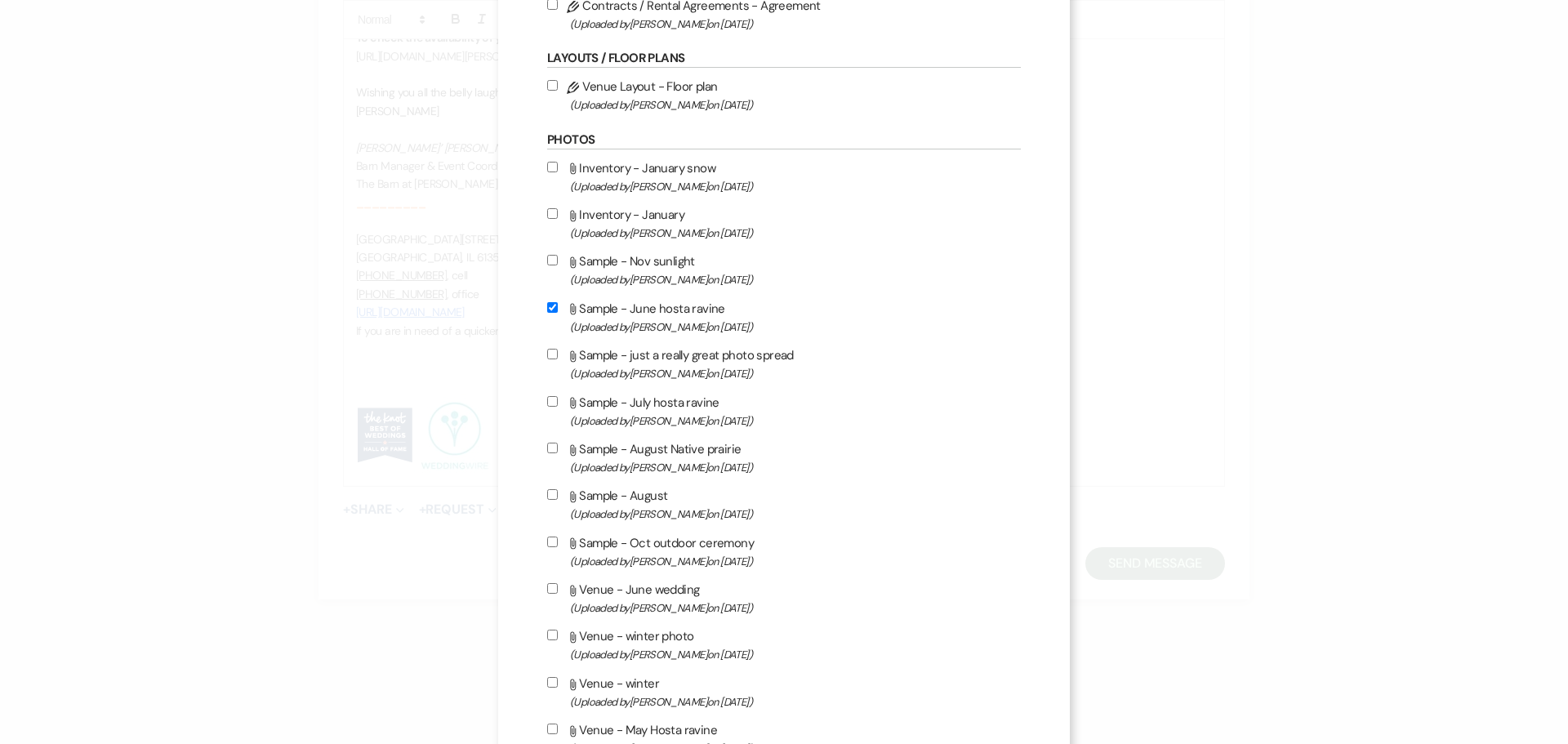
scroll to position [163, 0]
click at [547, 585] on input "Attach File Venue - June wedding (Uploaded by [PERSON_NAME] on [DATE] )" at bounding box center [552, 586] width 11 height 11
checkbox input "true"
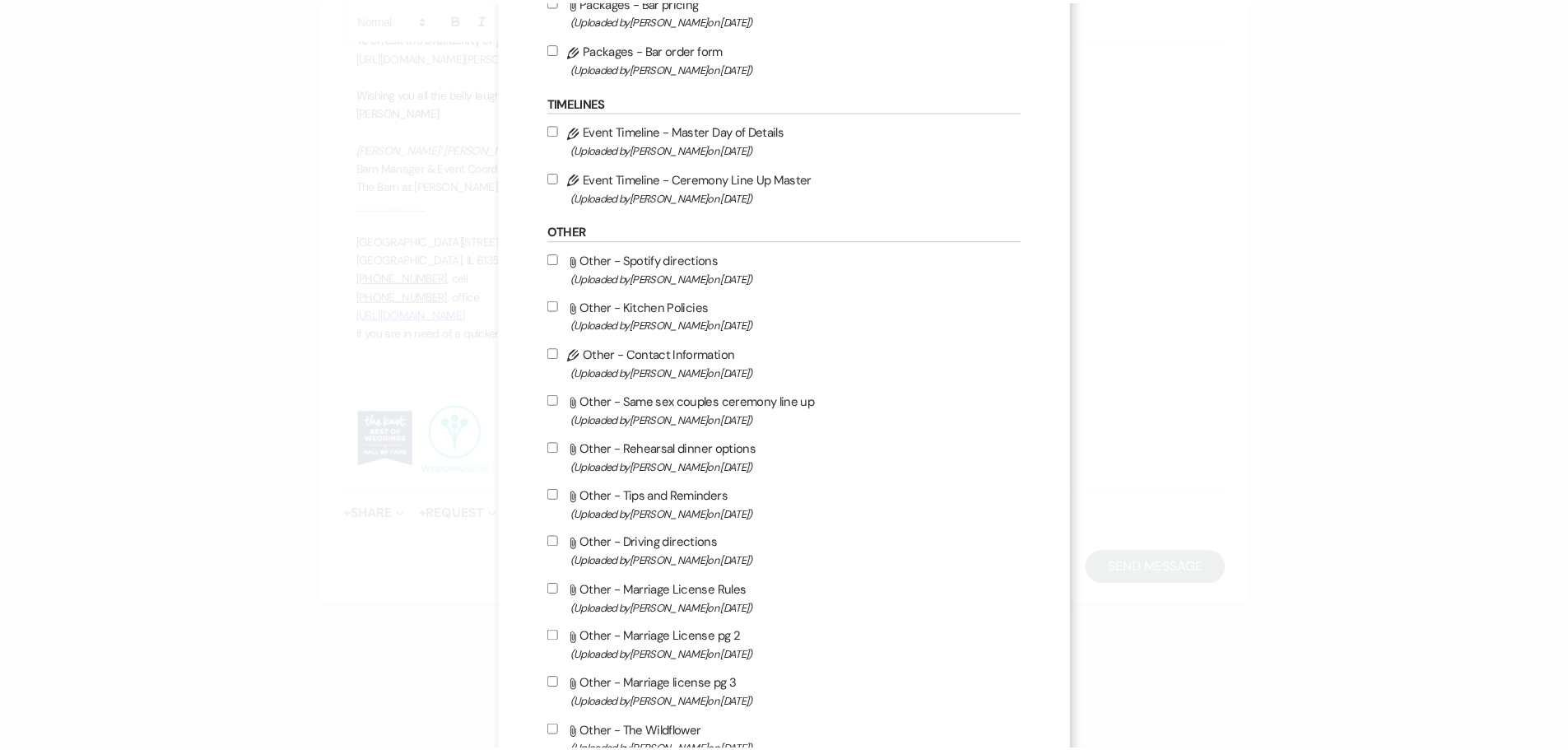
scroll to position [1502, 0]
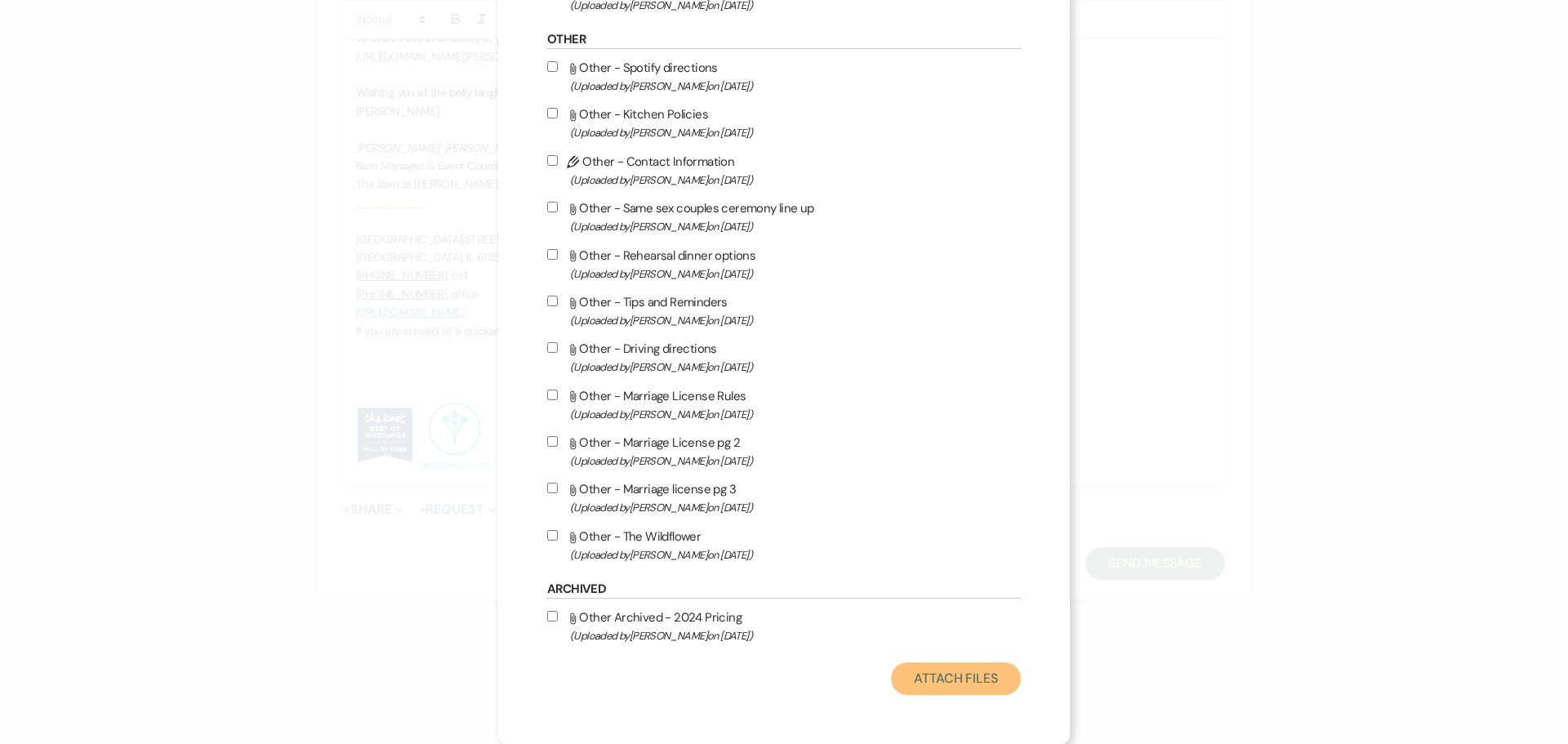
click at [938, 679] on button "Attach Files" at bounding box center [955, 679] width 129 height 33
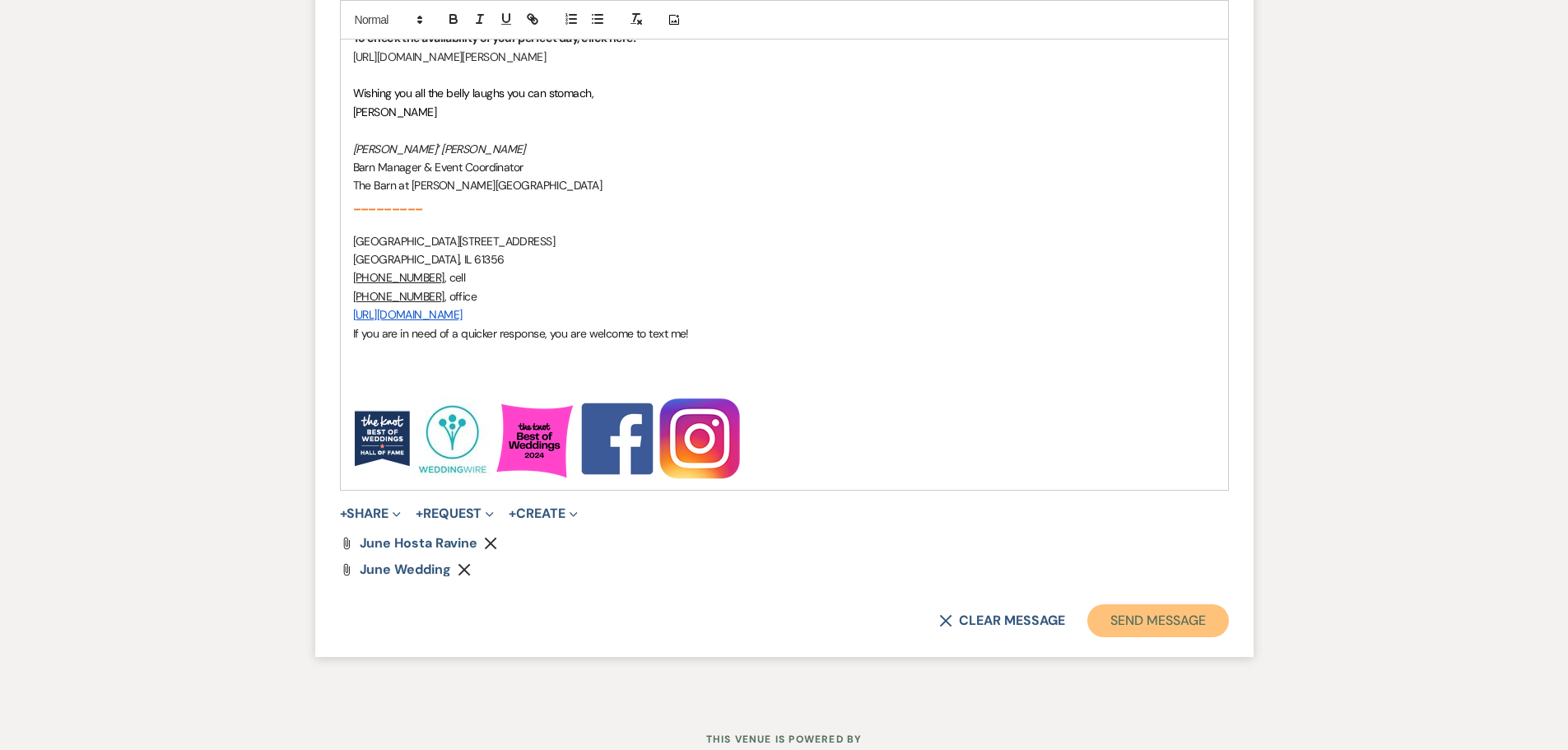
click at [1139, 621] on button "Send Message" at bounding box center [1158, 621] width 141 height 33
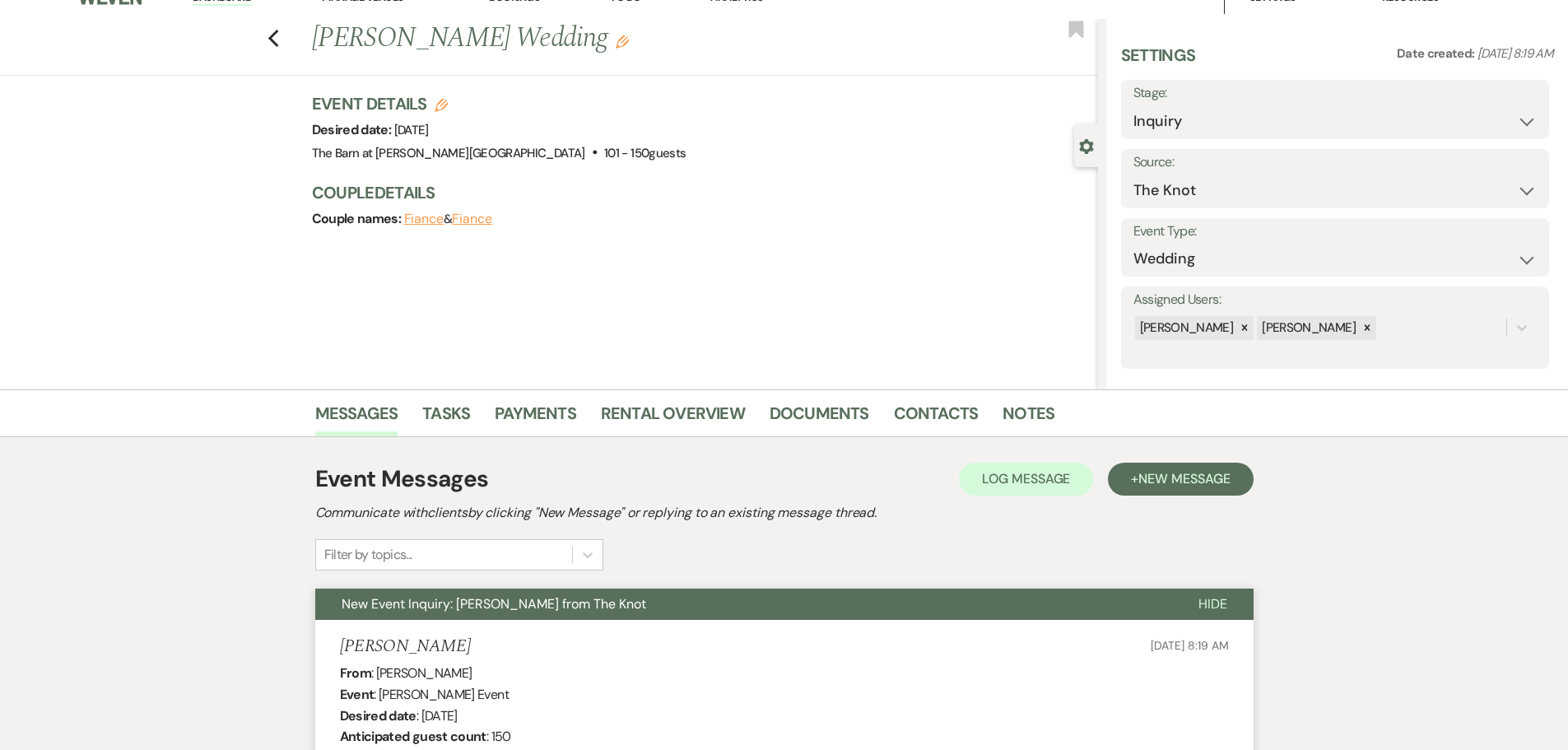
scroll to position [0, 0]
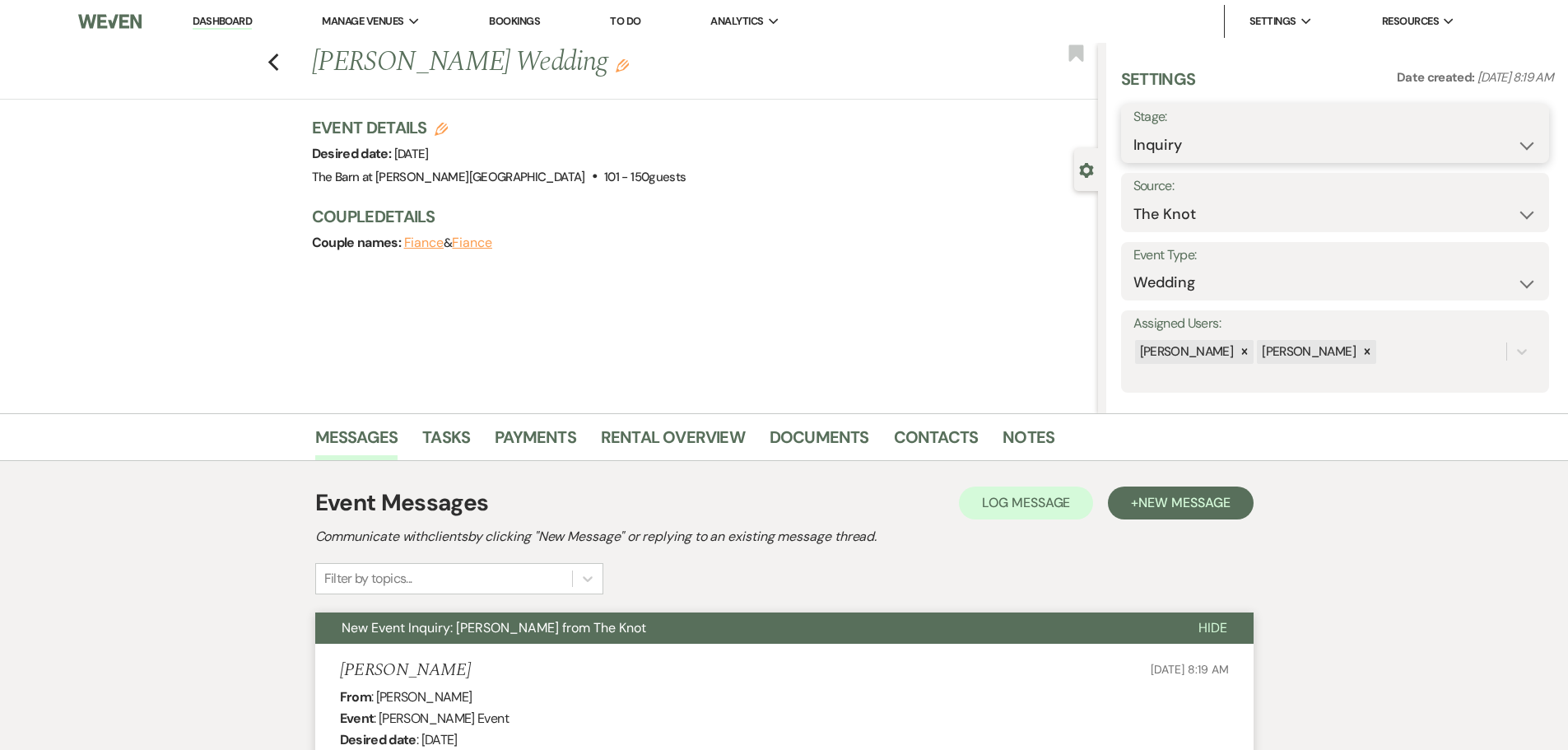
click at [1169, 149] on select "Inquiry Follow Up Tour Requested Tour Confirmed Toured Proposal Sent Booked Lost" at bounding box center [1335, 145] width 403 height 32
select select "9"
click at [1134, 129] on select "Inquiry Follow Up Tour Requested Tour Confirmed Toured Proposal Sent Booked Lost" at bounding box center [1335, 145] width 403 height 32
click at [1478, 138] on button "Save" at bounding box center [1502, 133] width 93 height 33
click at [277, 65] on use "button" at bounding box center [273, 63] width 11 height 18
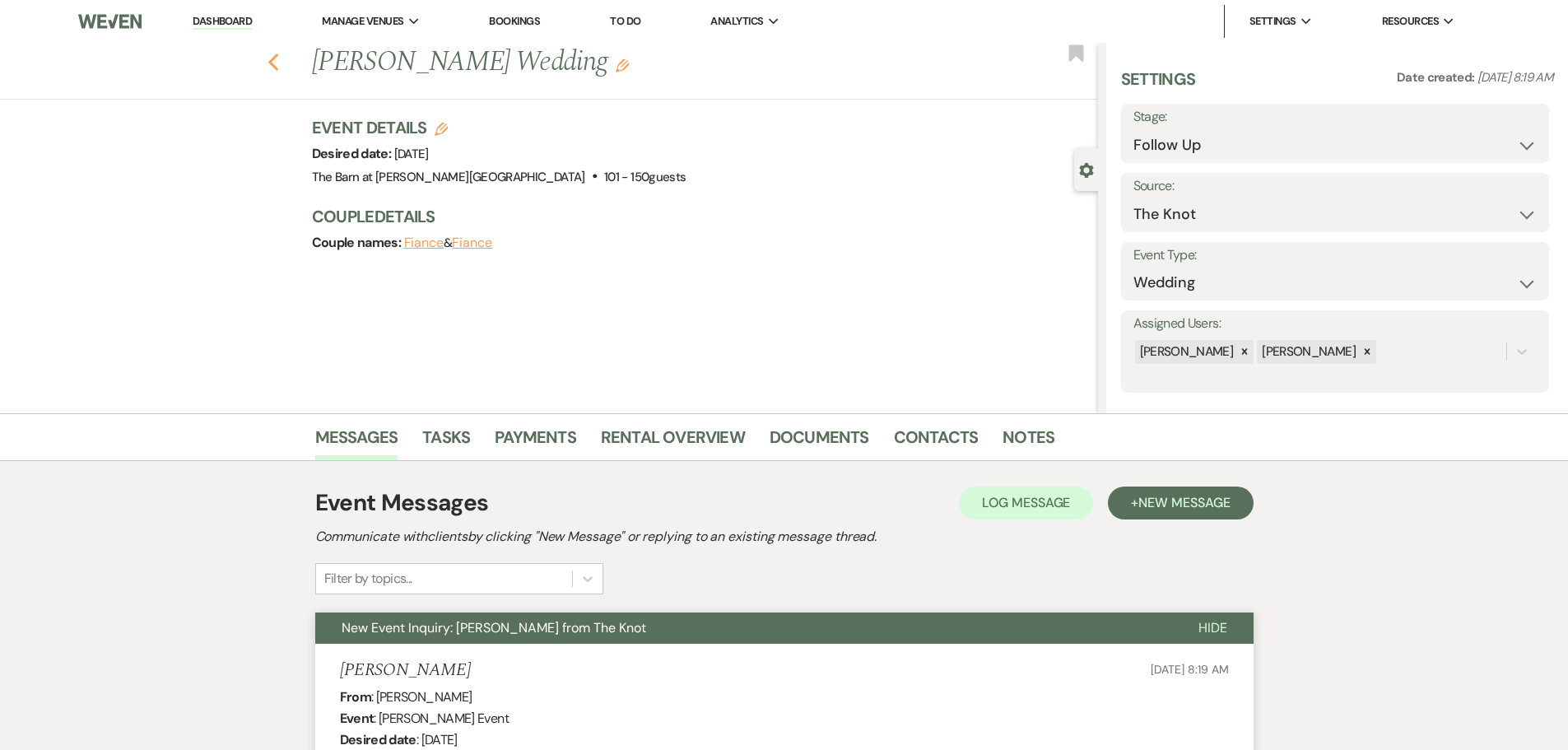
select select "9"
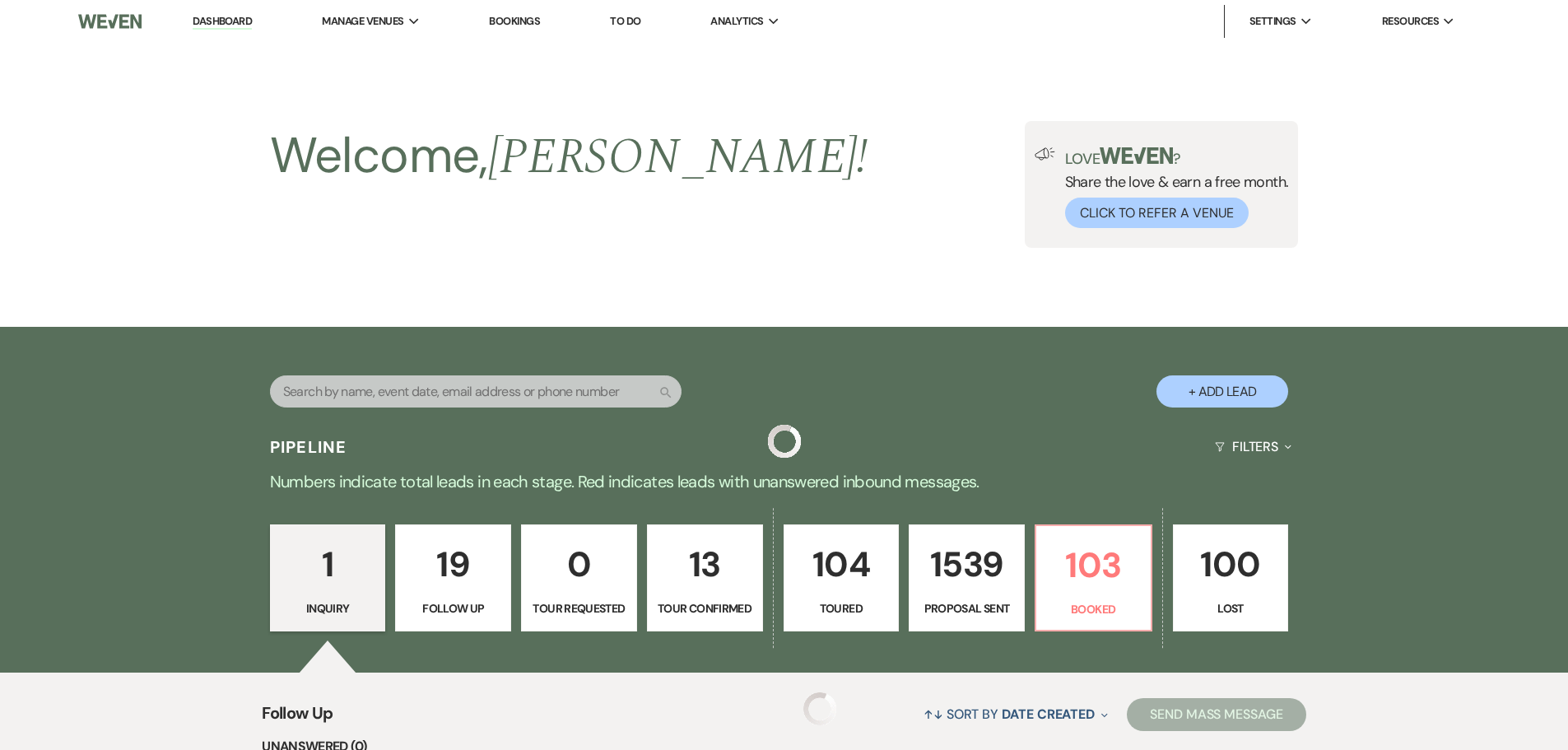
scroll to position [166, 0]
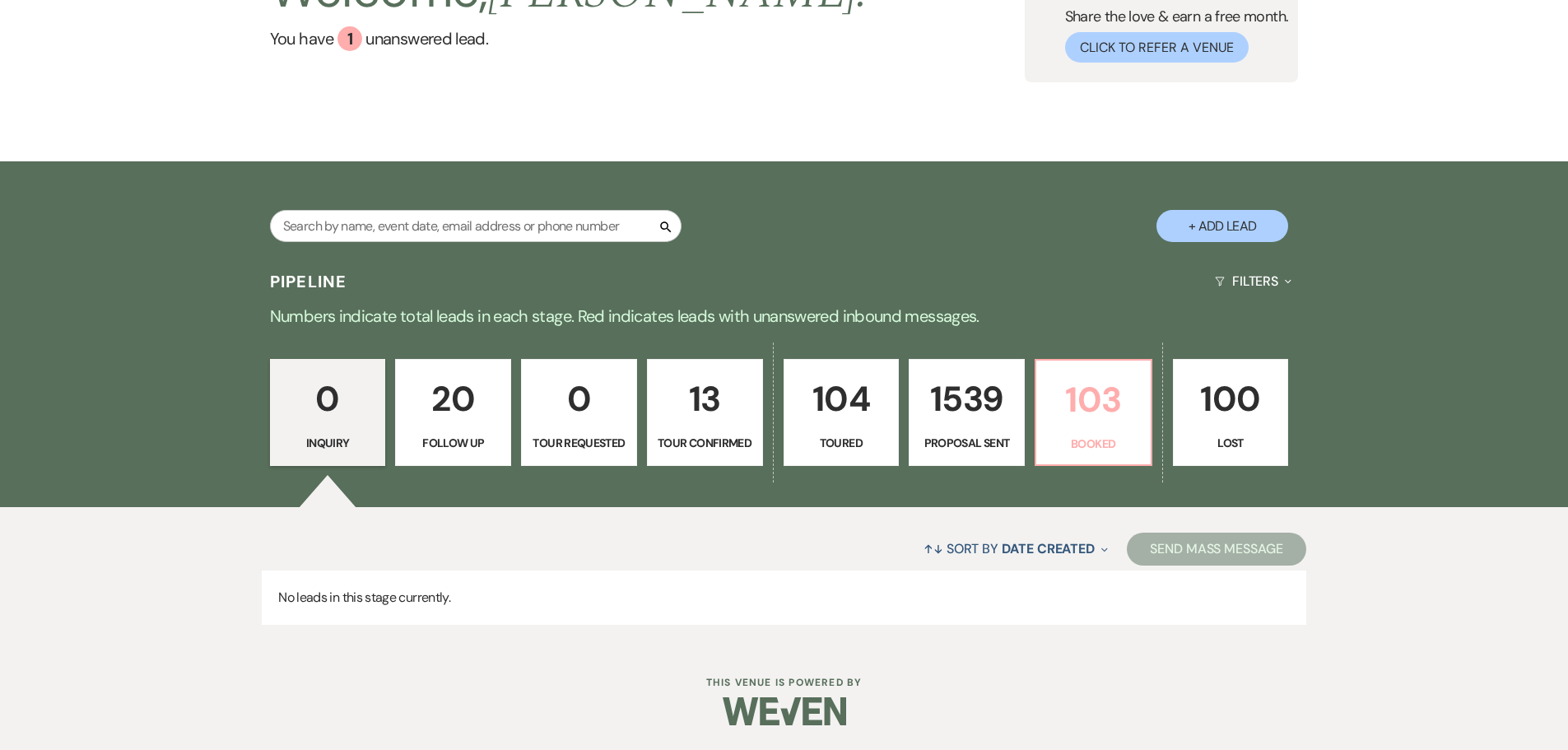
click at [1088, 423] on p "103" at bounding box center [1093, 399] width 95 height 55
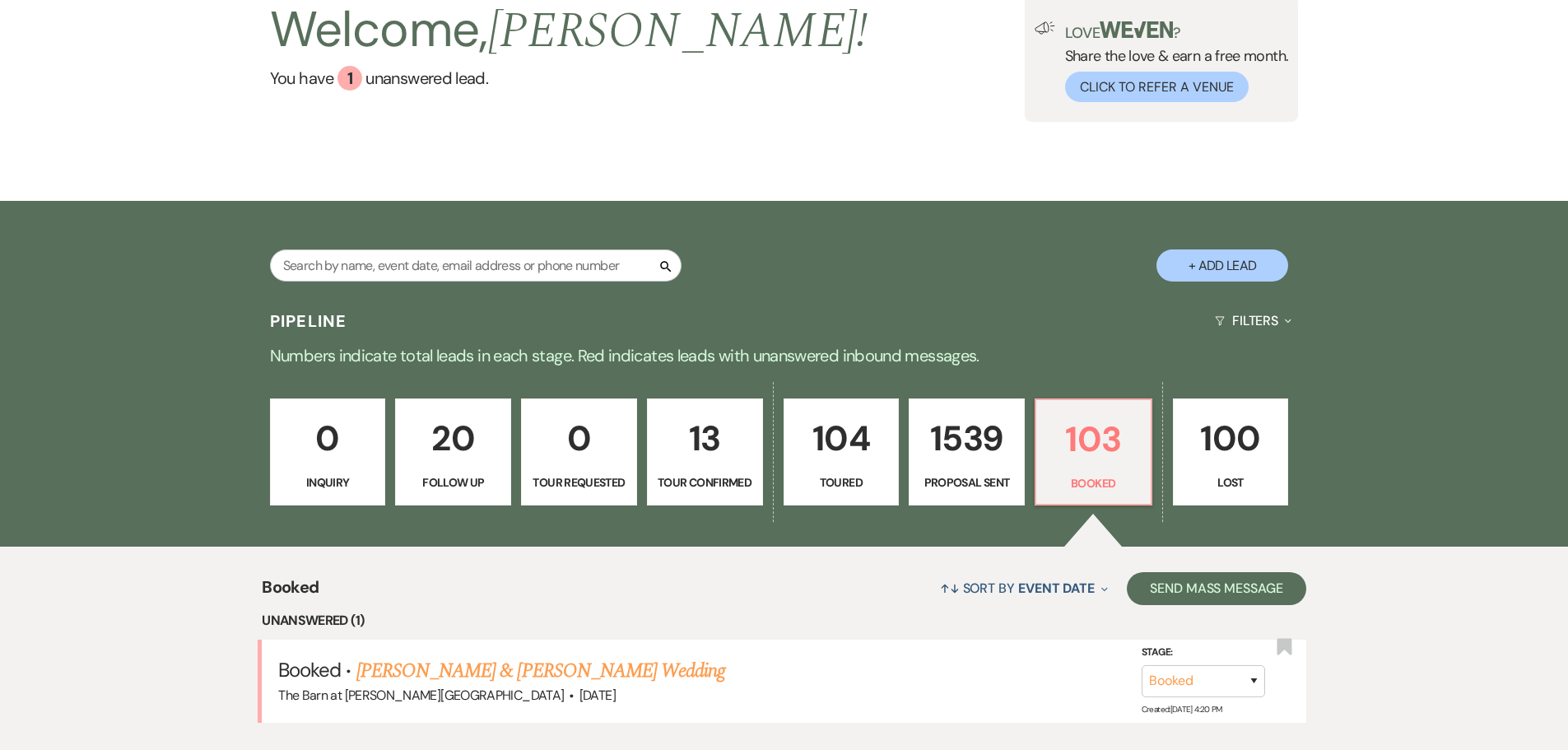
scroll to position [166, 0]
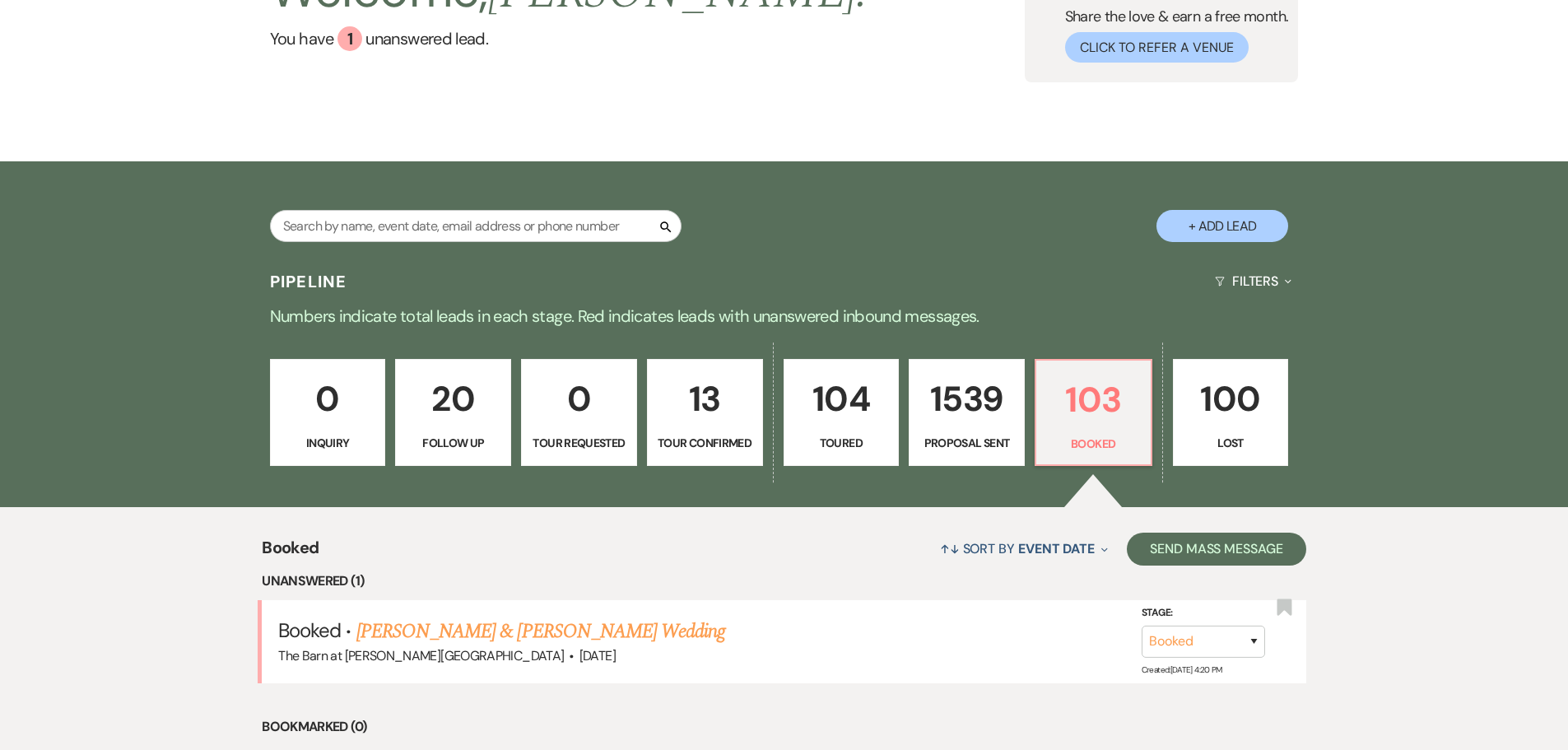
click at [433, 418] on p "20" at bounding box center [453, 399] width 95 height 55
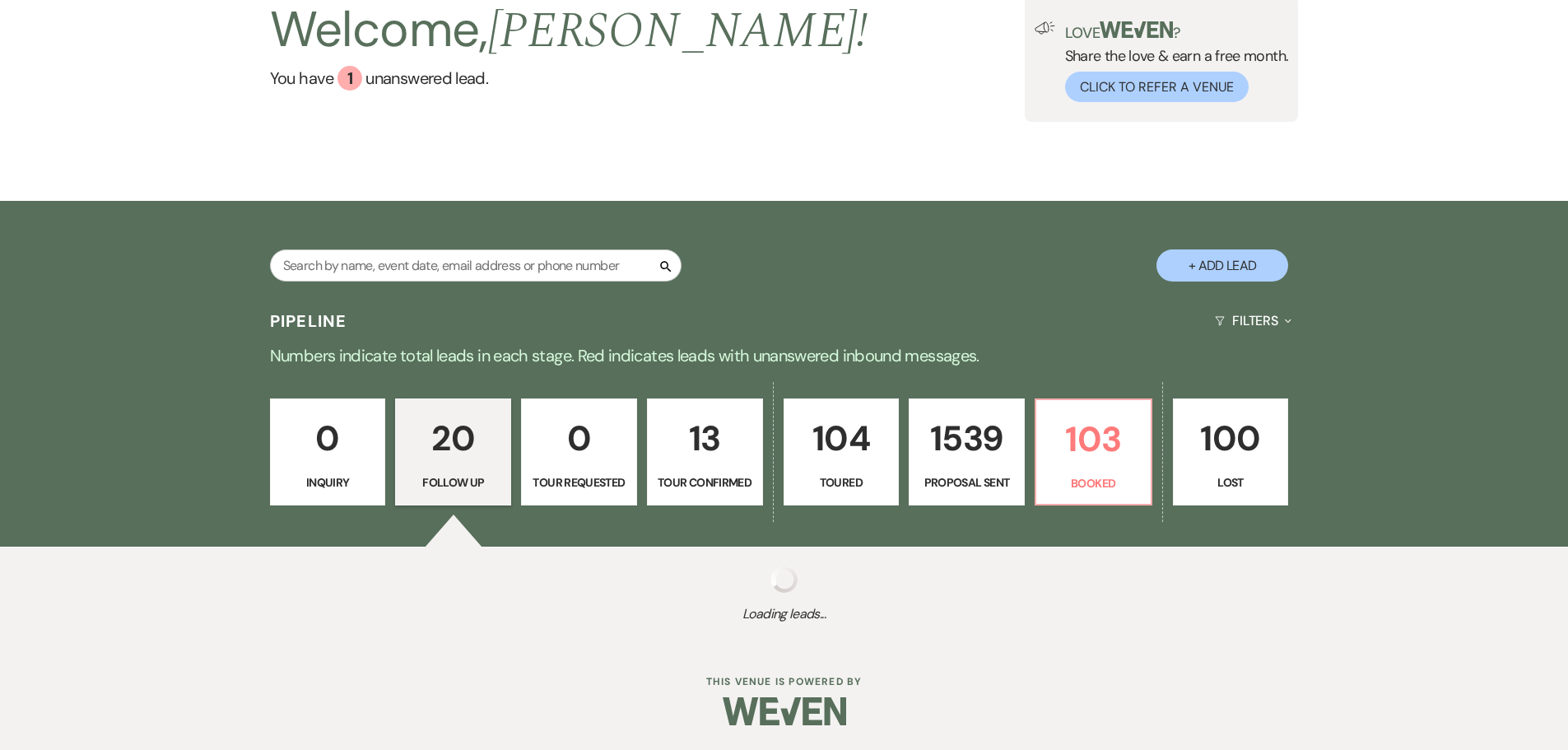
select select "9"
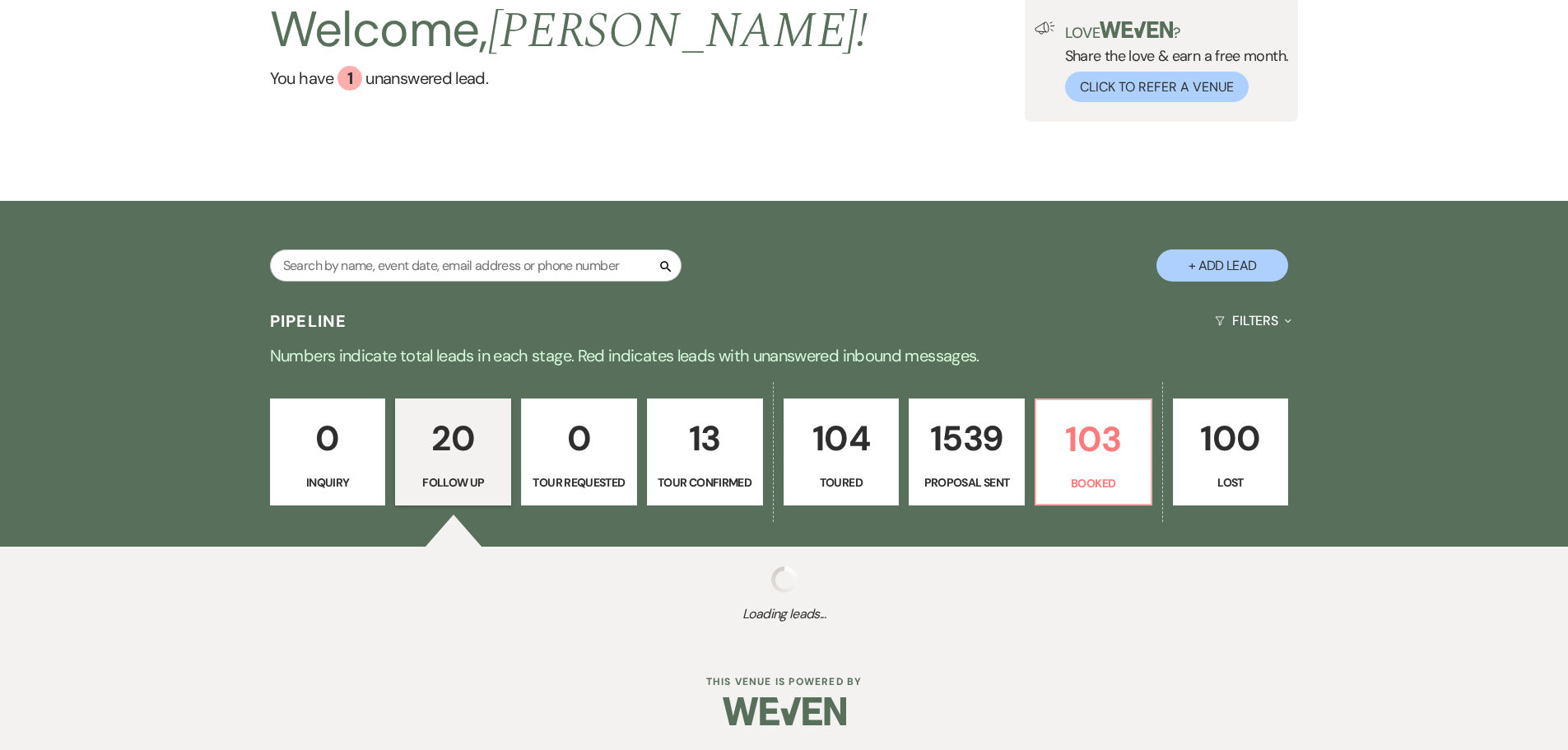
select select "9"
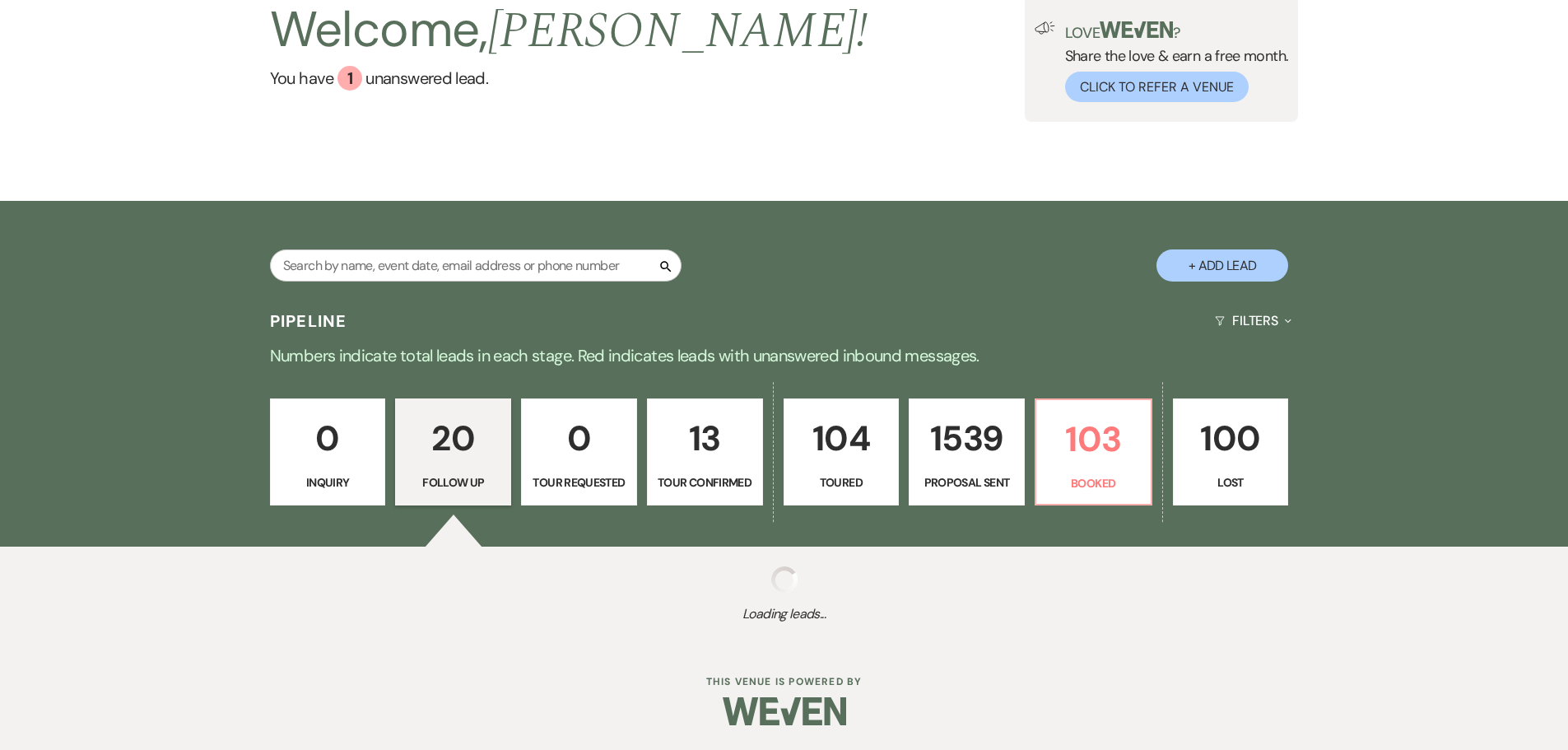
select select "9"
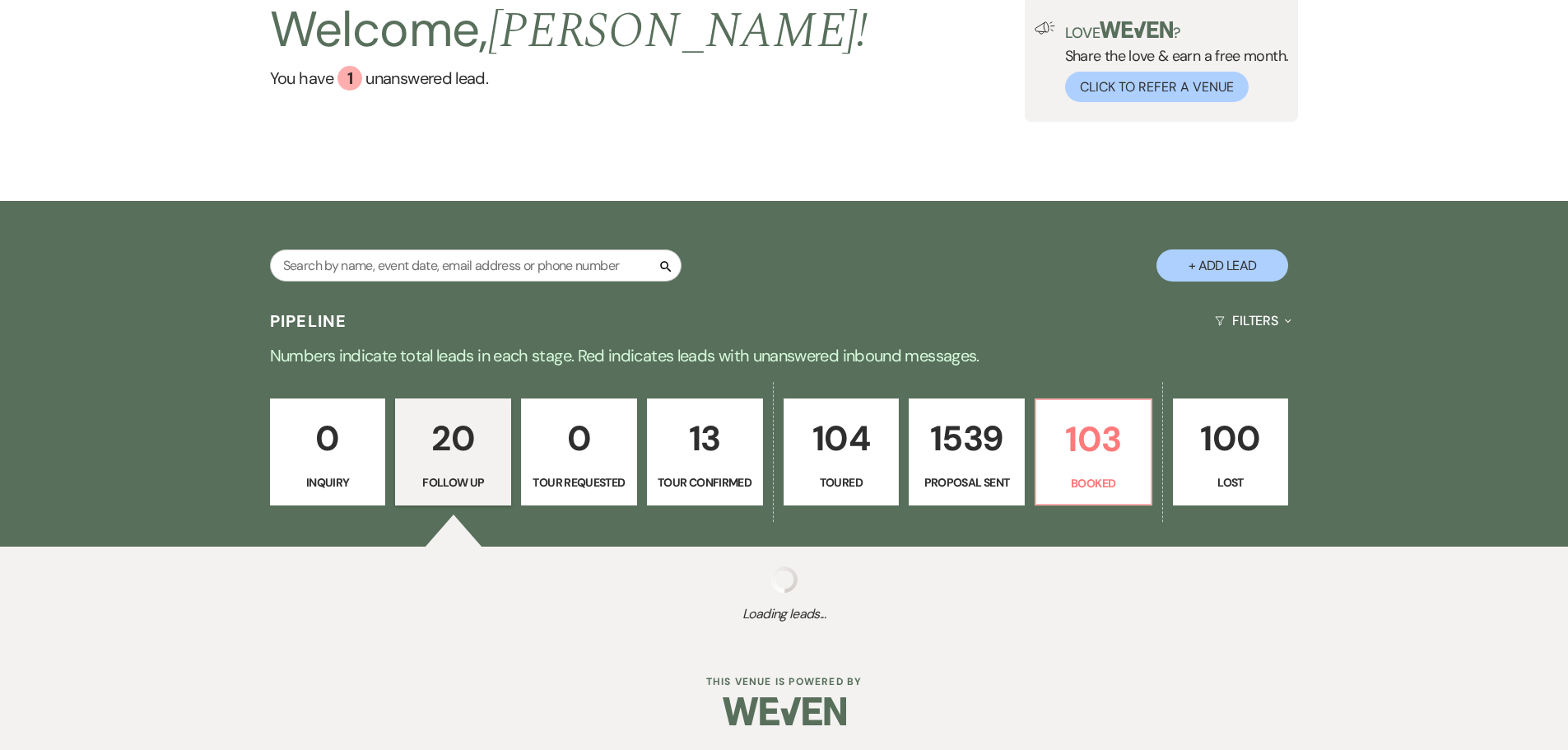
select select "9"
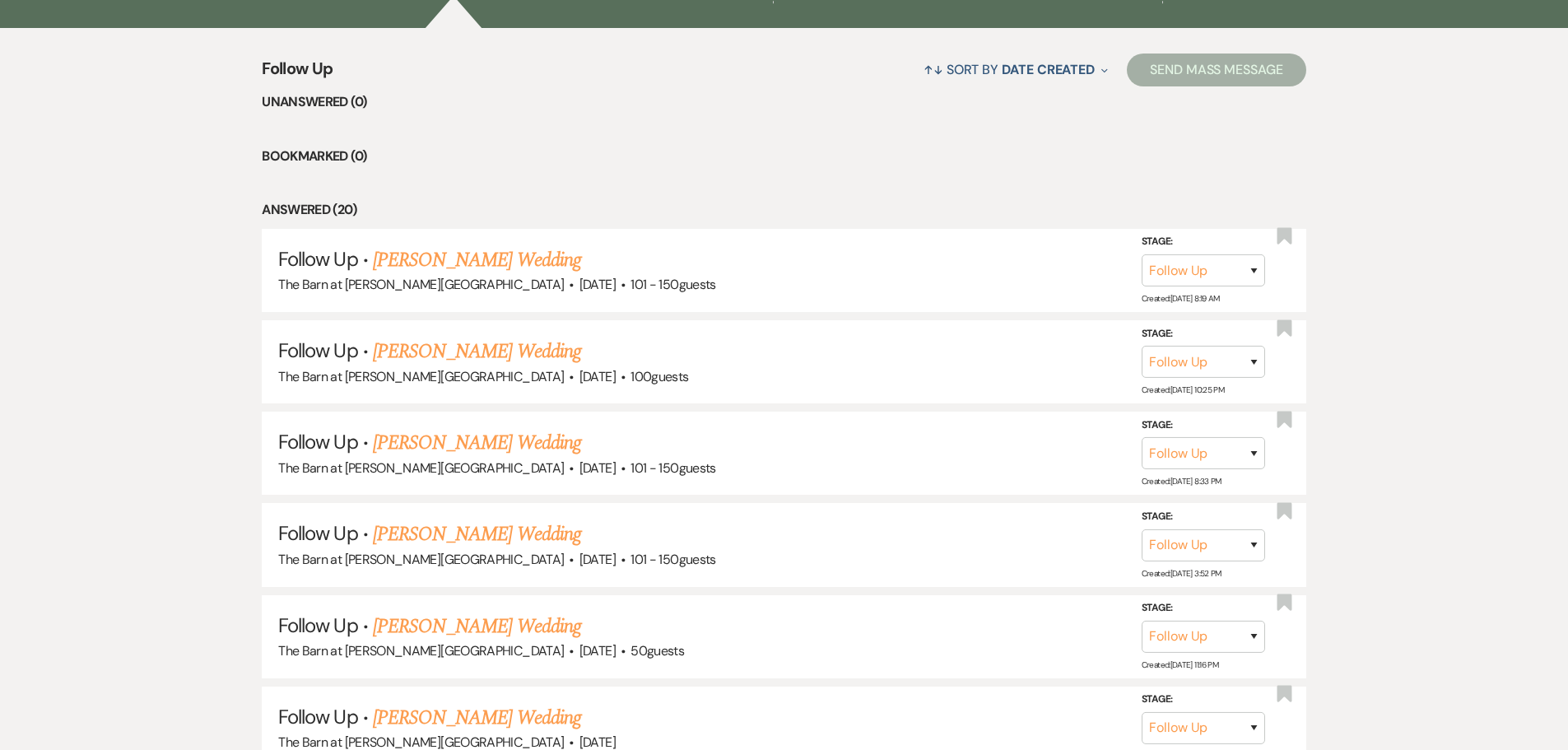
scroll to position [659, 0]
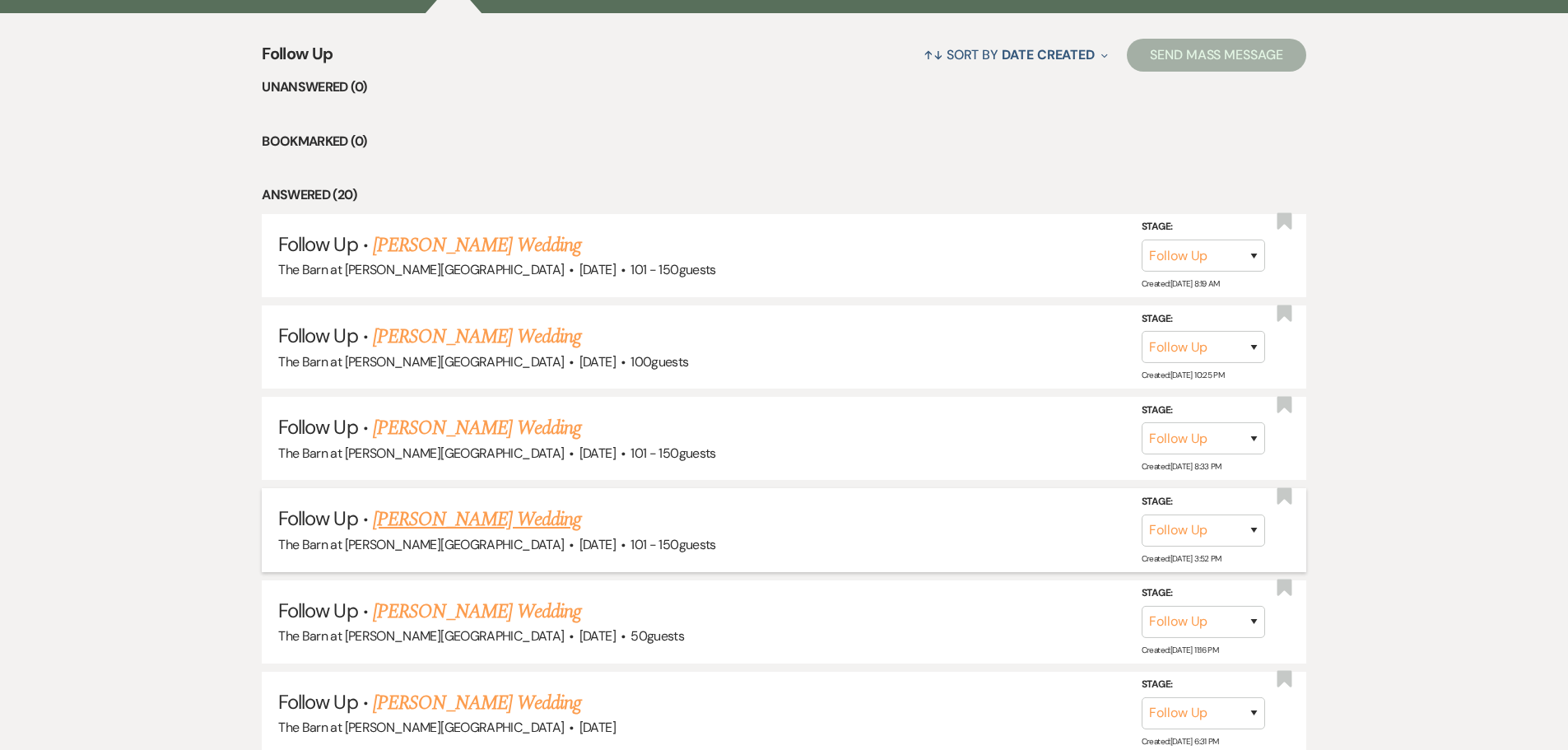
click at [443, 521] on link "[PERSON_NAME] Wedding" at bounding box center [477, 520] width 208 height 29
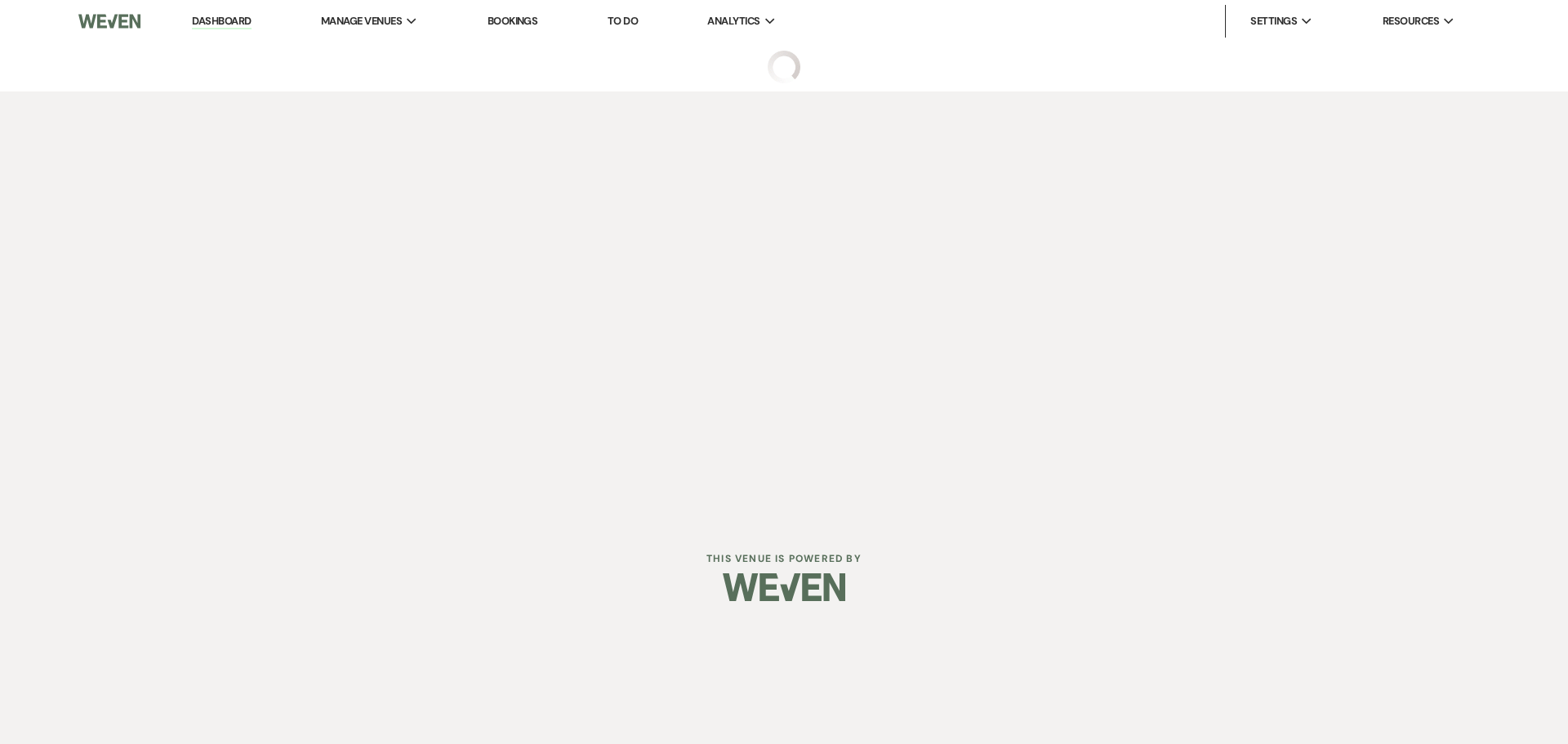
select select "9"
select select "2"
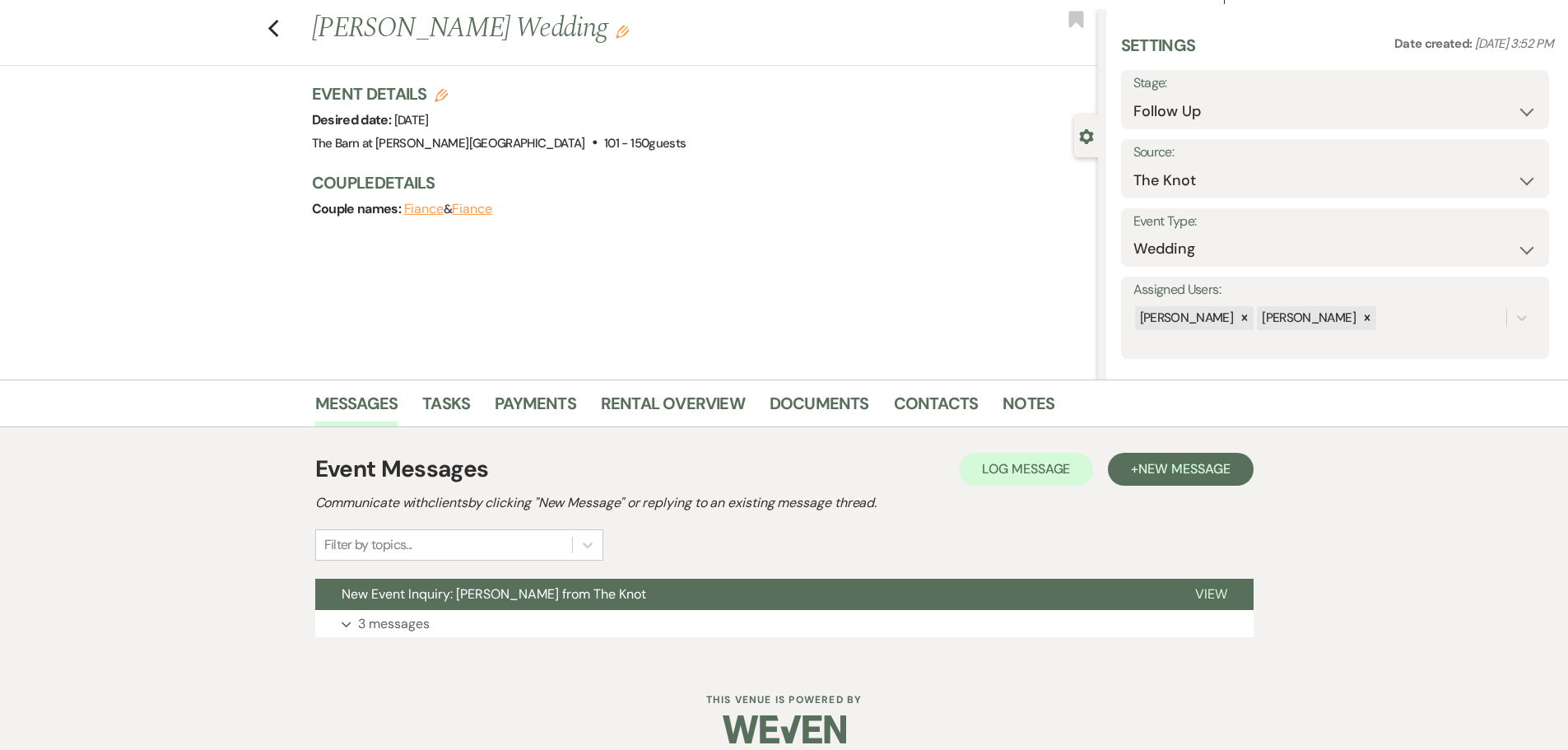
scroll to position [52, 0]
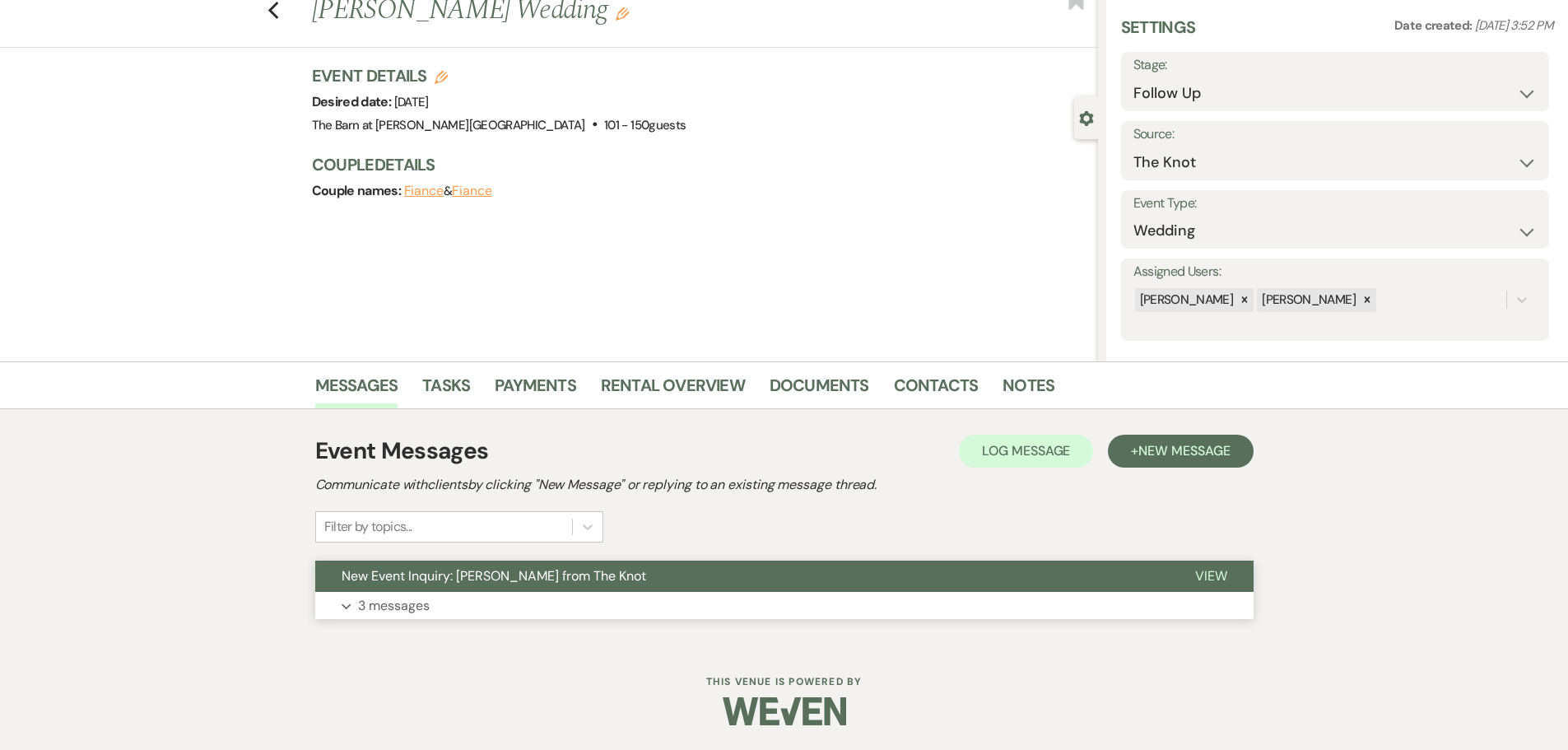
click at [410, 597] on p "3 messages" at bounding box center [393, 606] width 72 height 22
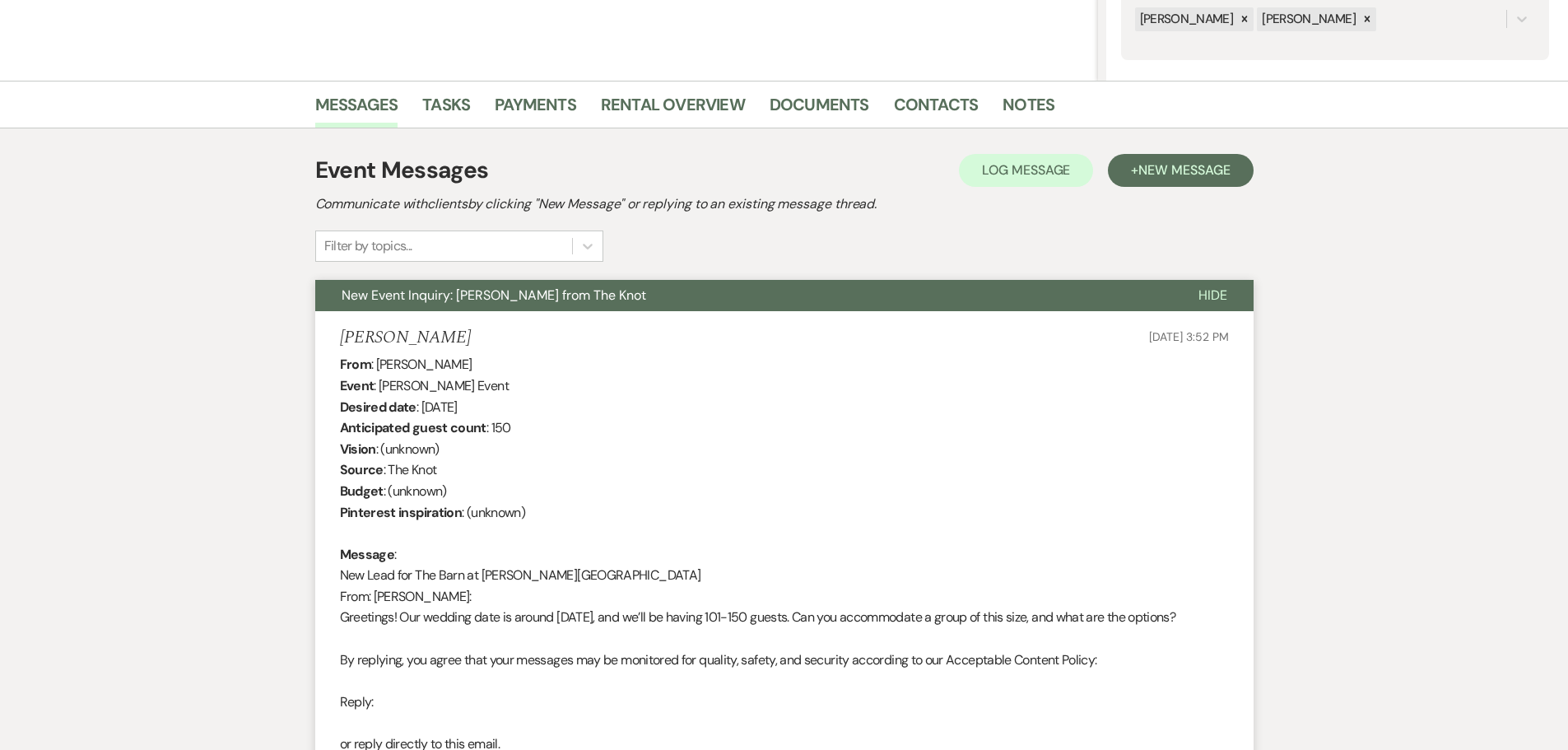
scroll to position [0, 0]
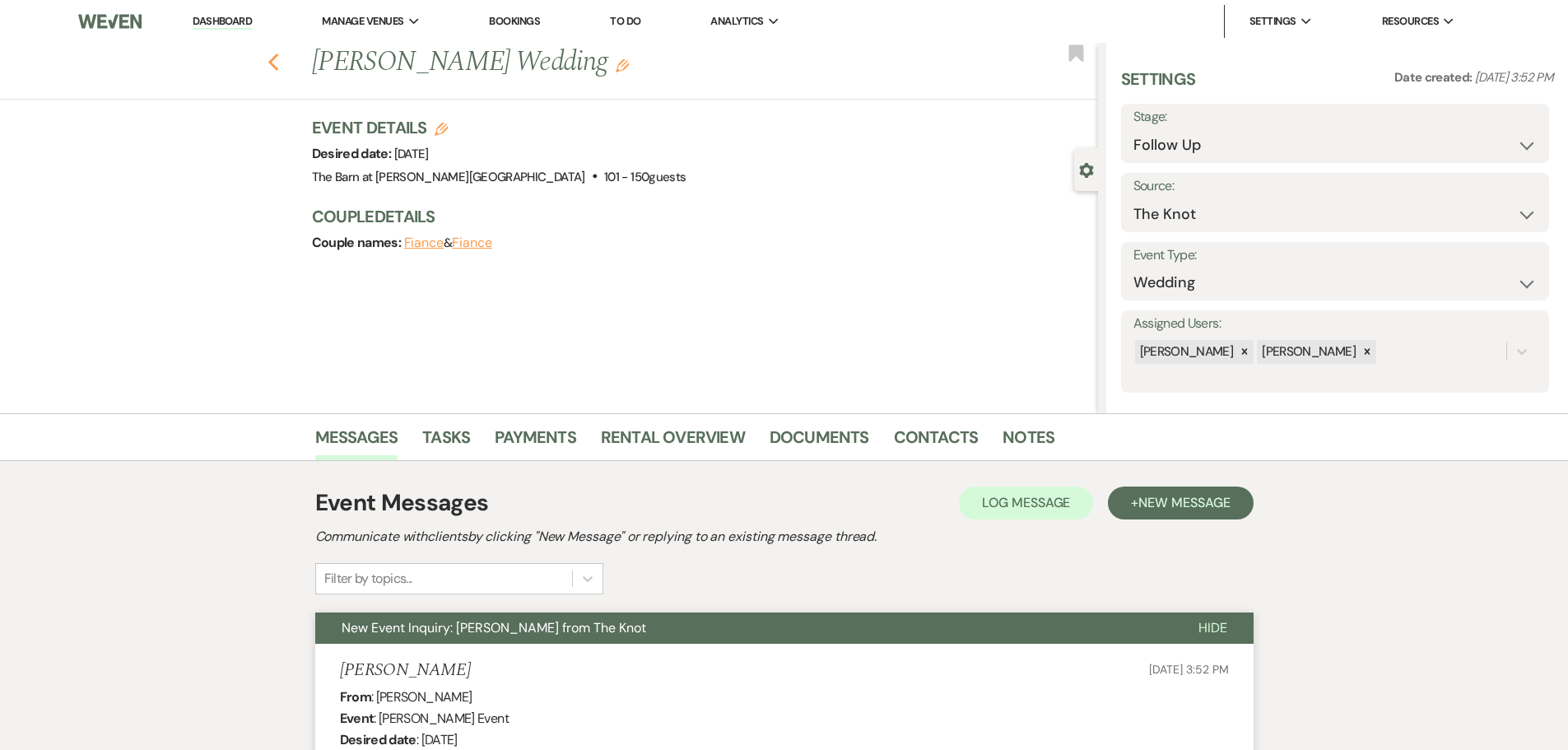
click at [278, 66] on use "button" at bounding box center [273, 63] width 11 height 18
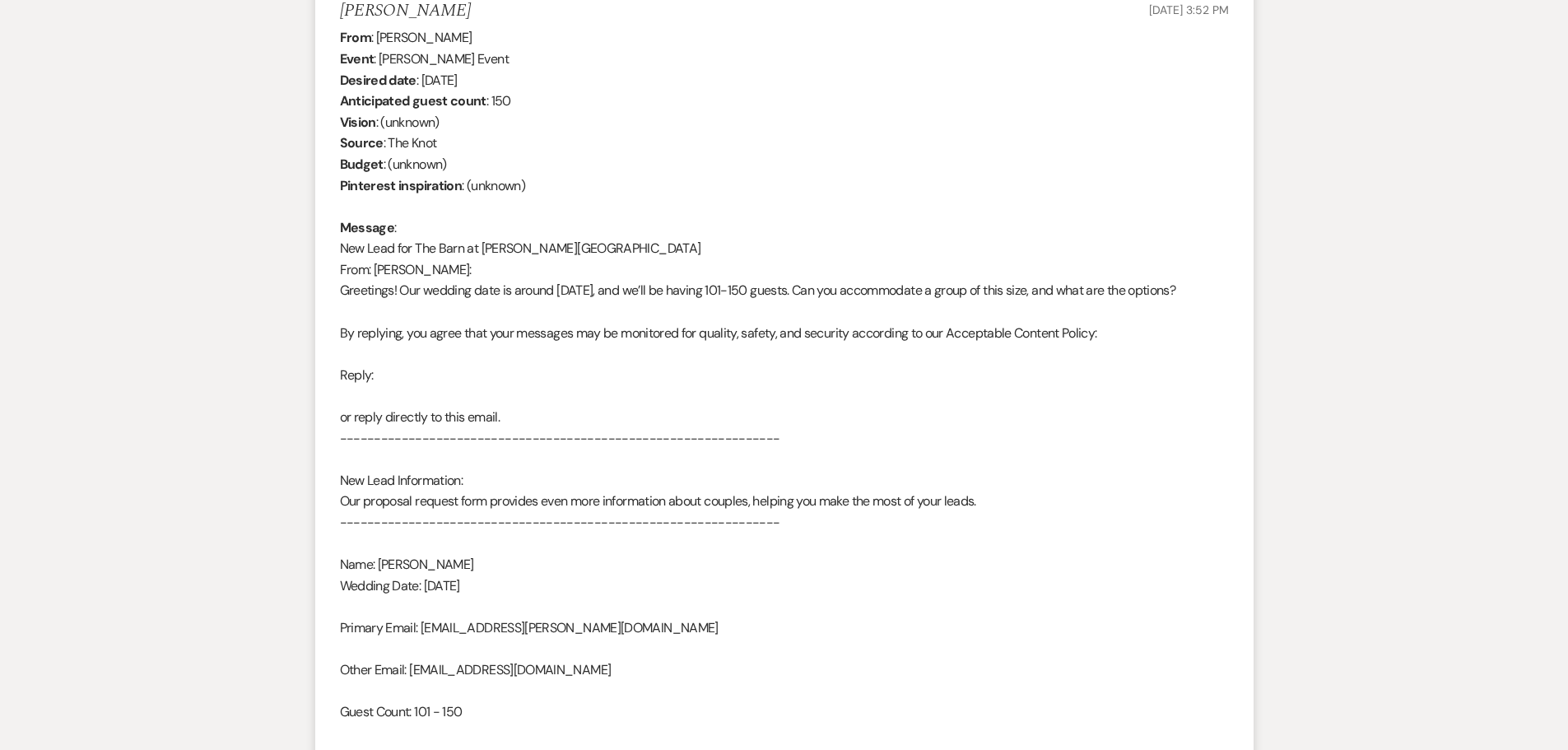
select select "9"
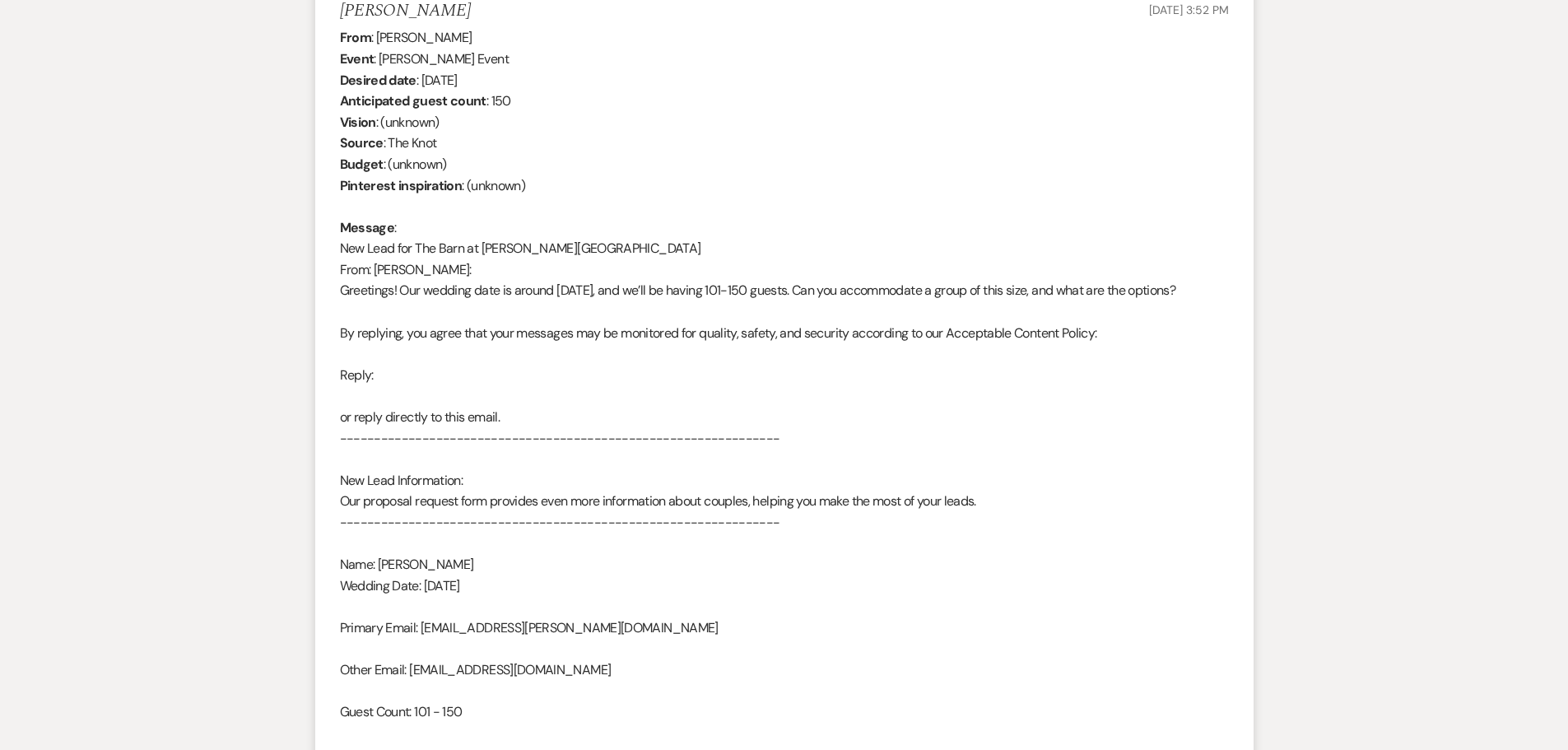
select select "9"
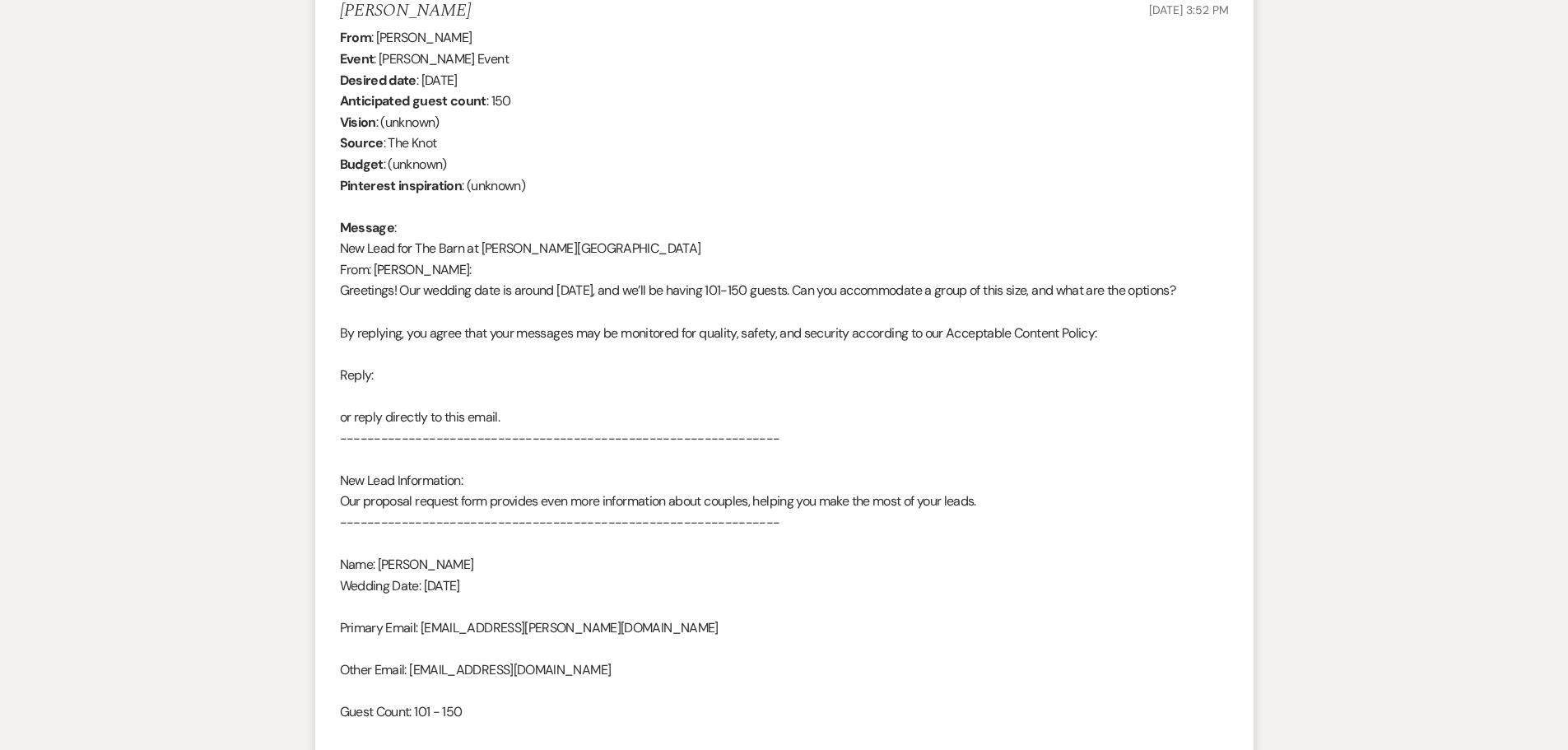
select select "9"
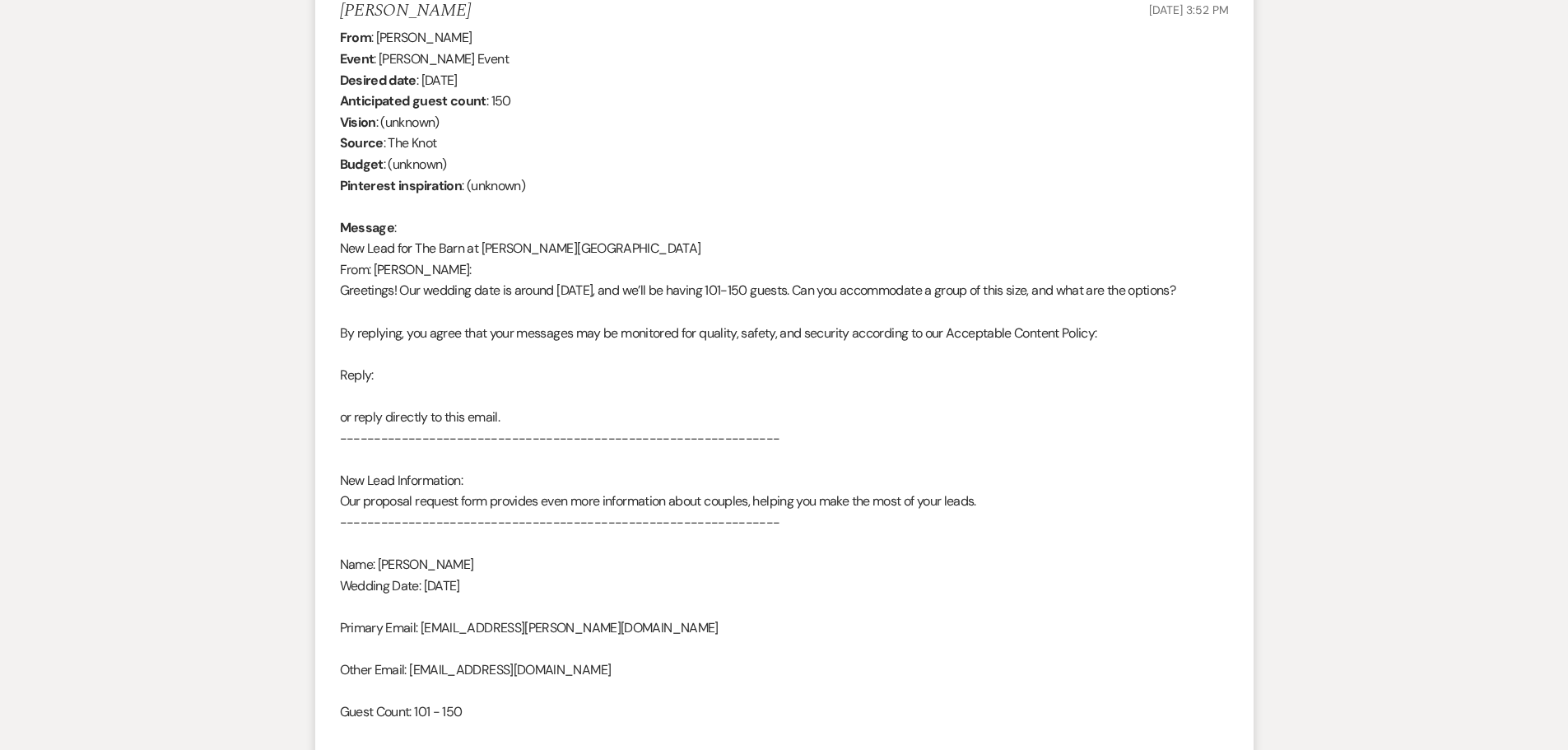
select select "9"
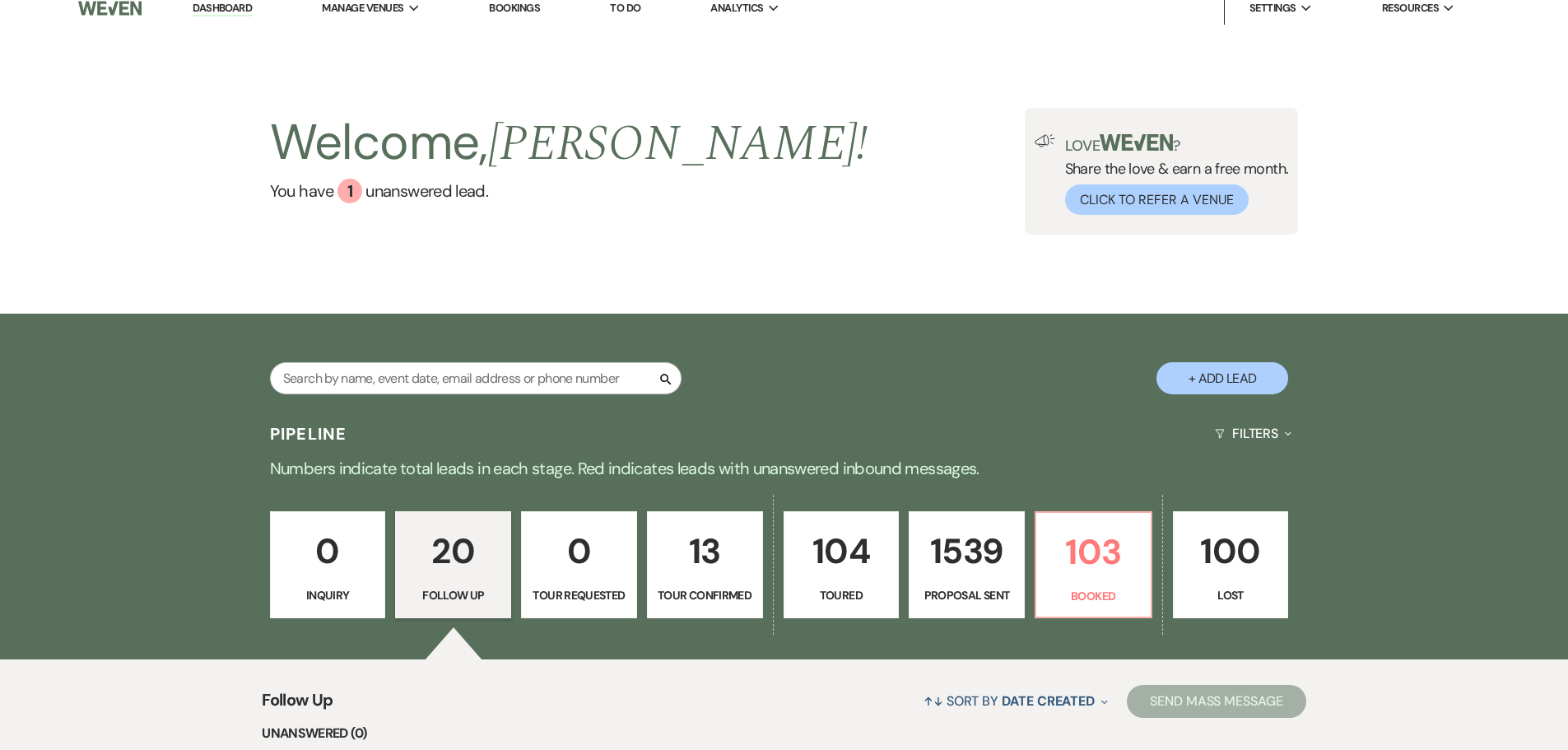
scroll to position [0, 0]
